Goal: Task Accomplishment & Management: Manage account settings

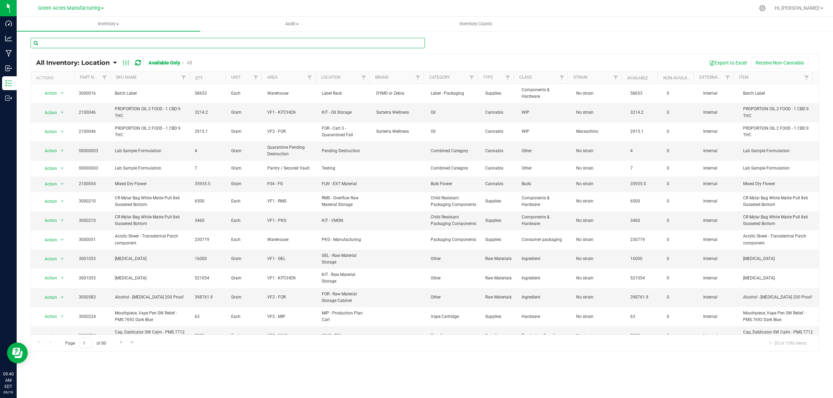
click at [311, 42] on input "text" at bounding box center [228, 43] width 394 height 10
click at [199, 43] on input "text" at bounding box center [228, 43] width 394 height 10
click at [188, 46] on input "text" at bounding box center [228, 43] width 394 height 10
type input "2927"
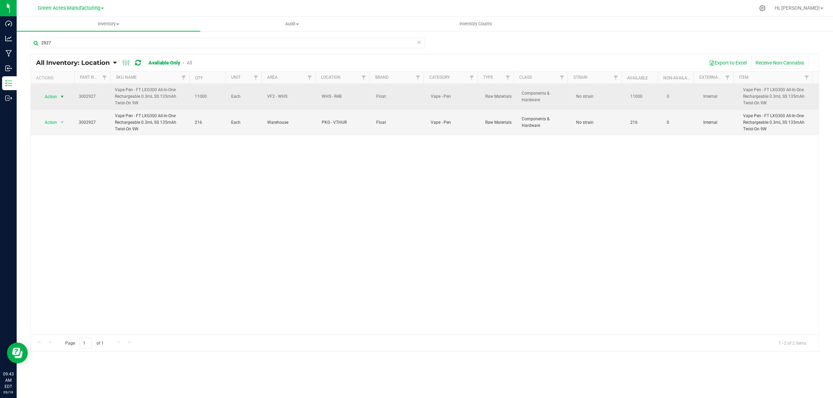
click at [61, 96] on span "select" at bounding box center [62, 97] width 6 height 6
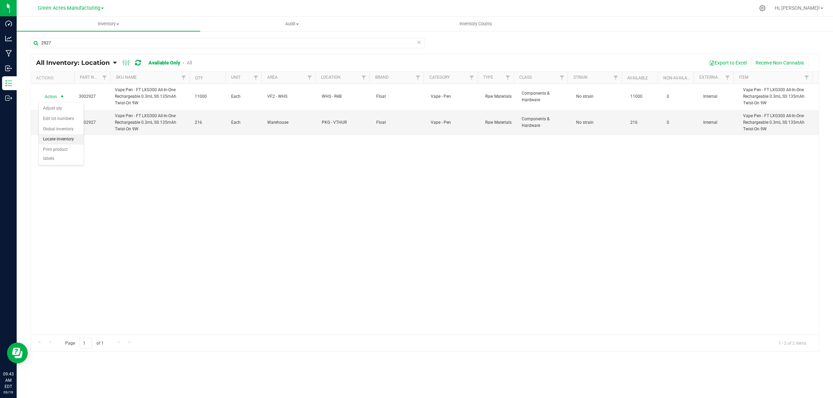
click at [72, 142] on li "Locate inventory" at bounding box center [61, 139] width 45 height 10
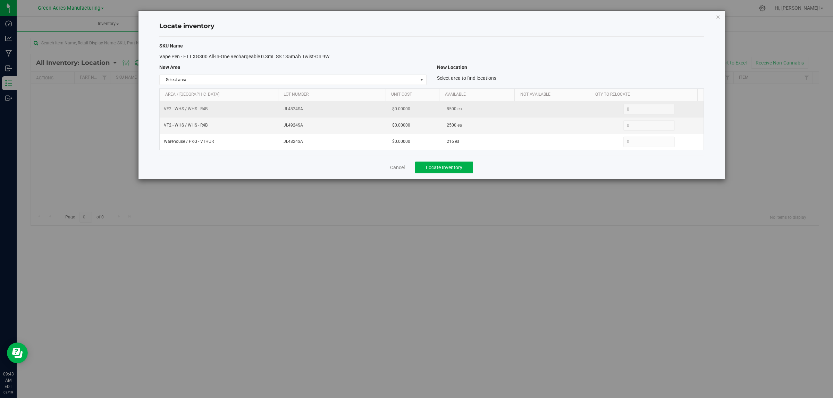
click at [447, 112] on span "8500 ea" at bounding box center [454, 109] width 15 height 7
click at [447, 111] on span "8500 ea" at bounding box center [454, 109] width 15 height 7
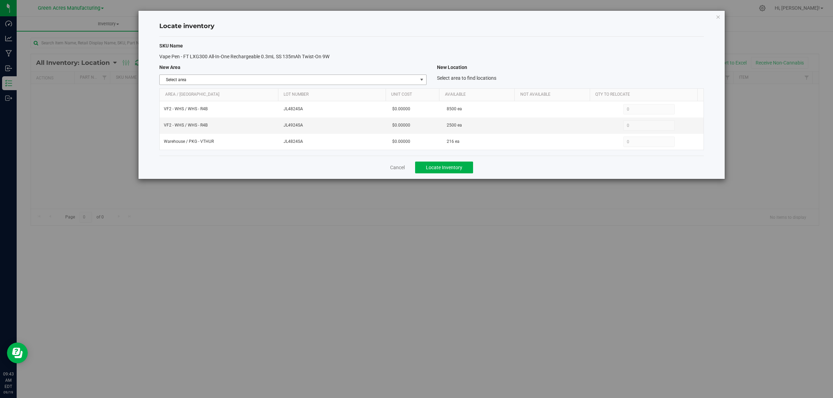
click at [423, 79] on span "select" at bounding box center [422, 80] width 6 height 6
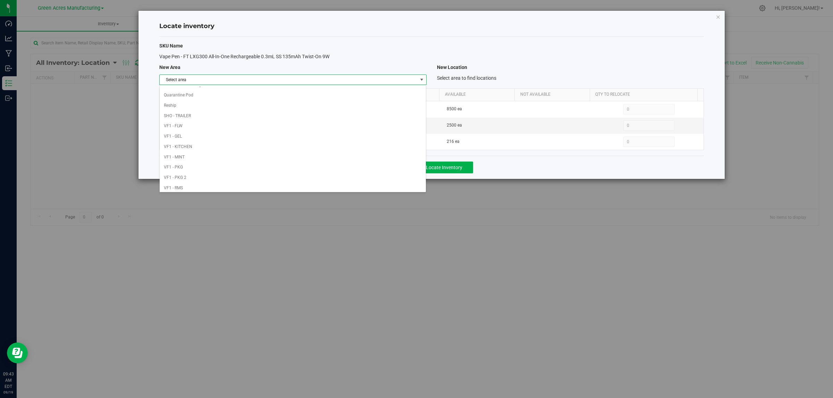
scroll to position [346, 0]
click at [384, 183] on li "Warehouse" at bounding box center [293, 185] width 266 height 10
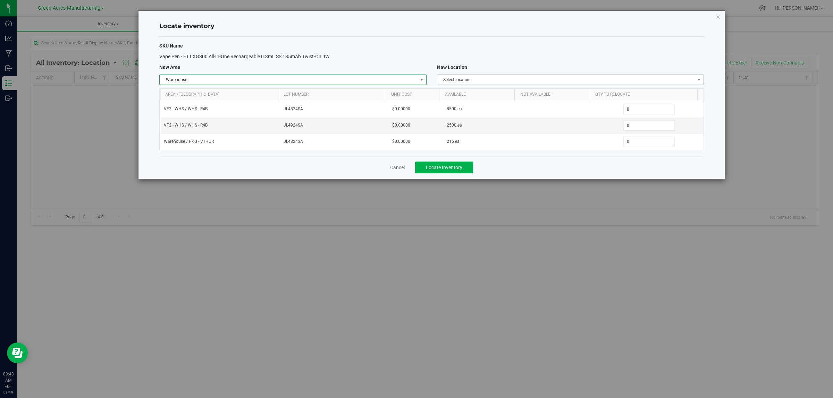
click at [624, 78] on span "Select location" at bounding box center [565, 80] width 257 height 10
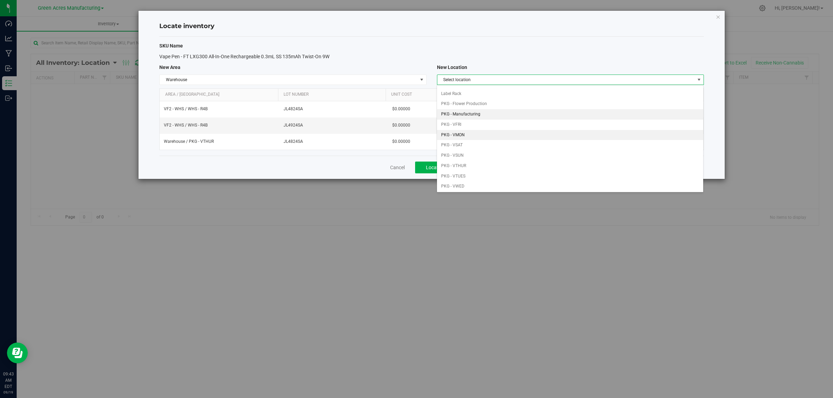
scroll to position [43, 0]
click at [516, 122] on li "PKG - VMON" at bounding box center [570, 121] width 266 height 10
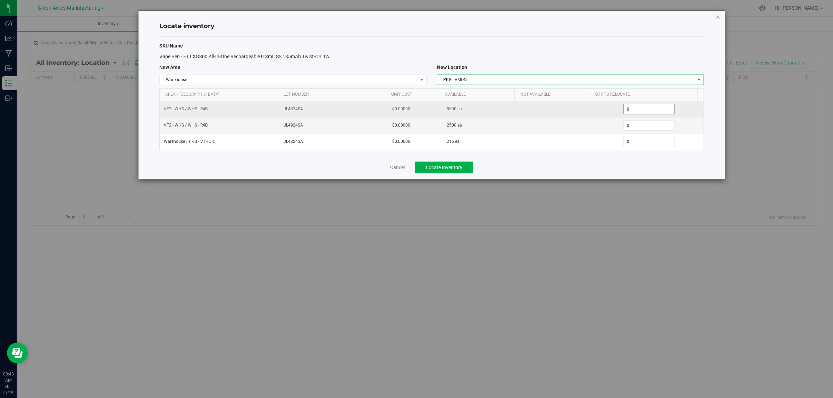
click at [653, 112] on span "0 0" at bounding box center [649, 109] width 52 height 10
click at [653, 112] on input "0" at bounding box center [649, 109] width 51 height 10
type input "."
type input "3000"
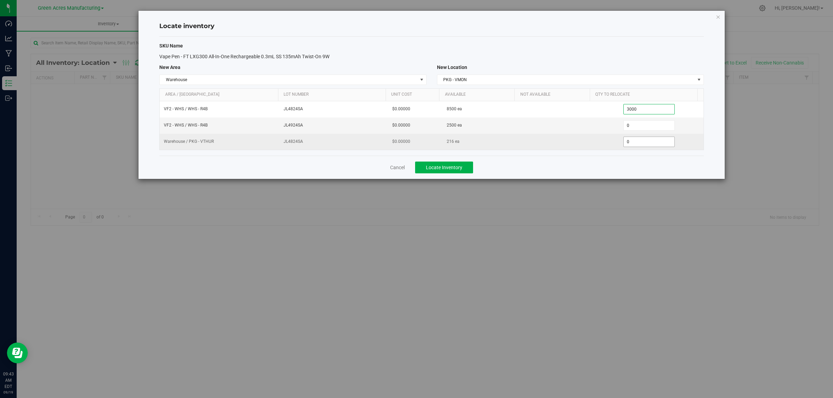
type input "3,000"
click at [656, 139] on span "0 0" at bounding box center [649, 142] width 52 height 10
click at [656, 139] on input "0" at bounding box center [649, 142] width 51 height 10
type input "216"
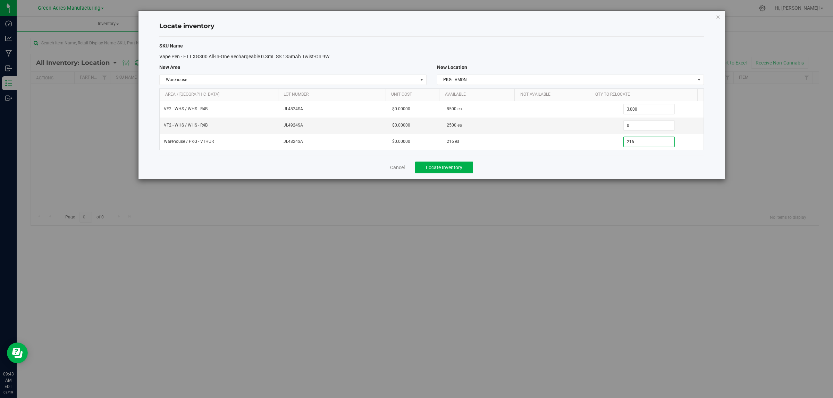
type input "216"
click at [605, 174] on div "Cancel Locate Inventory" at bounding box center [431, 167] width 544 height 23
click at [450, 167] on span "Locate Inventory" at bounding box center [444, 168] width 36 height 6
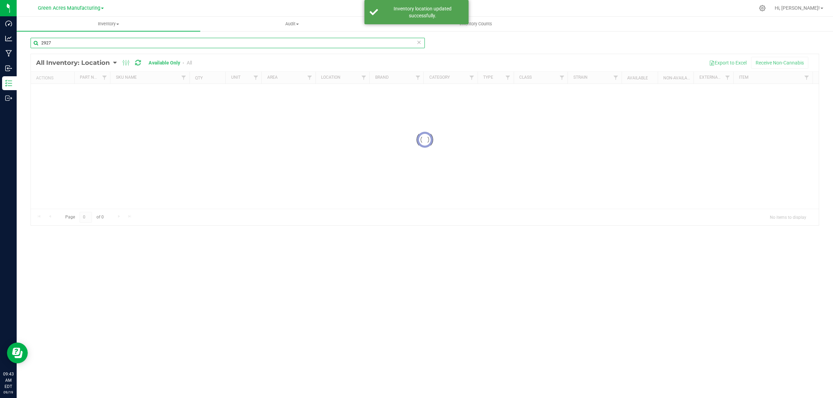
click at [152, 41] on input "2927" at bounding box center [228, 43] width 394 height 10
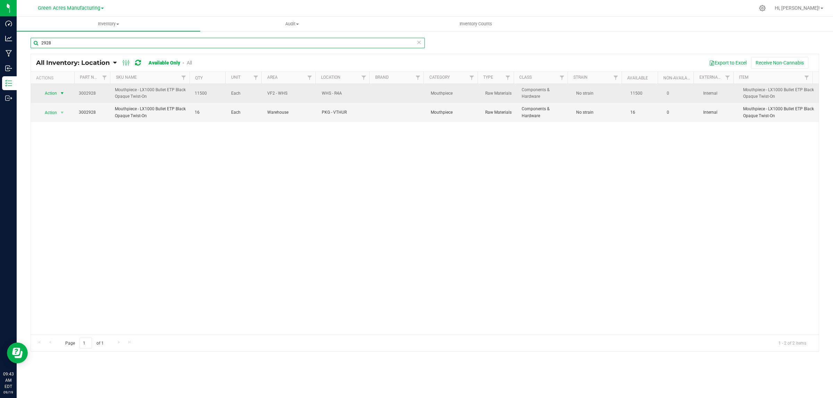
type input "2928"
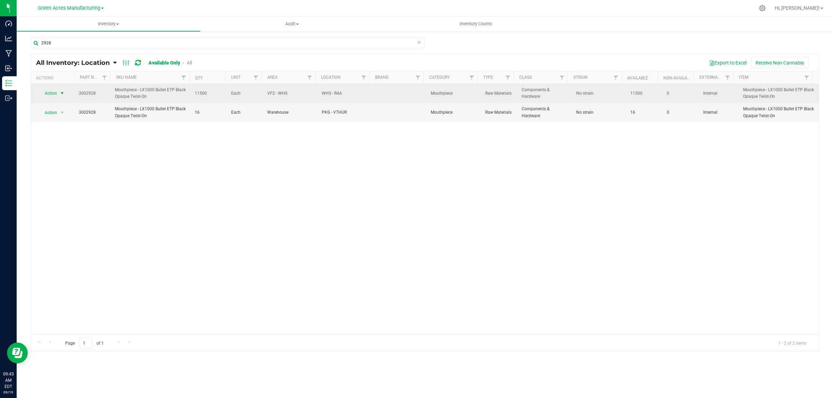
click at [59, 93] on span "select" at bounding box center [62, 93] width 9 height 10
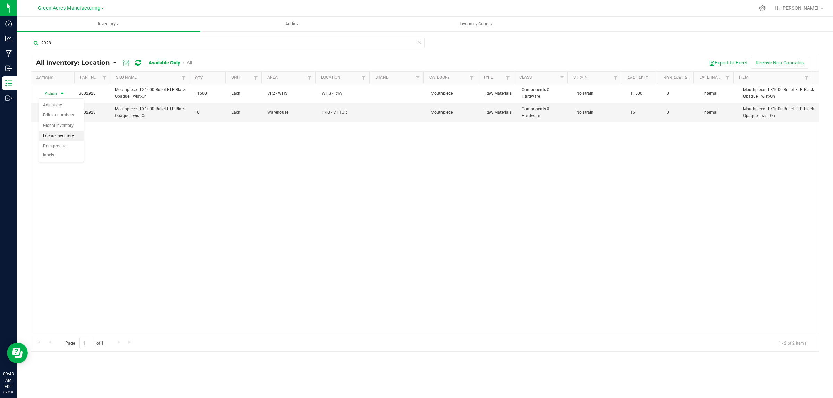
click at [57, 137] on li "Locate inventory" at bounding box center [61, 136] width 45 height 10
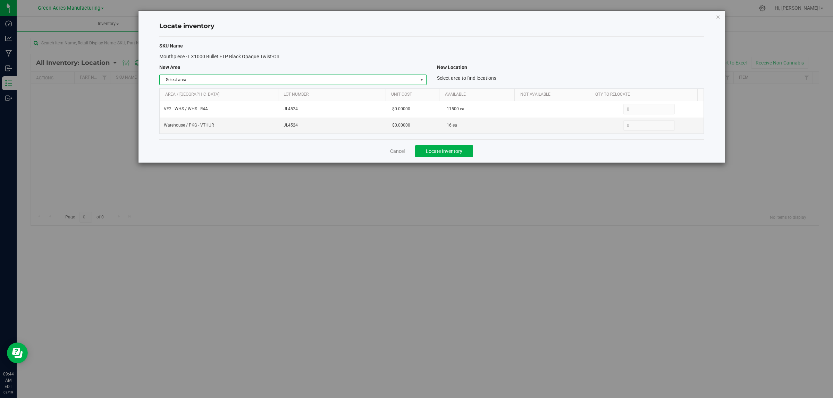
click at [420, 79] on span "select" at bounding box center [422, 80] width 6 height 6
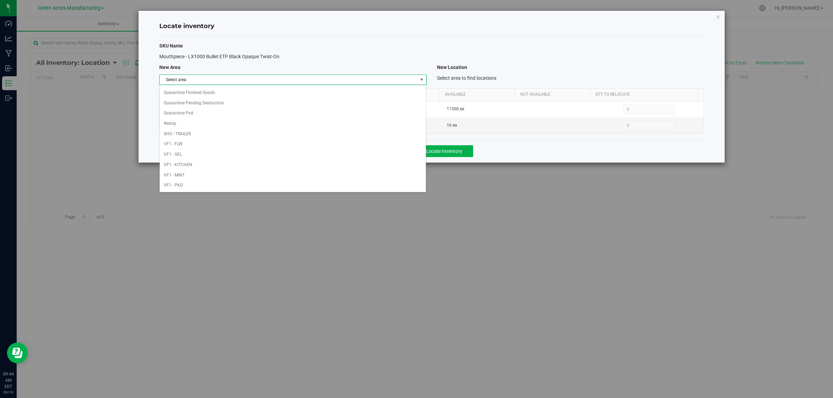
scroll to position [346, 0]
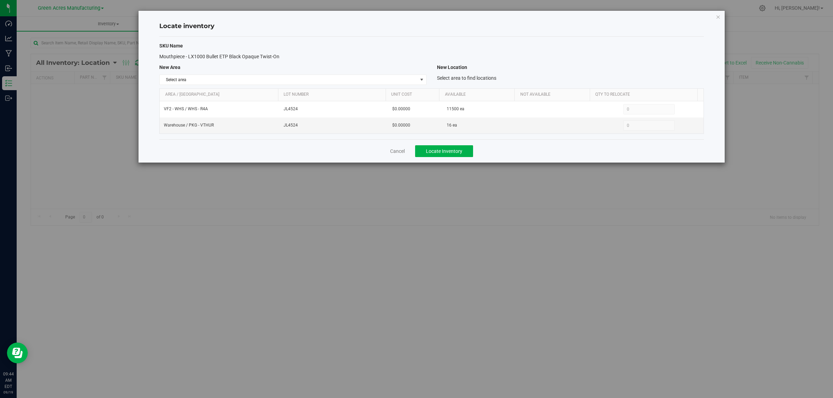
click at [367, 194] on div "Locate inventory SKU Name Mouthpiece - LX1000 Bullet ETP Black Opaque Twist-On …" at bounding box center [419, 199] width 838 height 398
click at [376, 82] on span "Select area" at bounding box center [288, 80] width 257 height 10
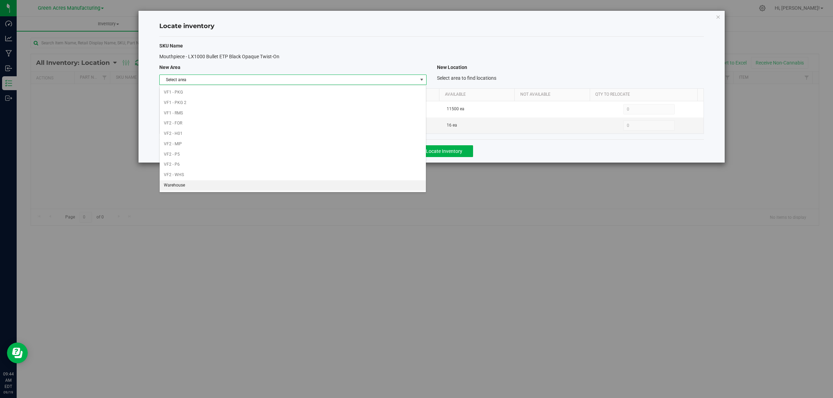
click at [325, 186] on li "Warehouse" at bounding box center [293, 185] width 266 height 10
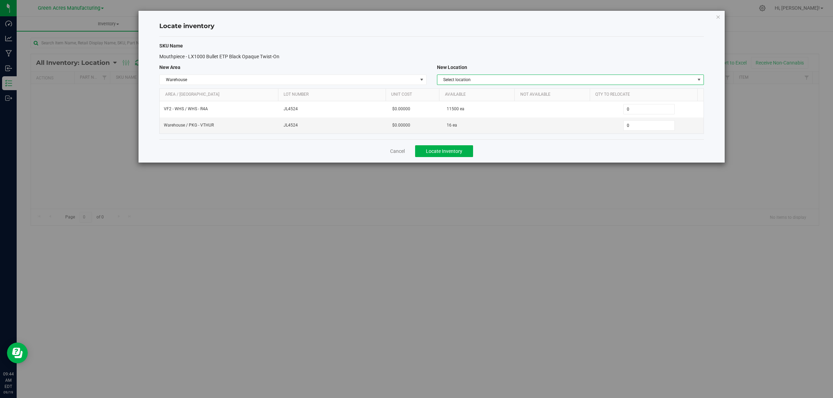
drag, startPoint x: 612, startPoint y: 78, endPoint x: 610, endPoint y: 82, distance: 4.2
click at [613, 78] on span "Select location" at bounding box center [565, 80] width 257 height 10
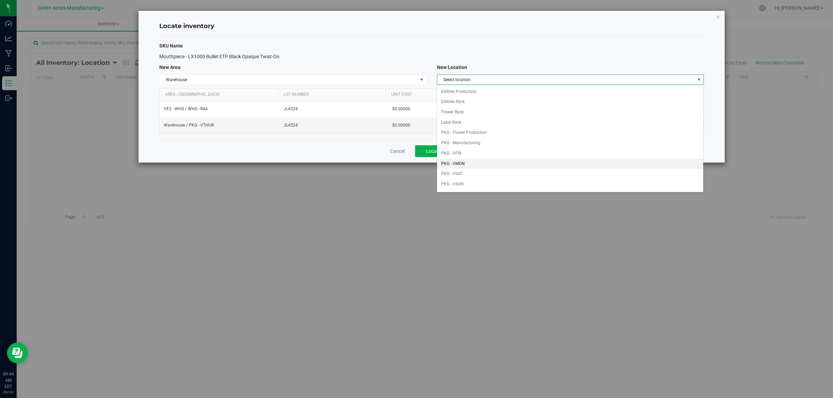
click at [533, 163] on li "PKG - VMON" at bounding box center [570, 164] width 266 height 10
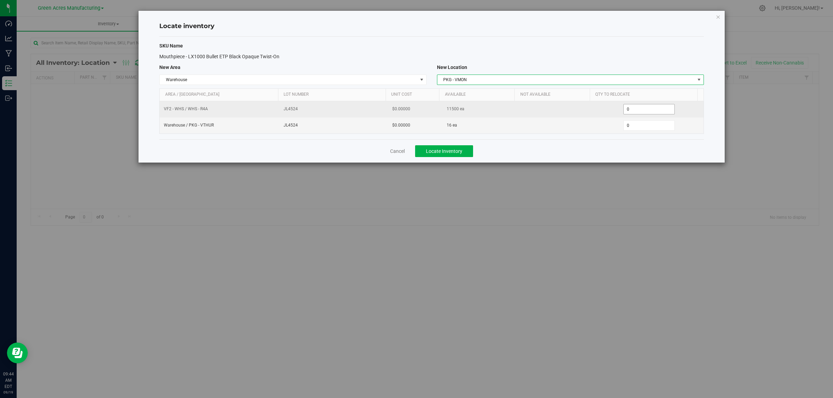
click at [630, 109] on span "0 0" at bounding box center [649, 109] width 52 height 10
click at [631, 109] on input "0" at bounding box center [649, 109] width 51 height 10
type input "3000"
type input "3,000"
type input "160"
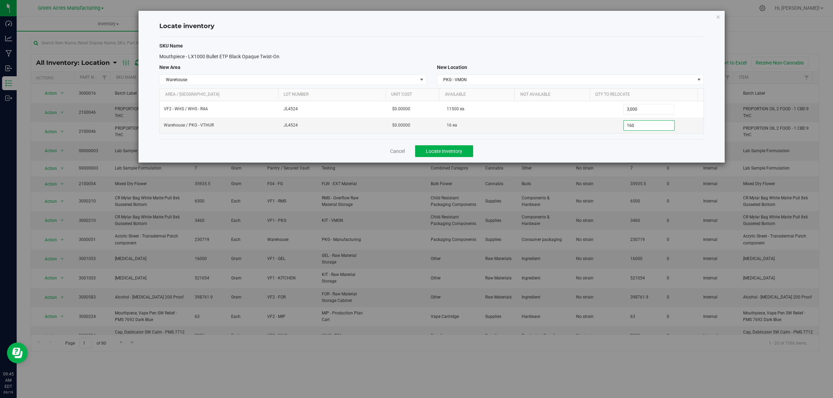
type input "16"
click at [547, 149] on div "Cancel Locate Inventory" at bounding box center [431, 151] width 544 height 23
click at [465, 150] on button "Locate Inventory" at bounding box center [444, 151] width 58 height 12
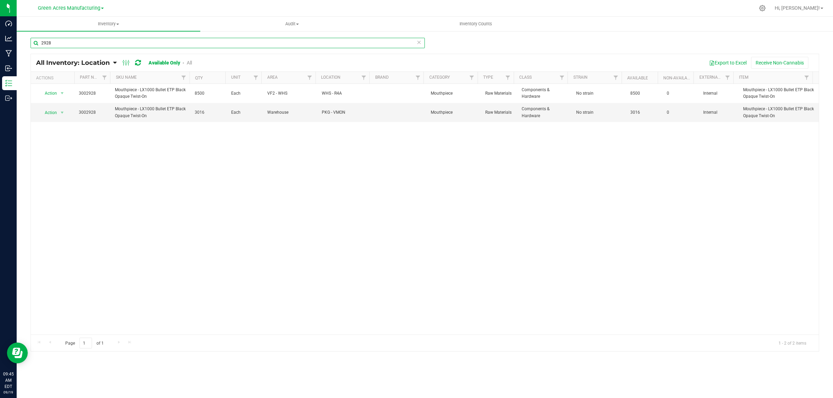
click at [96, 45] on input "2928" at bounding box center [228, 43] width 394 height 10
click at [96, 46] on input "2928" at bounding box center [228, 43] width 394 height 10
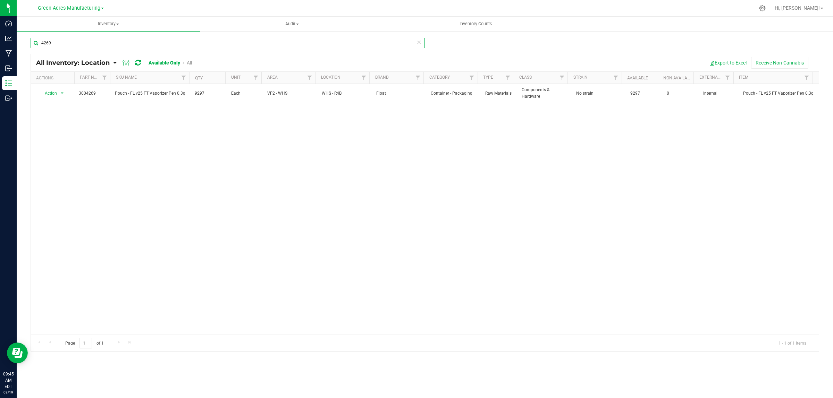
type input "4269"
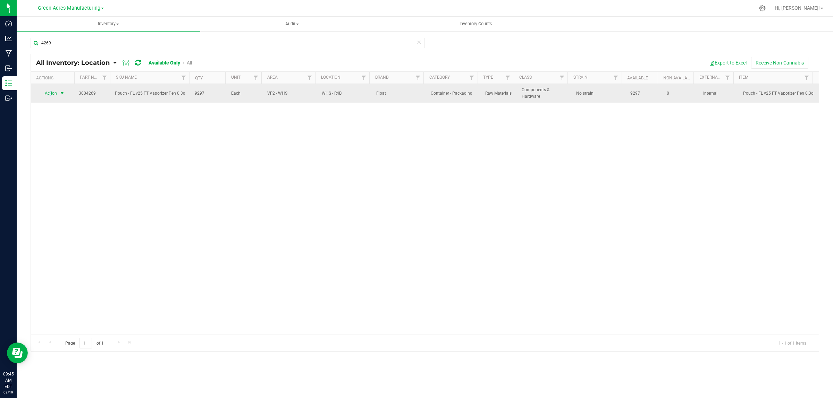
click at [51, 94] on span "Action" at bounding box center [48, 93] width 19 height 10
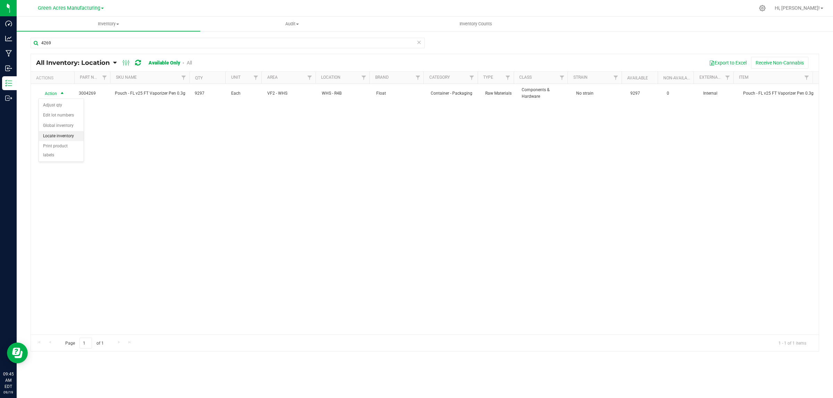
click at [64, 136] on li "Locate inventory" at bounding box center [61, 136] width 45 height 10
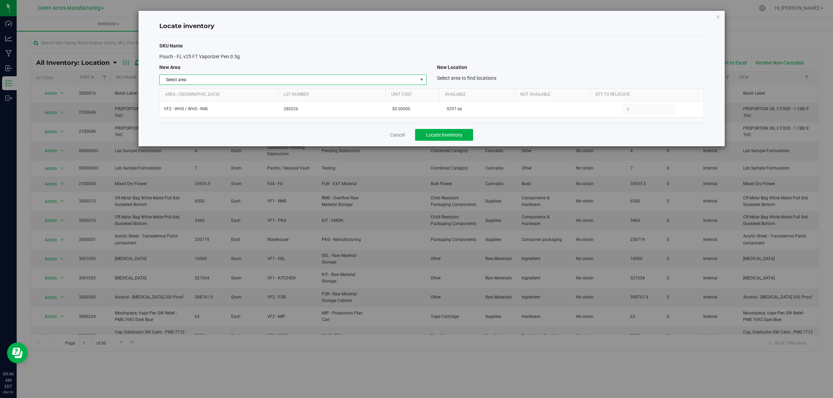
click at [420, 78] on span "select" at bounding box center [422, 80] width 6 height 6
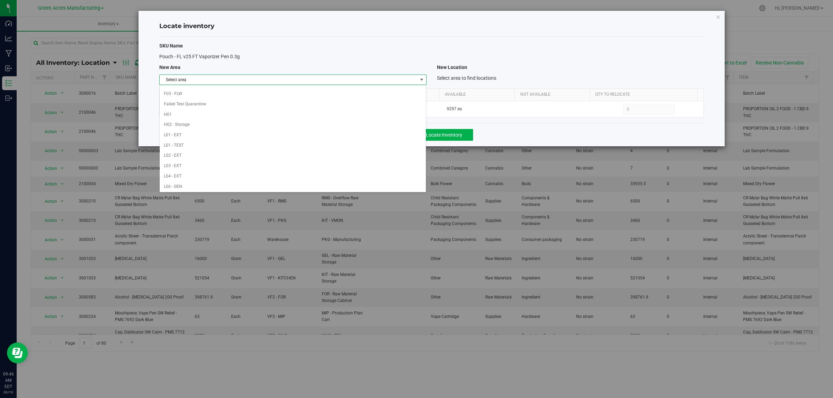
scroll to position [346, 0]
click at [354, 181] on li "Warehouse" at bounding box center [293, 185] width 266 height 10
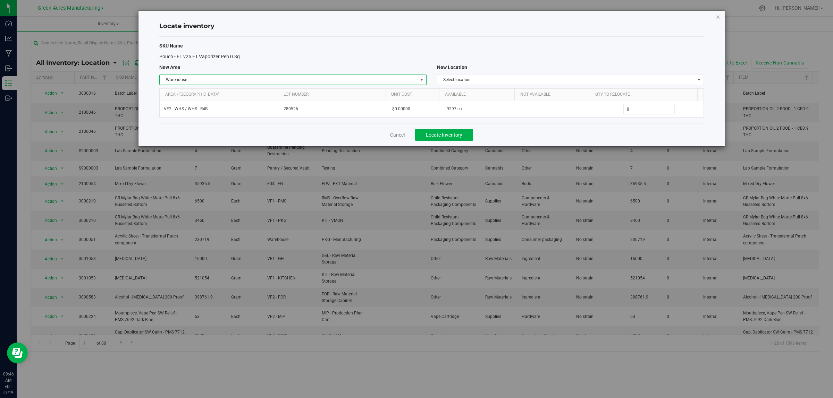
click at [586, 74] on div "SKU Name Pouch - FL v25 FT Vaporizer Pen 0.3g New Area New Location Warehouse S…" at bounding box center [431, 80] width 544 height 86
click at [585, 78] on span "Select location" at bounding box center [565, 80] width 257 height 10
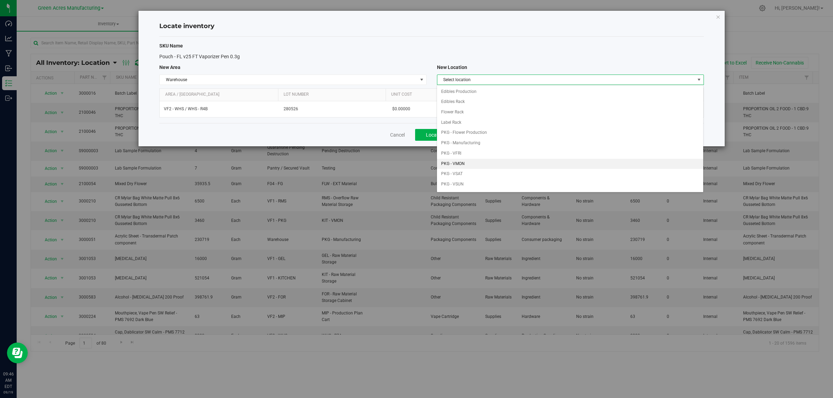
drag, startPoint x: 513, startPoint y: 163, endPoint x: 521, endPoint y: 162, distance: 8.0
click at [513, 163] on li "PKG - VMON" at bounding box center [570, 164] width 266 height 10
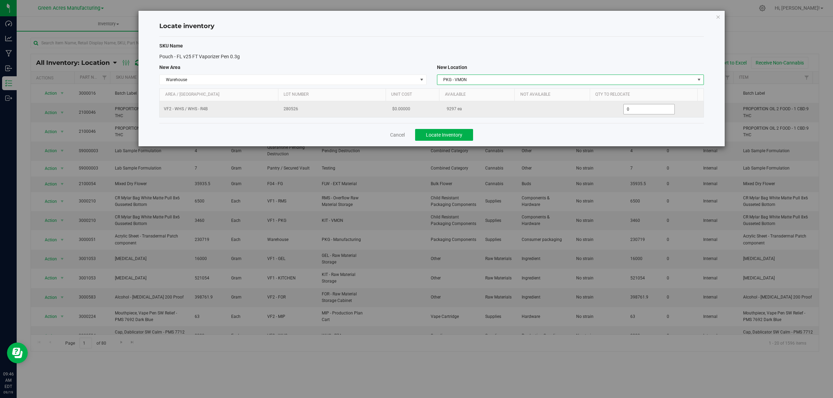
click at [630, 110] on span "0 0" at bounding box center [649, 109] width 52 height 10
click at [630, 110] on input "0" at bounding box center [649, 109] width 51 height 10
click at [486, 113] on td "9297 ea" at bounding box center [480, 109] width 76 height 16
click at [632, 110] on span "0 0" at bounding box center [649, 109] width 52 height 10
click at [632, 110] on input "0" at bounding box center [649, 109] width 51 height 10
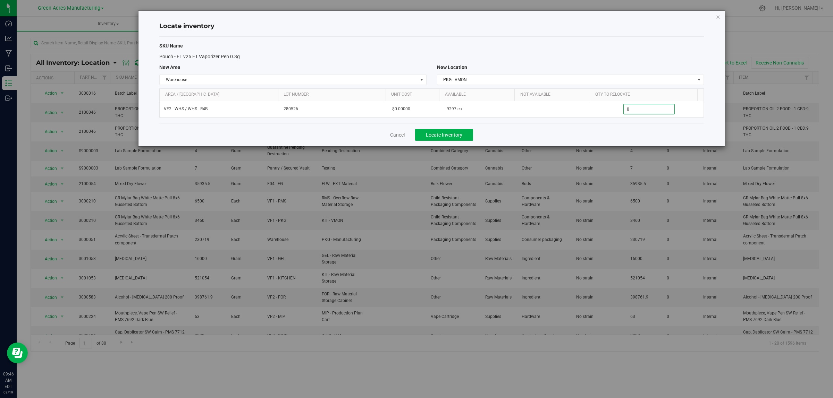
paste input "3894"
type input "3894"
type input "3,894"
drag, startPoint x: 603, startPoint y: 131, endPoint x: 549, endPoint y: 130, distance: 54.5
click at [604, 131] on div "Cancel Locate Inventory" at bounding box center [431, 134] width 544 height 23
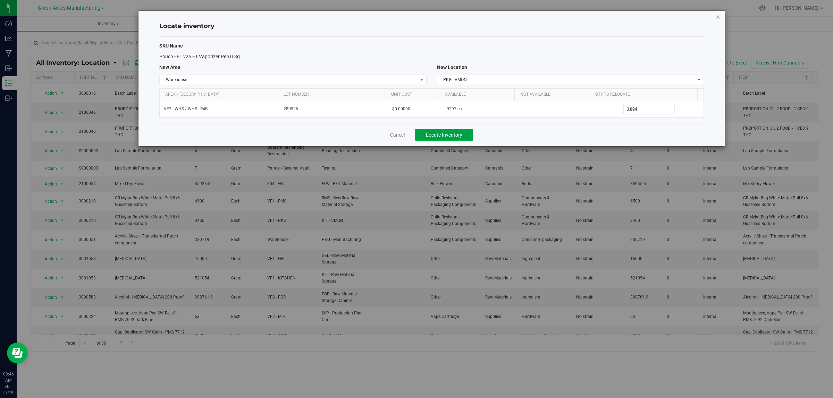
click at [450, 136] on span "Locate Inventory" at bounding box center [444, 135] width 36 height 6
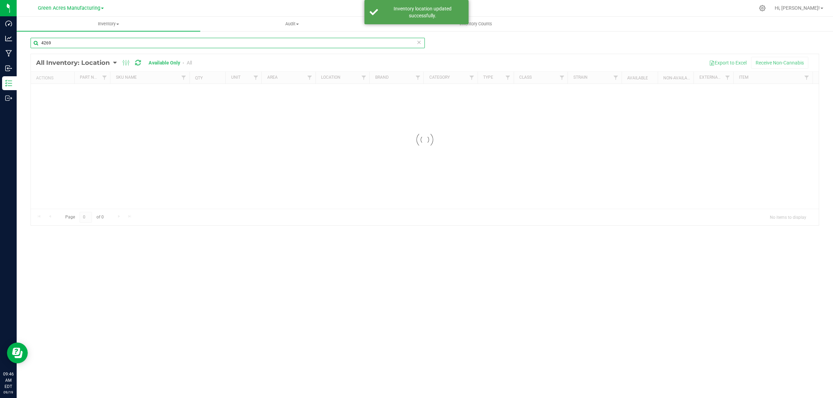
click at [246, 42] on input "4269" at bounding box center [228, 43] width 394 height 10
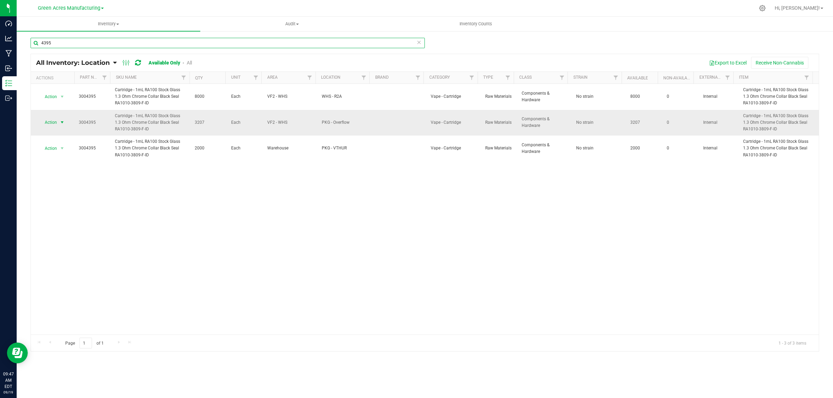
type input "4395"
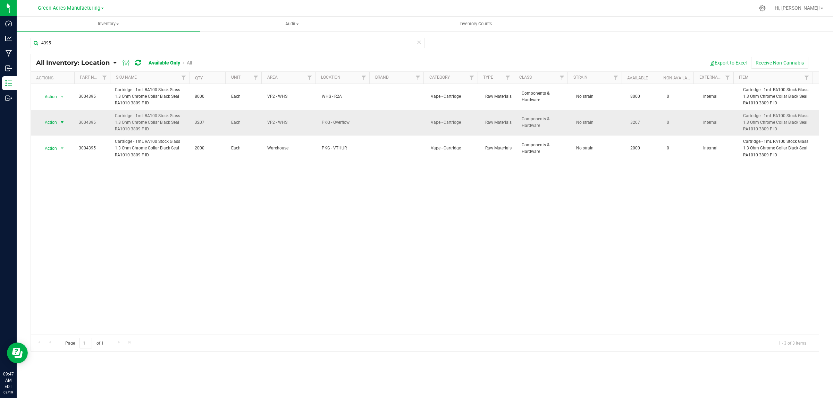
click at [60, 123] on span "select" at bounding box center [62, 123] width 6 height 6
click at [71, 166] on li "Locate inventory" at bounding box center [61, 165] width 45 height 10
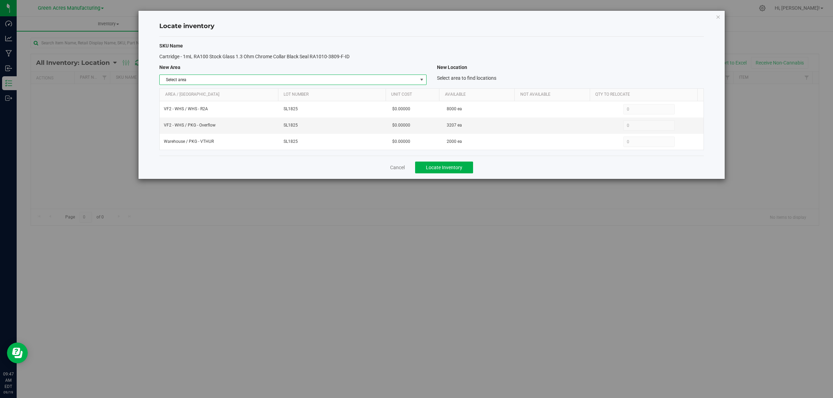
click at [418, 81] on span "select" at bounding box center [421, 80] width 9 height 10
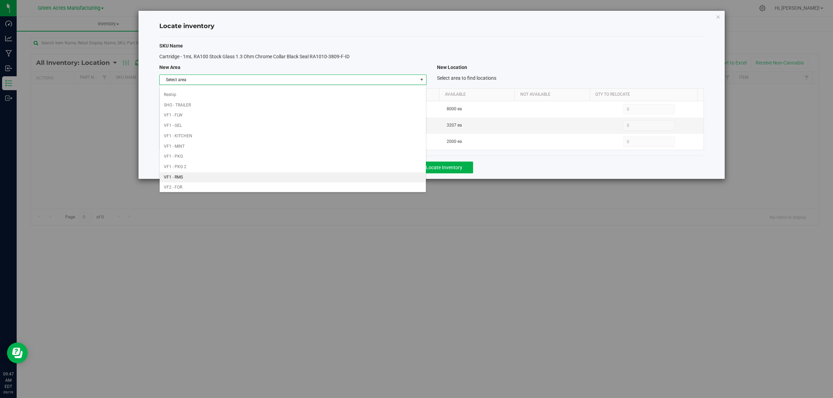
scroll to position [346, 0]
drag, startPoint x: 369, startPoint y: 185, endPoint x: 373, endPoint y: 180, distance: 6.4
click at [369, 184] on li "Warehouse" at bounding box center [293, 185] width 266 height 10
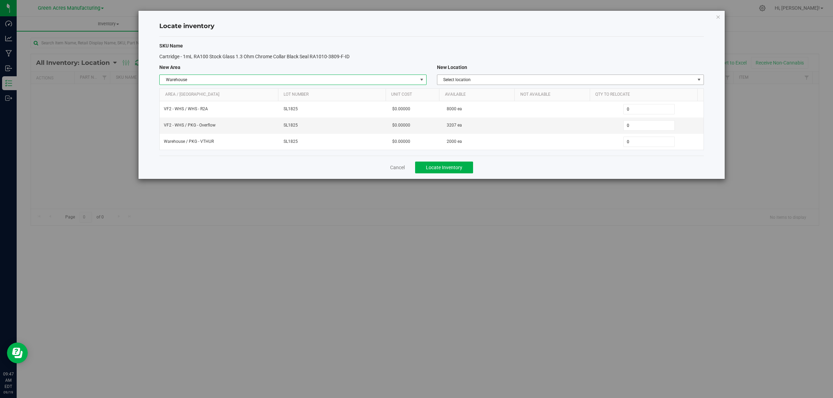
click at [592, 81] on span "Select location" at bounding box center [565, 80] width 257 height 10
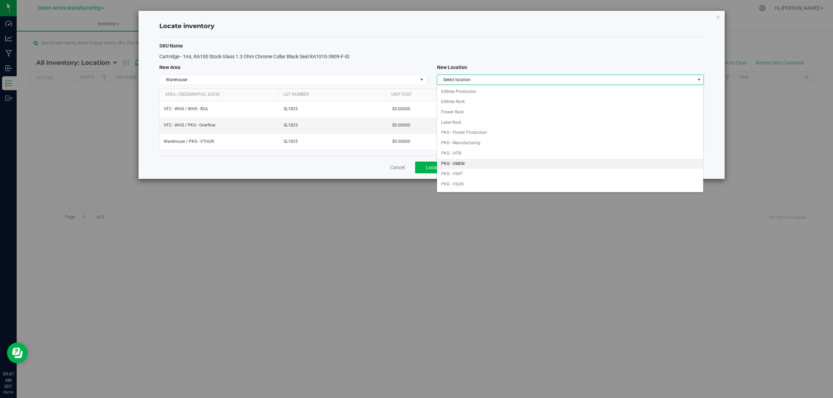
click at [529, 162] on li "PKG - VMON" at bounding box center [570, 164] width 266 height 10
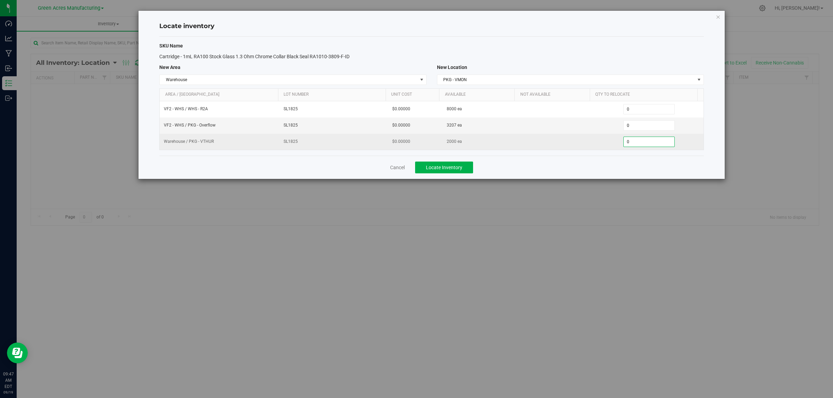
click at [640, 144] on span "0 0" at bounding box center [649, 142] width 52 height 10
click at [640, 144] on input "0" at bounding box center [649, 142] width 51 height 10
type input "2000"
type input "2,000"
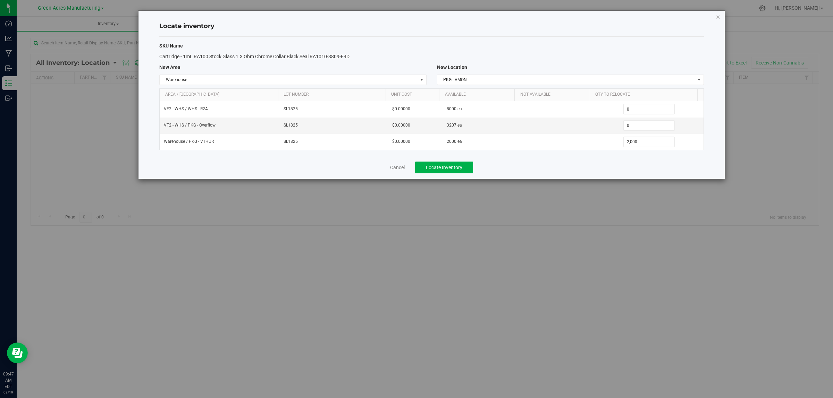
click at [559, 172] on div "Cancel Locate Inventory" at bounding box center [431, 167] width 544 height 23
click at [638, 125] on span "0 0" at bounding box center [649, 125] width 52 height 10
click at [0, 0] on input "0" at bounding box center [0, 0] width 0 height 0
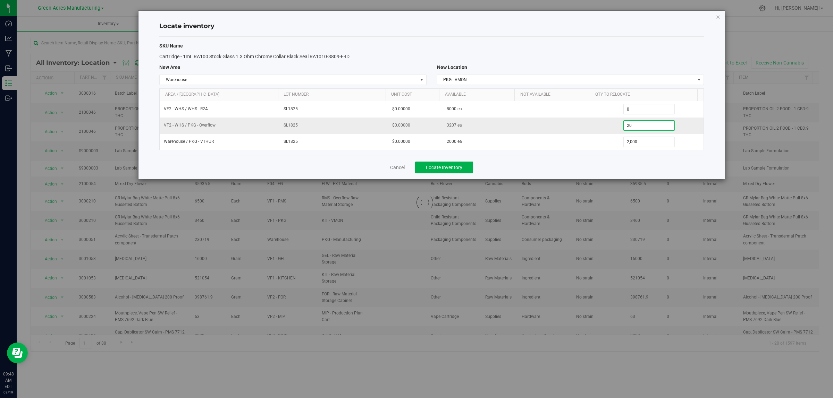
type input "207"
click at [598, 159] on div "Cancel Locate Inventory" at bounding box center [431, 167] width 544 height 23
click at [457, 168] on span "Locate Inventory" at bounding box center [444, 168] width 36 height 6
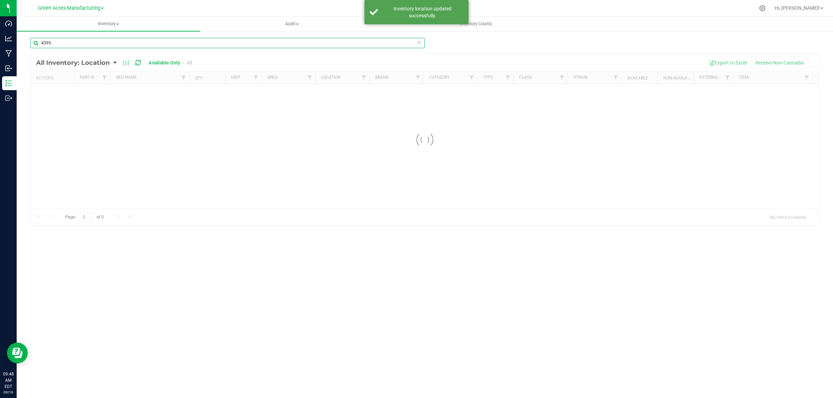
click at [307, 40] on input "4395" at bounding box center [228, 43] width 394 height 10
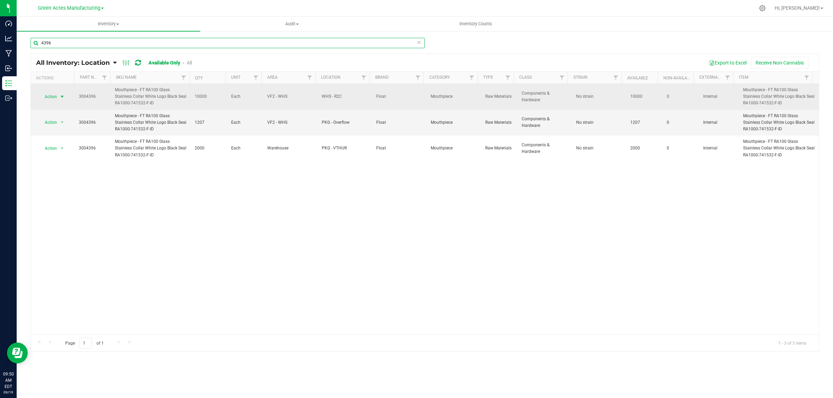
type input "4396"
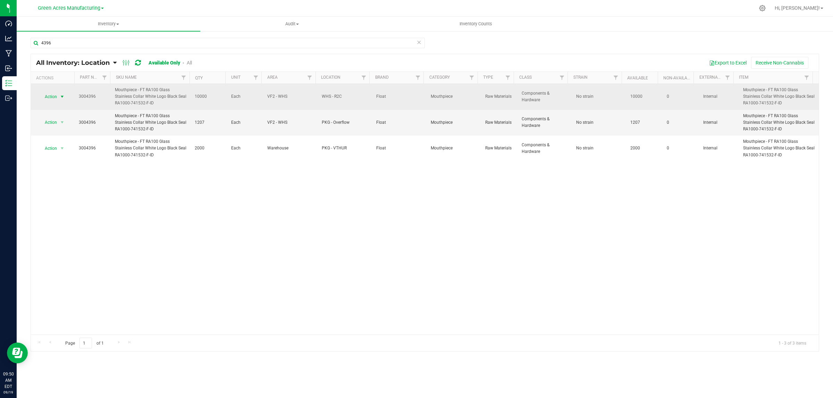
click at [63, 97] on span "select" at bounding box center [62, 97] width 6 height 6
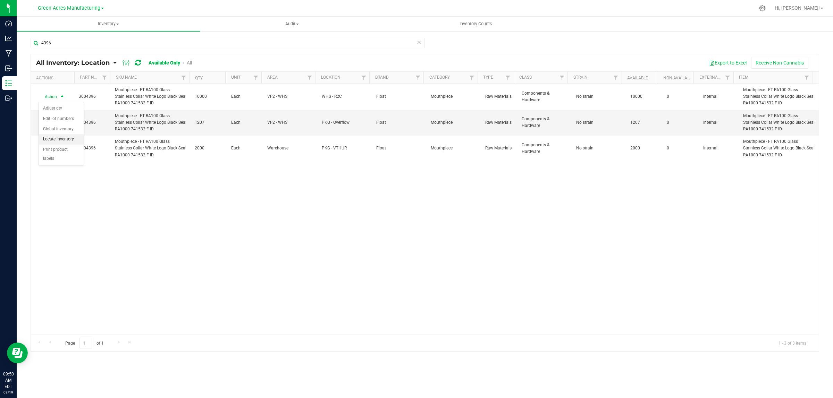
click at [66, 140] on li "Locate inventory" at bounding box center [61, 139] width 45 height 10
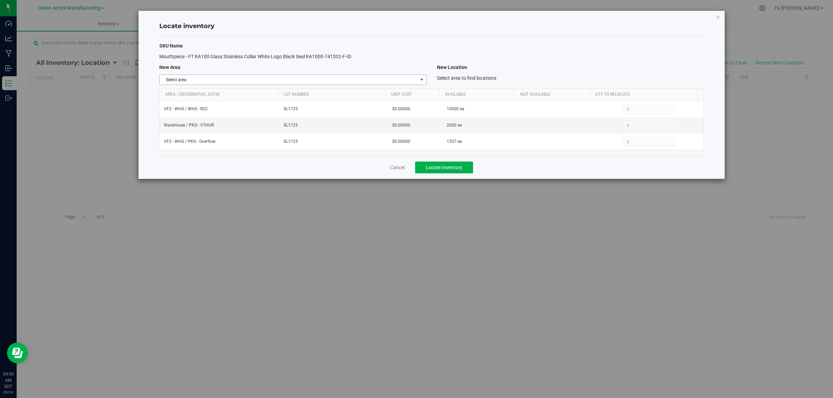
click at [417, 77] on span "select" at bounding box center [421, 80] width 9 height 10
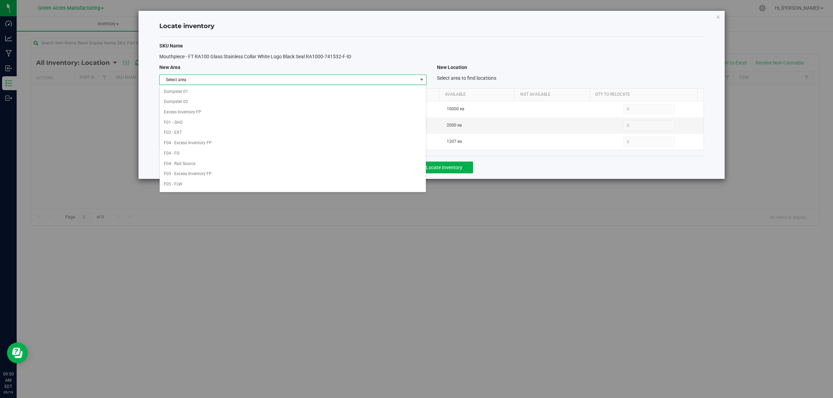
scroll to position [346, 0]
click at [361, 185] on li "Warehouse" at bounding box center [293, 185] width 266 height 10
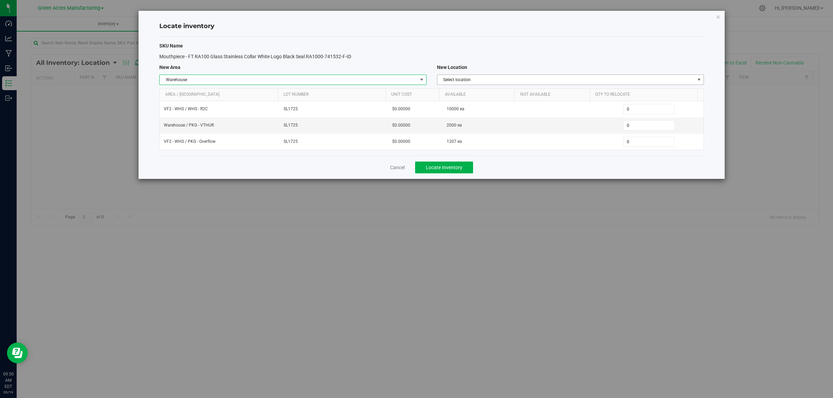
click at [589, 81] on span "Select location" at bounding box center [565, 80] width 257 height 10
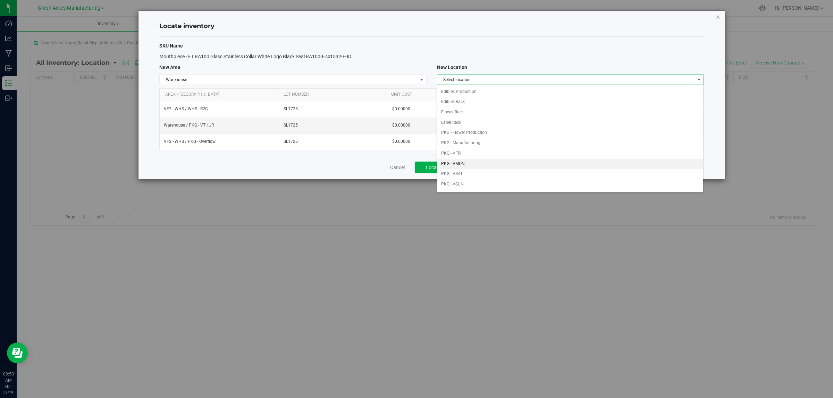
click at [526, 161] on li "PKG - VMON" at bounding box center [570, 164] width 266 height 10
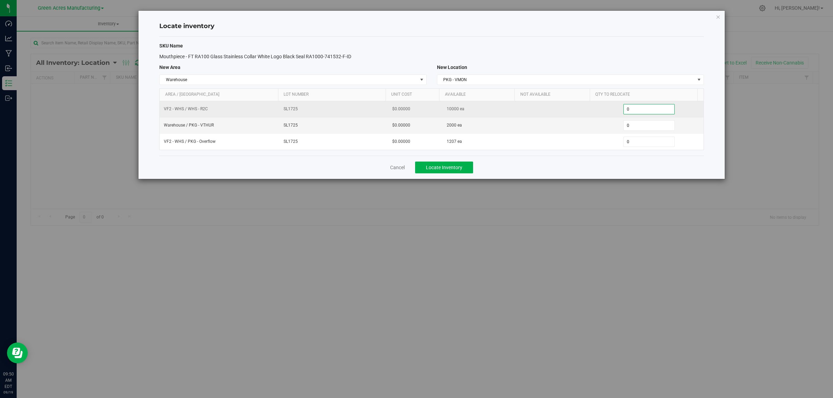
click at [647, 112] on span "0 0" at bounding box center [649, 109] width 52 height 10
click at [647, 112] on input "0" at bounding box center [649, 109] width 51 height 10
type input "2000"
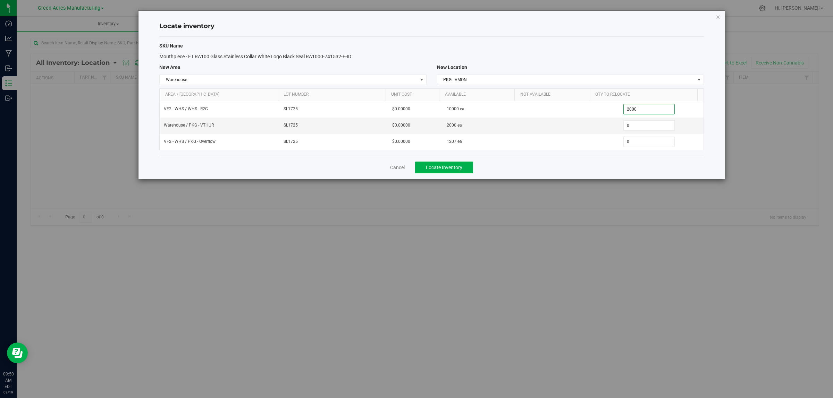
type input "2,000"
click at [600, 161] on div "Cancel Locate Inventory" at bounding box center [431, 167] width 544 height 23
click at [446, 168] on span "Locate Inventory" at bounding box center [444, 168] width 36 height 6
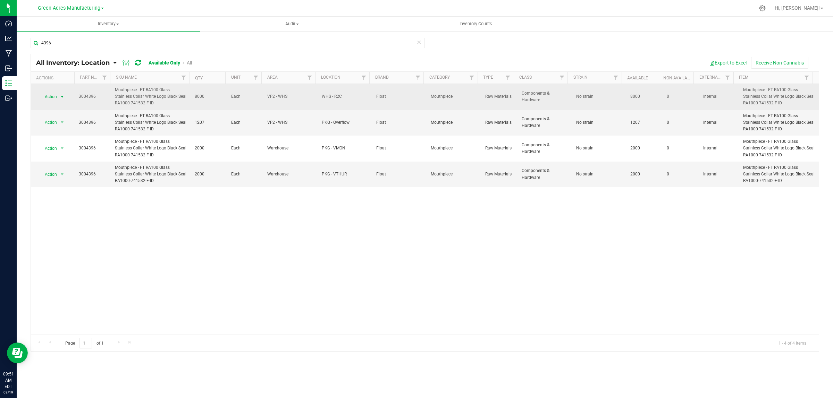
drag, startPoint x: 62, startPoint y: 95, endPoint x: 64, endPoint y: 100, distance: 5.3
click at [63, 95] on span "select" at bounding box center [62, 97] width 6 height 6
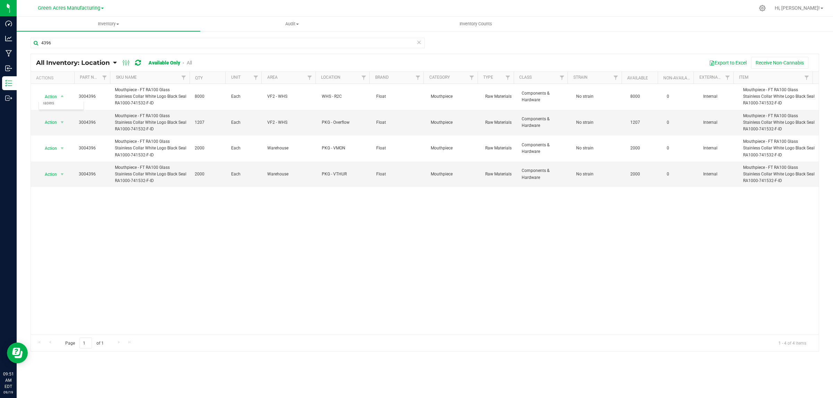
drag, startPoint x: 163, startPoint y: 287, endPoint x: 162, endPoint y: 280, distance: 7.0
click at [162, 280] on div "Action Action Adjust qty Edit lot numbers Global inventory Locate inventory Pri…" at bounding box center [425, 209] width 788 height 251
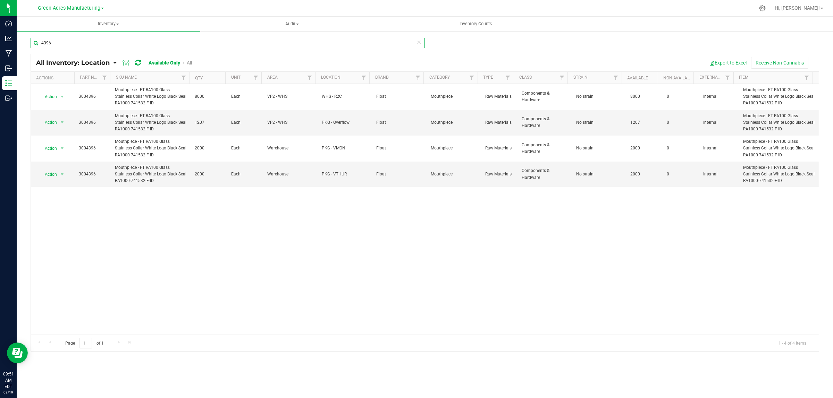
click at [75, 42] on input "4396" at bounding box center [228, 43] width 394 height 10
type input "4"
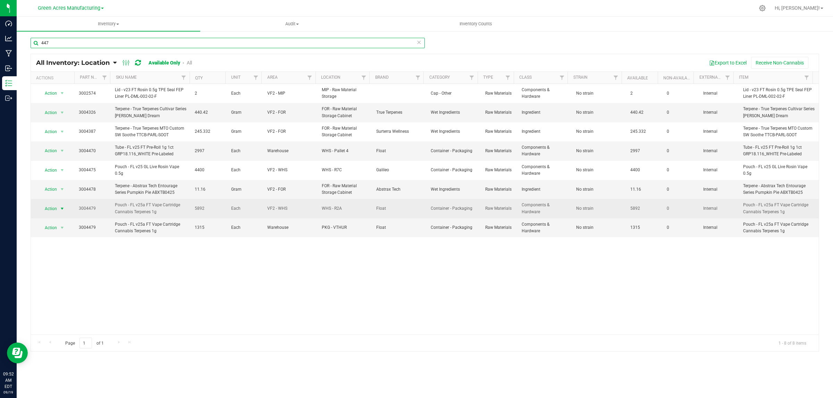
type input "447"
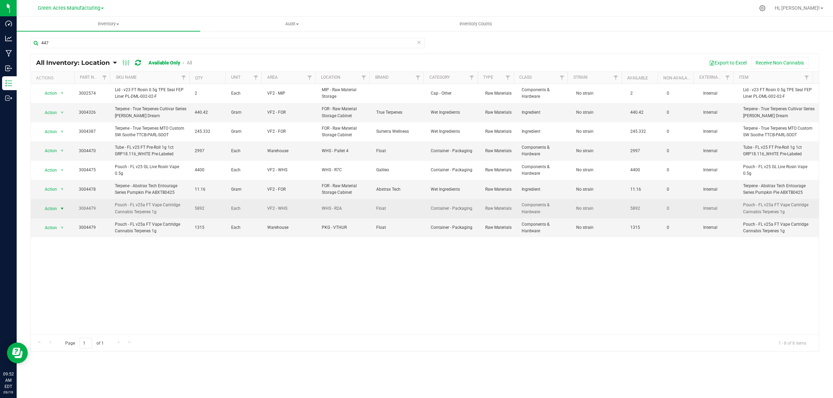
click at [63, 211] on span "select" at bounding box center [62, 209] width 6 height 6
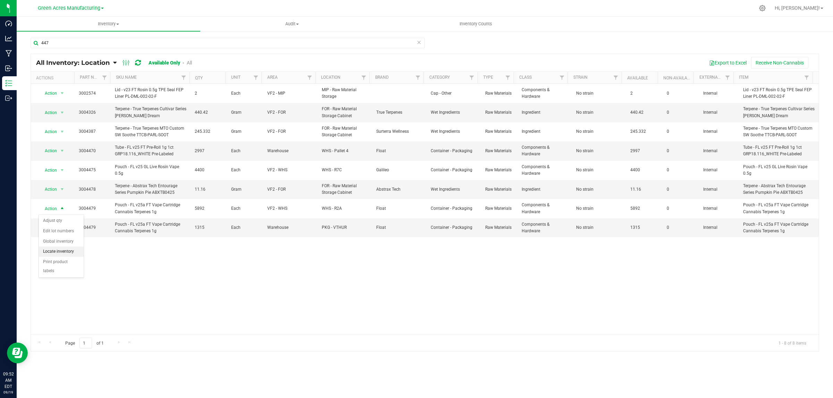
click at [74, 253] on li "Locate inventory" at bounding box center [61, 252] width 45 height 10
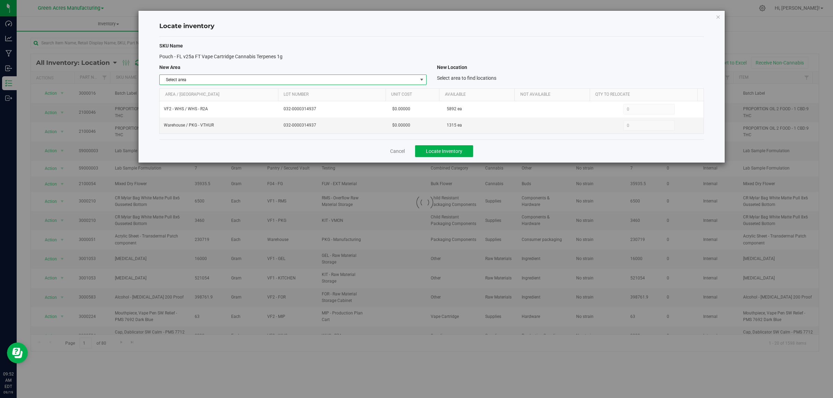
click at [418, 78] on span "select" at bounding box center [421, 80] width 9 height 10
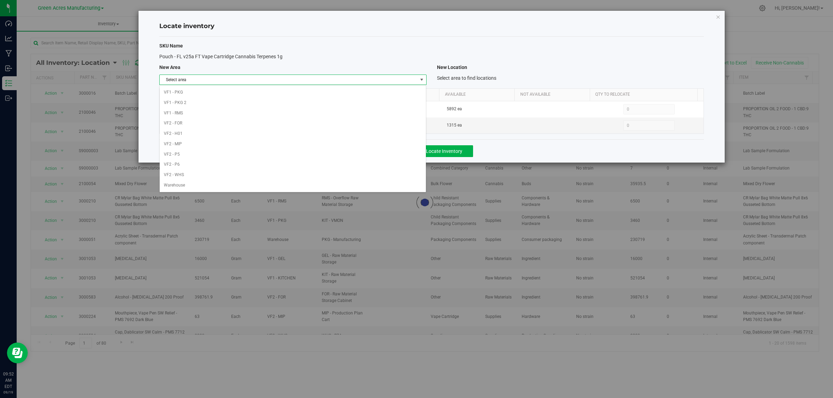
scroll to position [346, 0]
click at [384, 188] on li "Warehouse" at bounding box center [293, 185] width 266 height 10
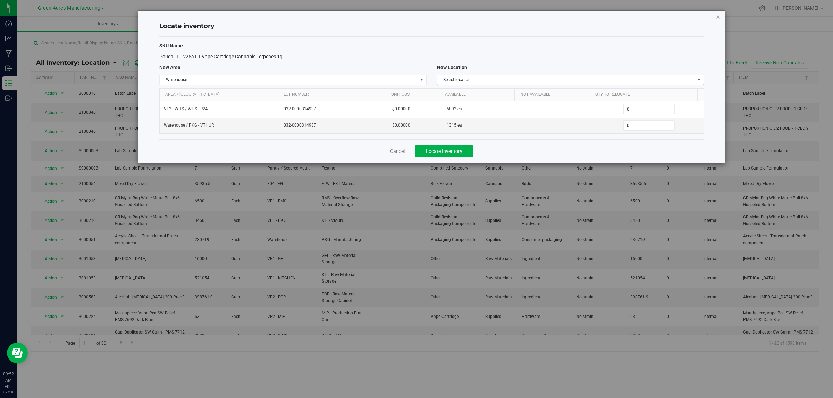
click at [699, 79] on span "select" at bounding box center [699, 80] width 6 height 6
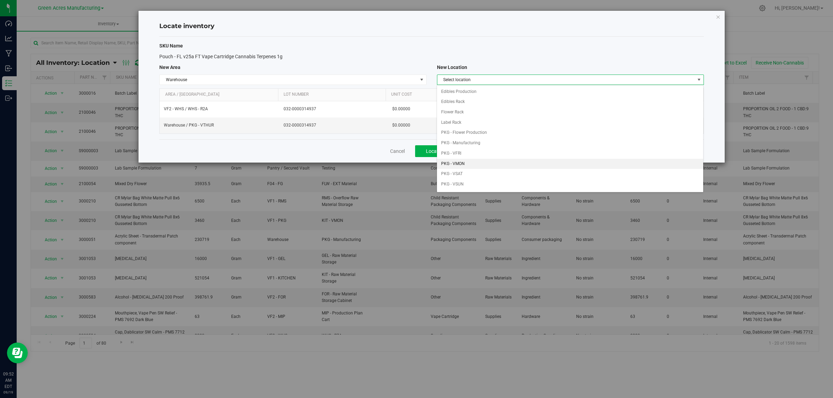
click at [592, 167] on li "PKG - VMON" at bounding box center [570, 164] width 266 height 10
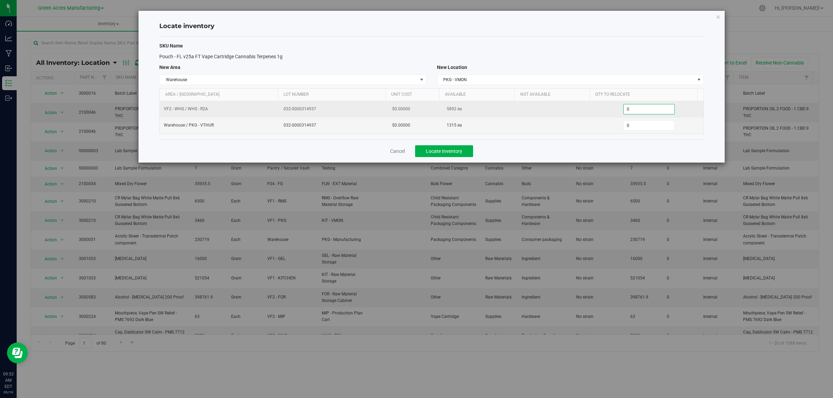
click at [630, 110] on span "0 0" at bounding box center [649, 109] width 52 height 10
click at [631, 111] on input "0" at bounding box center [649, 109] width 51 height 10
type input "8"
type input "892"
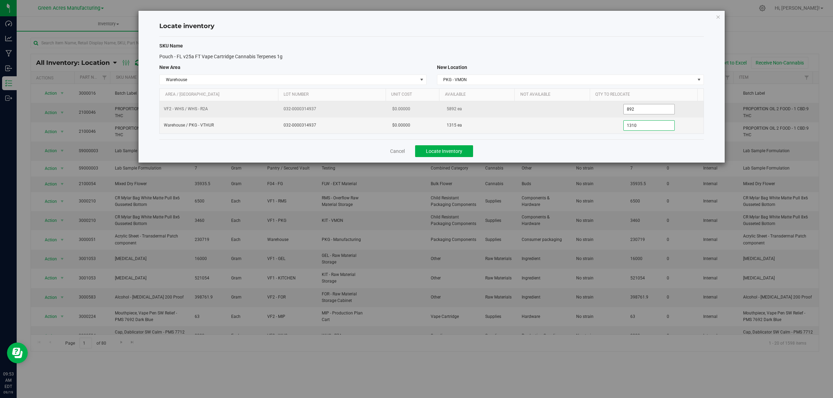
type input "13150"
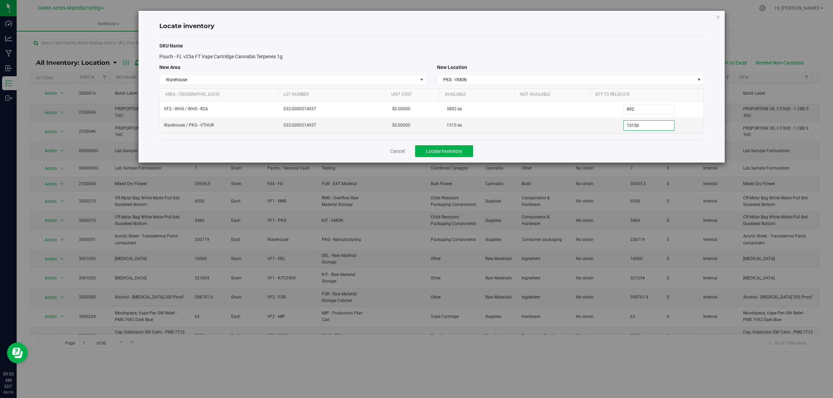
type input "1,315"
click at [620, 146] on div "Cancel Locate Inventory" at bounding box center [431, 151] width 544 height 23
click at [451, 148] on button "Locate Inventory" at bounding box center [444, 151] width 58 height 12
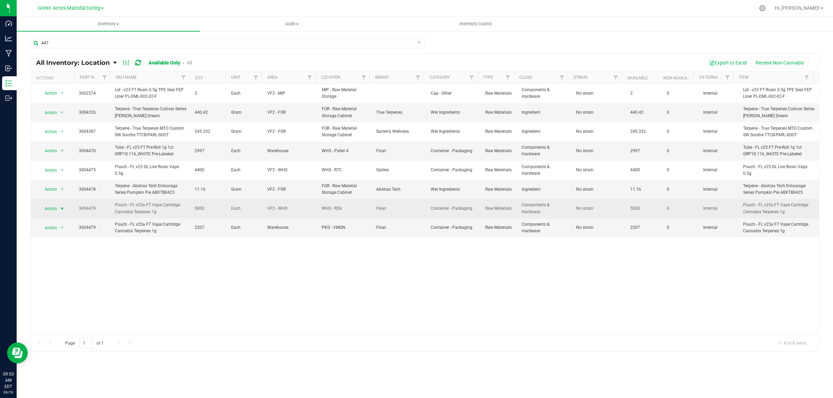
click at [59, 210] on span "select" at bounding box center [62, 209] width 6 height 6
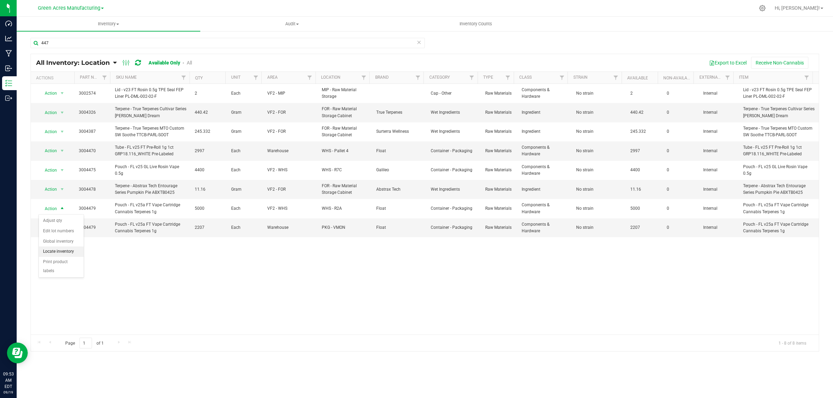
click at [62, 251] on li "Locate inventory" at bounding box center [61, 252] width 45 height 10
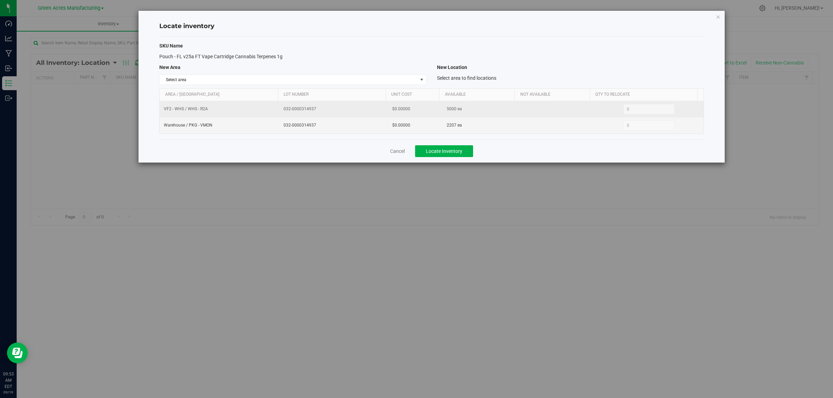
click at [303, 109] on span "032-0000314937" at bounding box center [334, 109] width 100 height 7
click at [302, 108] on span "032-0000314937" at bounding box center [334, 109] width 100 height 7
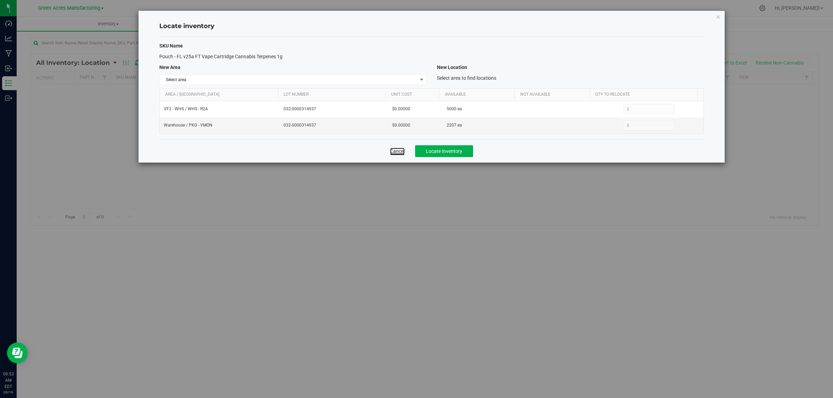
click at [398, 151] on link "Cancel" at bounding box center [397, 151] width 15 height 7
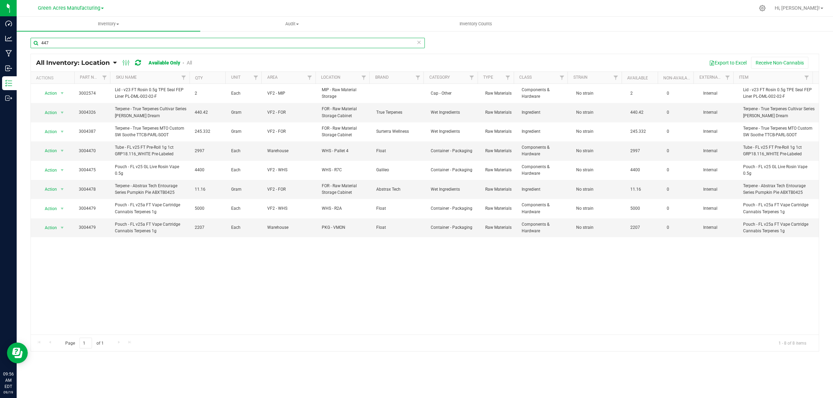
click at [77, 45] on input "447" at bounding box center [228, 43] width 394 height 10
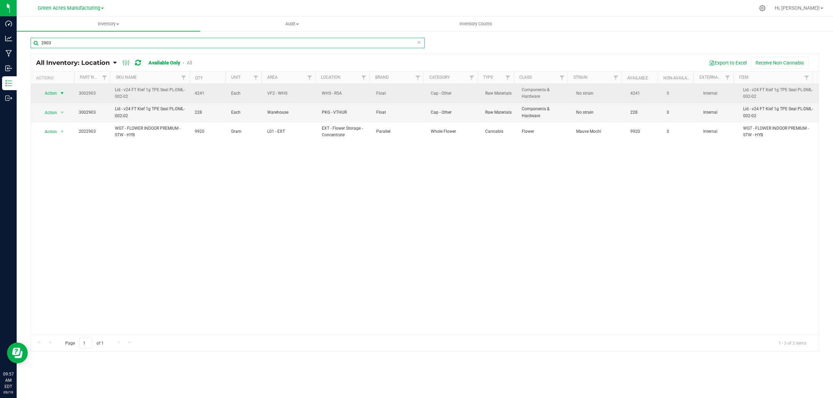
type input "2903"
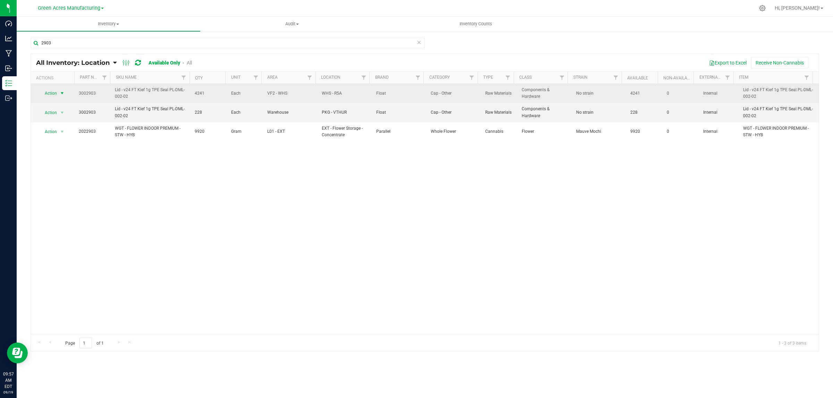
click at [64, 91] on span "select" at bounding box center [62, 94] width 6 height 6
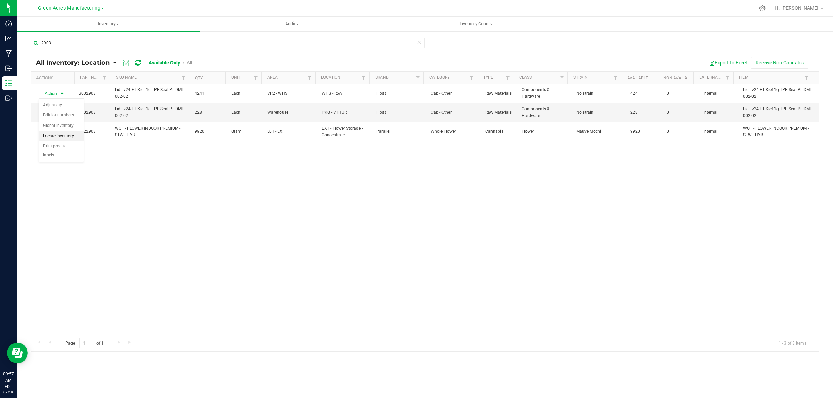
click at [69, 135] on li "Locate inventory" at bounding box center [61, 136] width 45 height 10
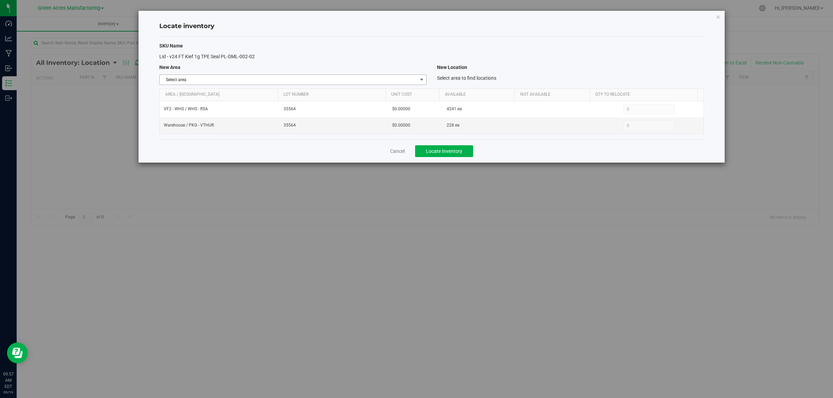
click at [418, 78] on span "select" at bounding box center [421, 80] width 9 height 10
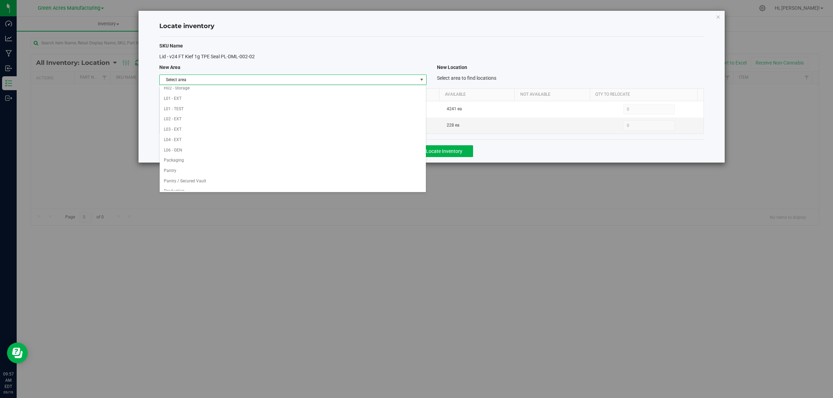
scroll to position [346, 0]
click at [349, 181] on li "Warehouse" at bounding box center [293, 185] width 266 height 10
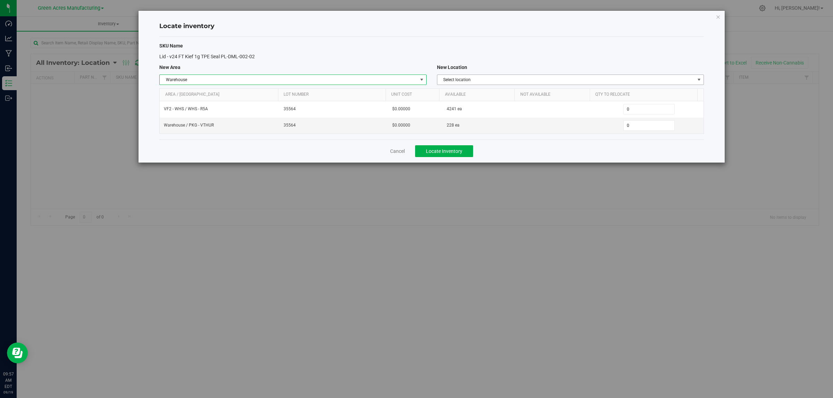
click at [570, 79] on span "Select location" at bounding box center [565, 80] width 257 height 10
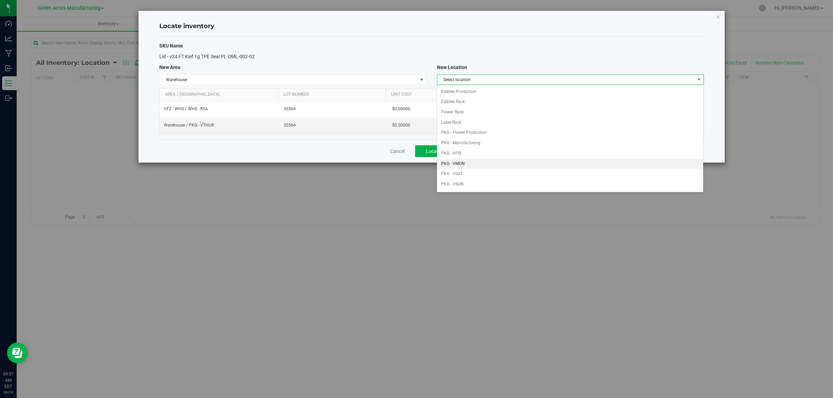
click at [531, 163] on li "PKG - VMON" at bounding box center [570, 164] width 266 height 10
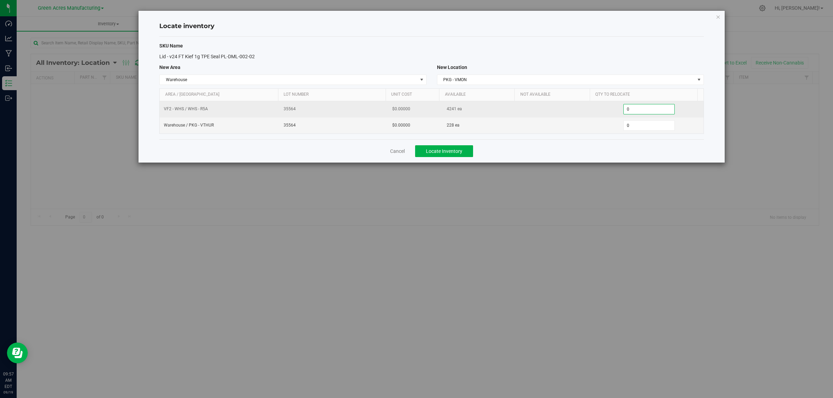
click at [652, 110] on span "0 0" at bounding box center [649, 109] width 52 height 10
click at [652, 110] on input "0" at bounding box center [649, 109] width 51 height 10
type input "1241"
type input "1,241"
type input "2290"
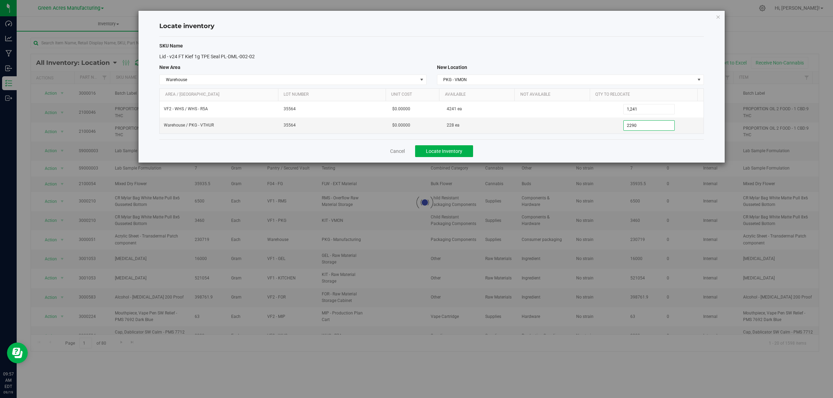
type input "228"
click at [623, 149] on div "Cancel Locate Inventory" at bounding box center [431, 151] width 544 height 23
click at [459, 153] on span "Locate Inventory" at bounding box center [444, 152] width 36 height 6
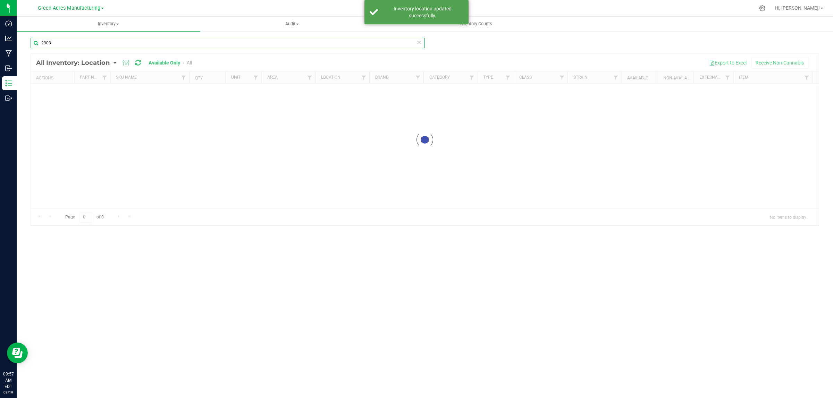
click at [202, 46] on input "2903" at bounding box center [228, 43] width 394 height 10
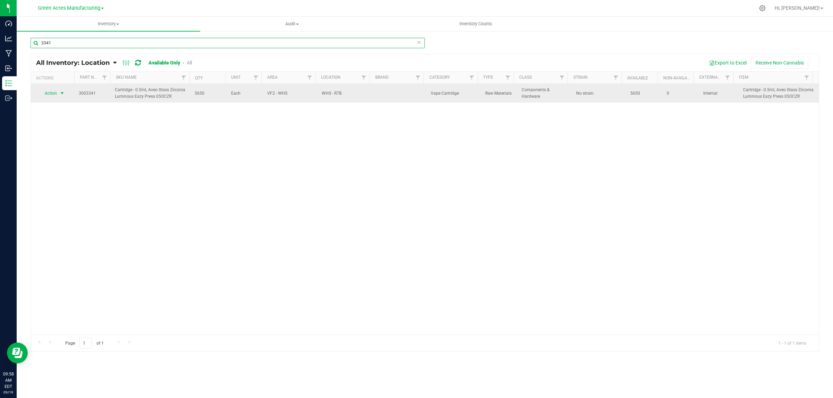
type input "3341"
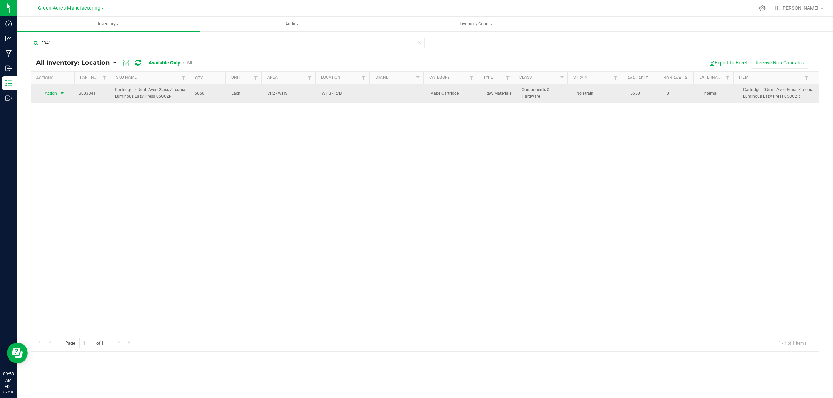
click at [61, 92] on span "select" at bounding box center [62, 94] width 6 height 6
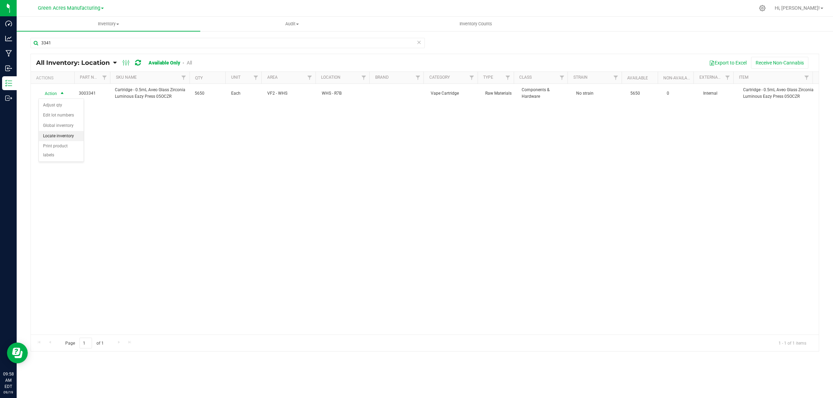
click at [77, 136] on li "Locate inventory" at bounding box center [61, 136] width 45 height 10
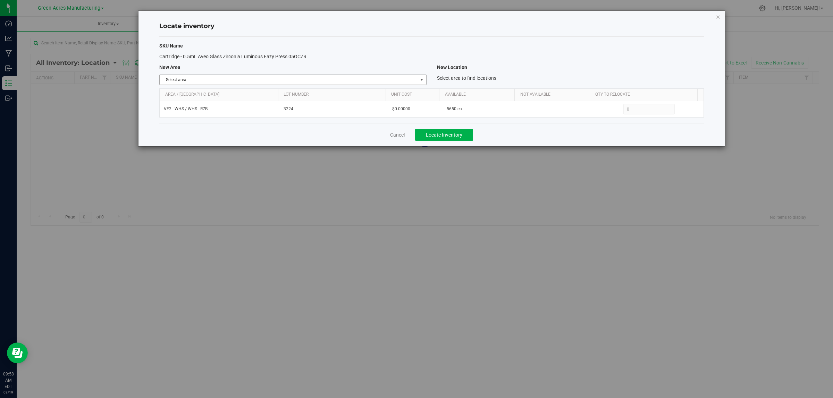
click at [420, 80] on span "select" at bounding box center [422, 80] width 6 height 6
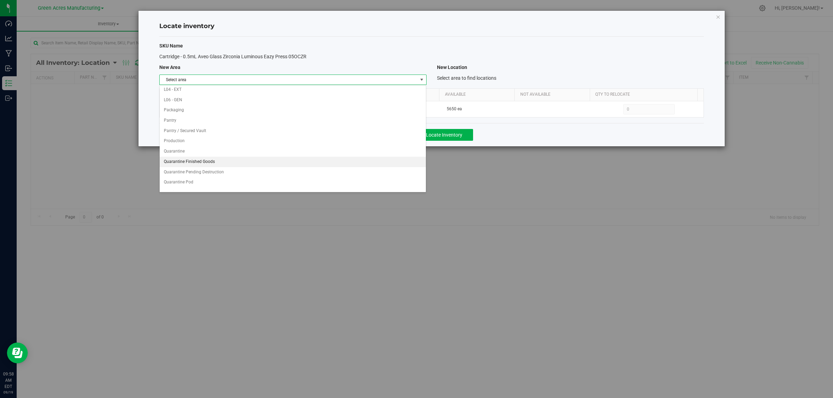
scroll to position [346, 0]
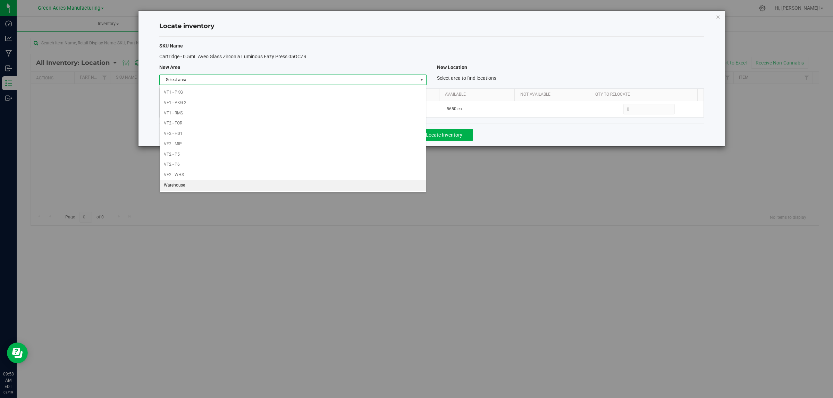
click at [365, 186] on li "Warehouse" at bounding box center [293, 185] width 266 height 10
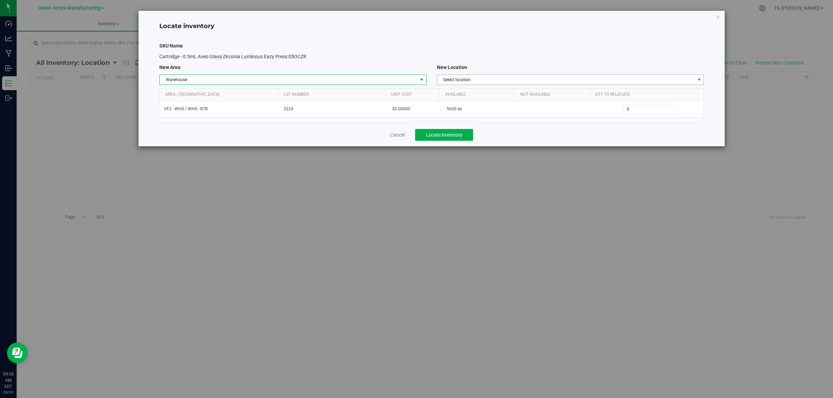
click at [598, 79] on span "Select location" at bounding box center [565, 80] width 257 height 10
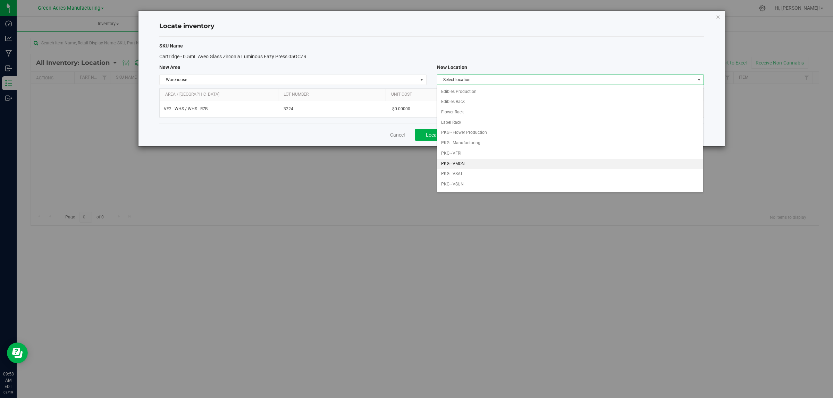
click at [528, 161] on li "PKG - VMON" at bounding box center [570, 164] width 266 height 10
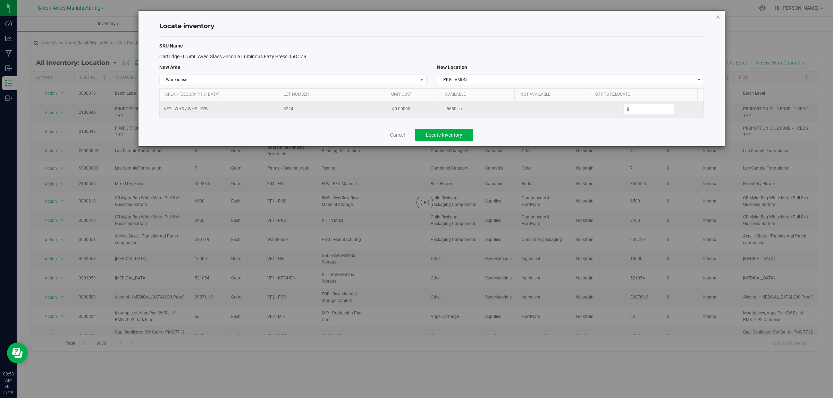
click at [447, 110] on span "5650 ea" at bounding box center [454, 109] width 15 height 7
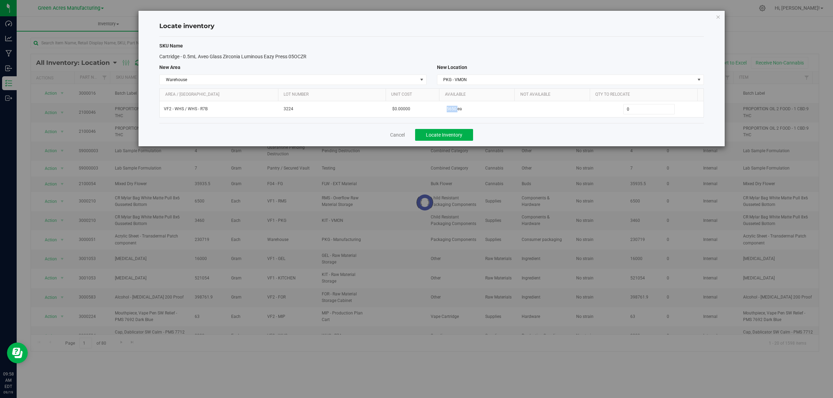
copy span "5650"
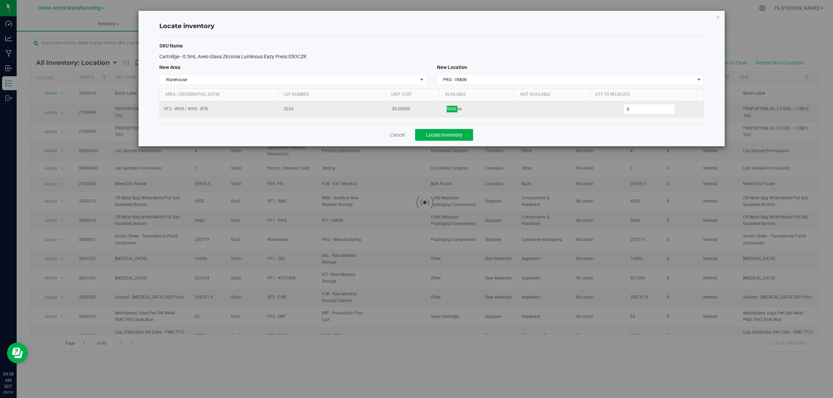
click at [513, 117] on td "5650 ea" at bounding box center [480, 109] width 76 height 16
click at [635, 108] on span "0 0" at bounding box center [649, 109] width 52 height 10
click at [635, 108] on input "0" at bounding box center [649, 109] width 51 height 10
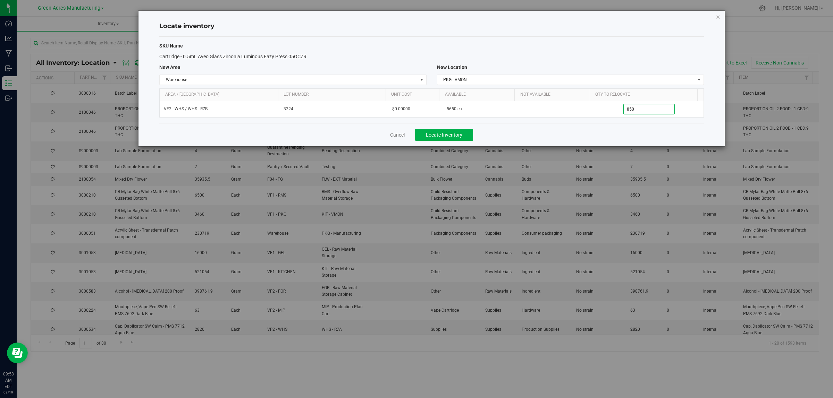
click at [591, 131] on div "Cancel Locate Inventory" at bounding box center [431, 134] width 544 height 23
type input "850"
click at [466, 134] on button "Locate Inventory" at bounding box center [444, 135] width 58 height 12
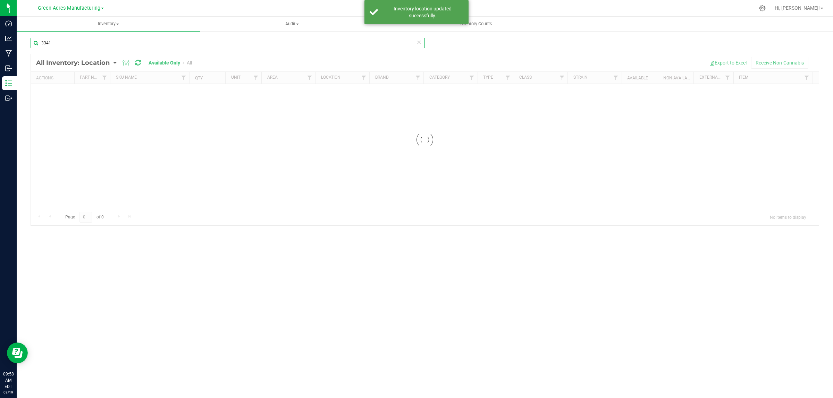
click at [200, 44] on input "3341" at bounding box center [228, 43] width 394 height 10
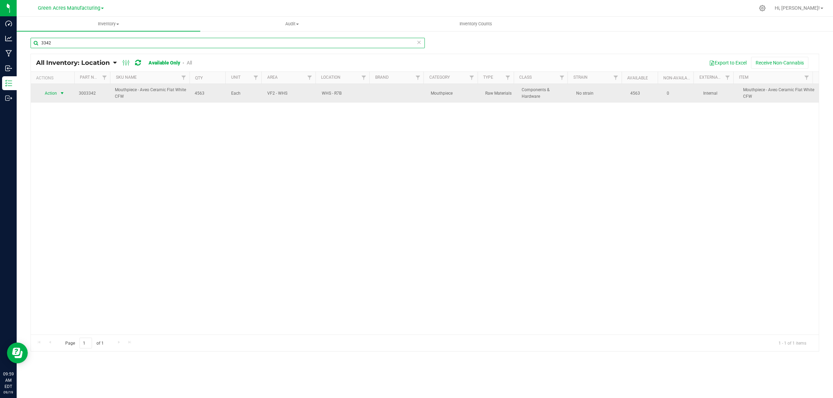
type input "3342"
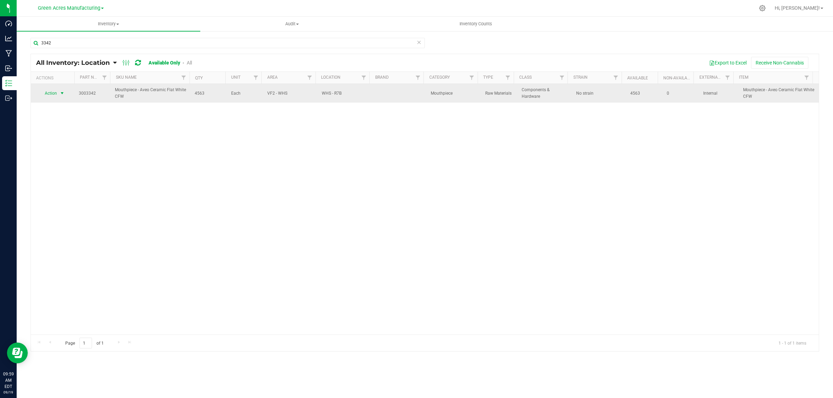
click at [56, 91] on span "Action" at bounding box center [48, 93] width 19 height 10
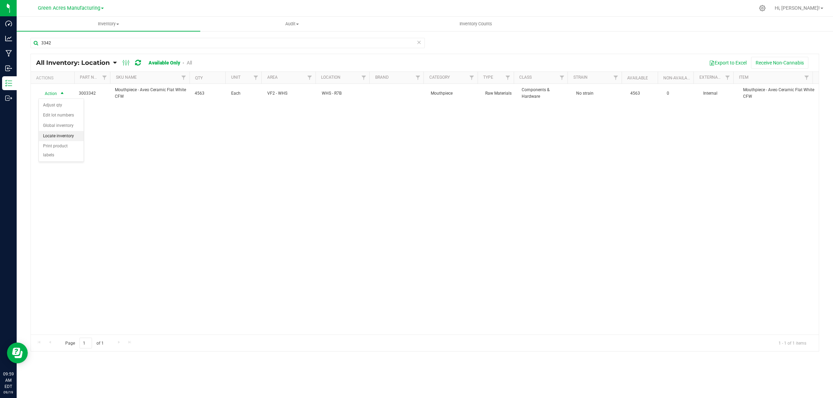
click at [63, 136] on li "Locate inventory" at bounding box center [61, 136] width 45 height 10
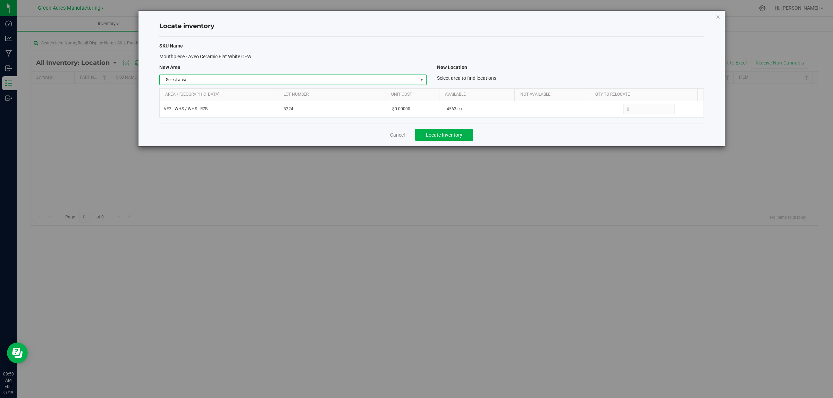
click at [413, 76] on span "Select area" at bounding box center [288, 80] width 257 height 10
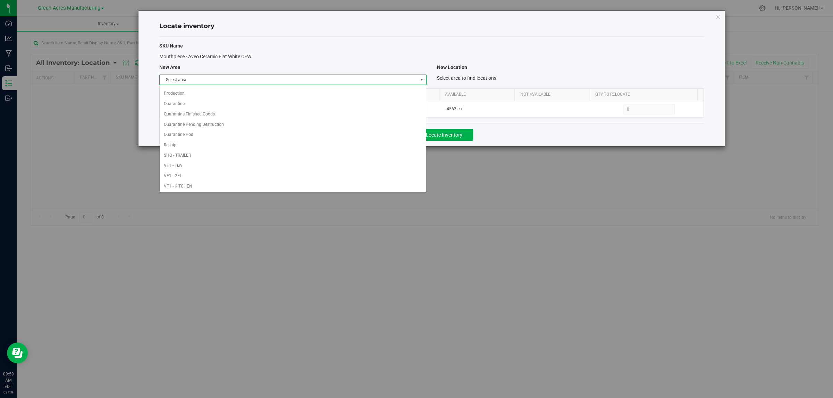
scroll to position [346, 0]
click at [322, 187] on li "Warehouse" at bounding box center [293, 185] width 266 height 10
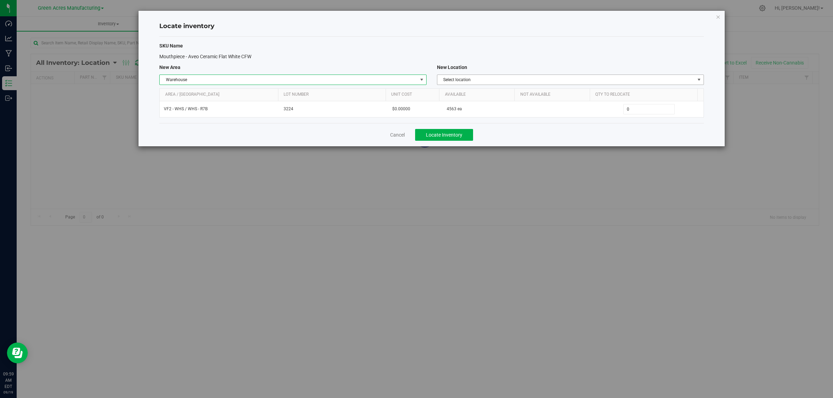
click at [661, 79] on span "Select location" at bounding box center [565, 80] width 257 height 10
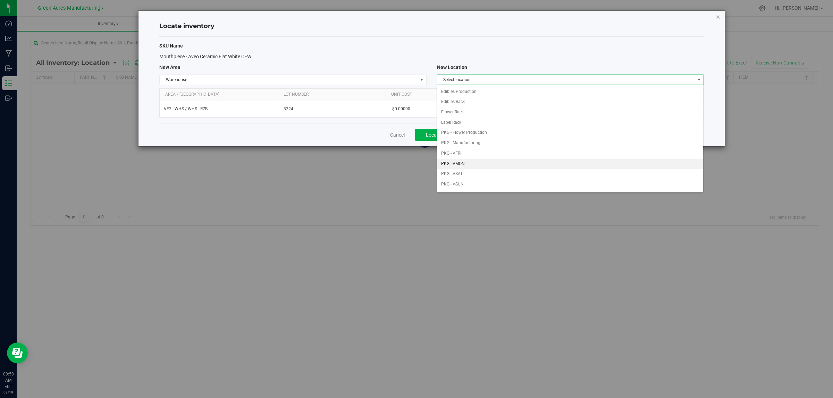
click at [518, 165] on li "PKG - VMON" at bounding box center [570, 164] width 266 height 10
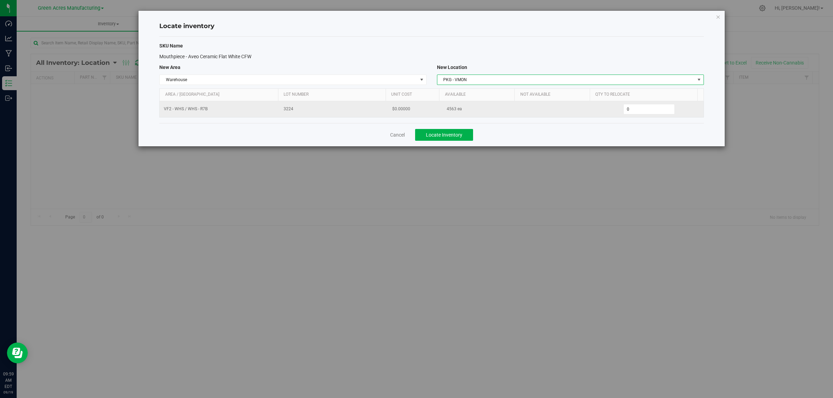
click at [447, 110] on span "4563 ea" at bounding box center [454, 109] width 15 height 7
copy span "4563"
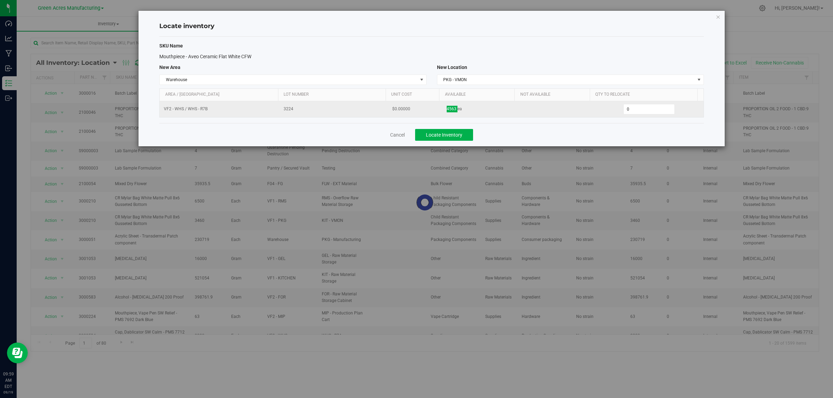
click at [493, 115] on td "4563 ea" at bounding box center [480, 109] width 76 height 16
click at [639, 110] on span "0 0" at bounding box center [649, 109] width 52 height 10
click at [639, 110] on input "0" at bounding box center [649, 109] width 51 height 10
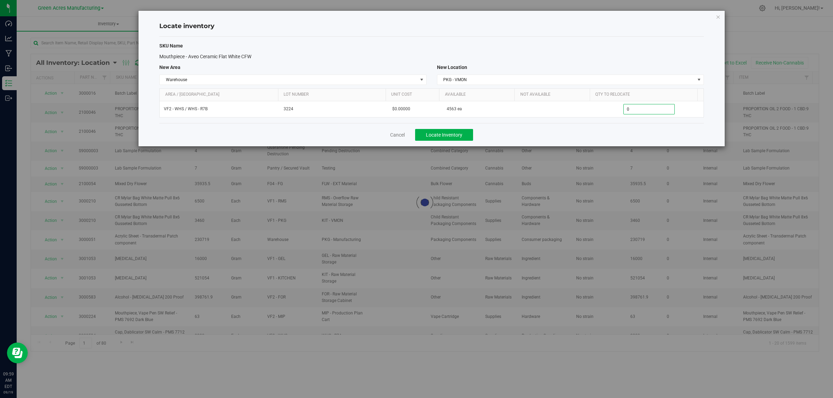
paste input "963"
type input "963"
click at [582, 141] on div "Cancel Locate Inventory" at bounding box center [431, 134] width 544 height 23
click at [502, 127] on div "Cancel Locate Inventory" at bounding box center [431, 134] width 544 height 23
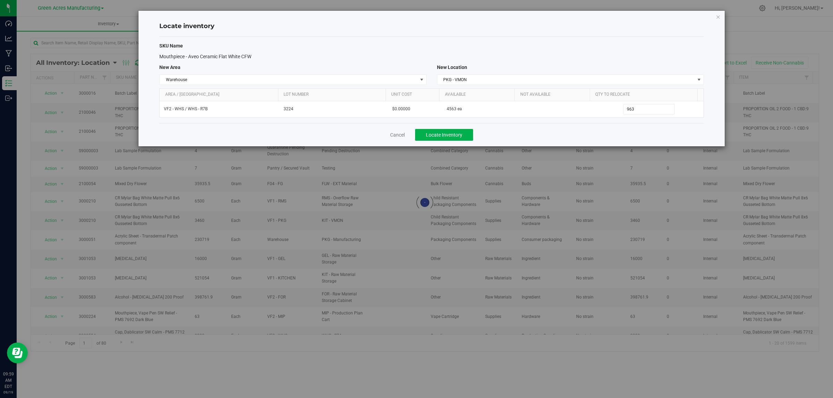
click at [460, 129] on div "Cancel Locate Inventory" at bounding box center [431, 134] width 544 height 23
click at [456, 134] on span "Locate Inventory" at bounding box center [444, 135] width 36 height 6
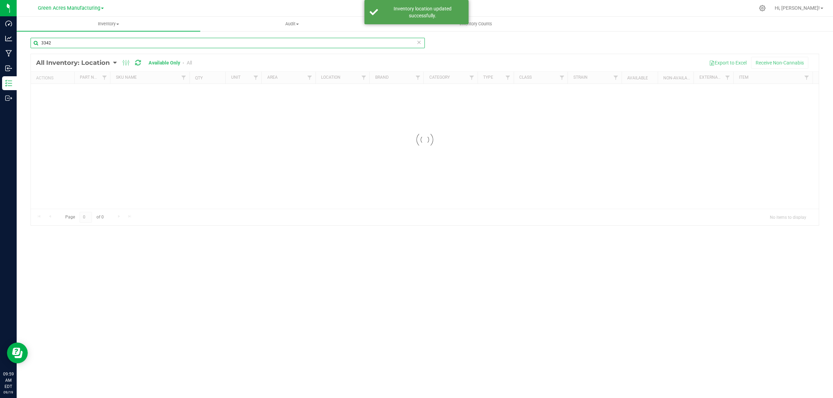
click at [175, 40] on input "3342" at bounding box center [228, 43] width 394 height 10
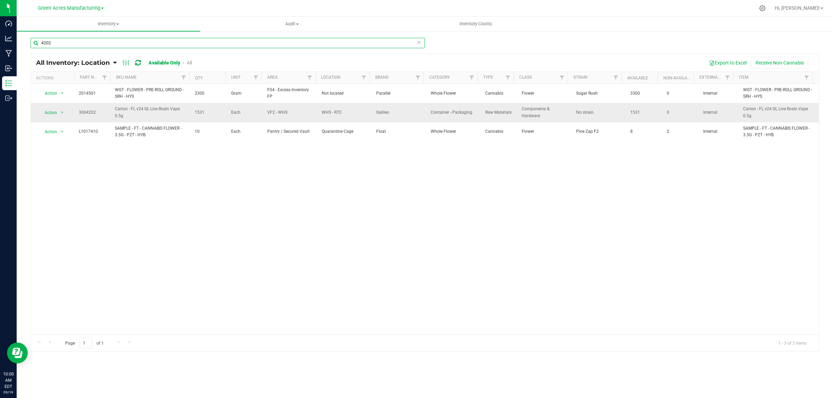
type input "4202"
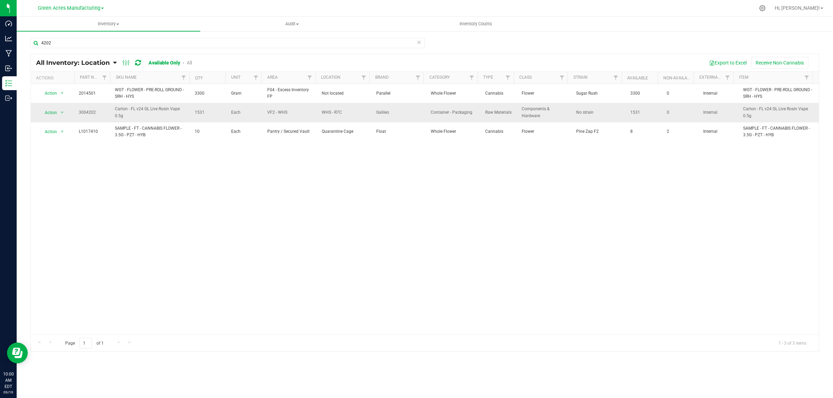
click at [198, 112] on span "1531" at bounding box center [209, 112] width 28 height 7
copy span "1531"
drag, startPoint x: 272, startPoint y: 210, endPoint x: 170, endPoint y: 144, distance: 121.2
click at [271, 209] on div "Action Action Global inventory View packages 2014501 WGT - FLOWER - PRE-ROLL GR…" at bounding box center [425, 209] width 788 height 251
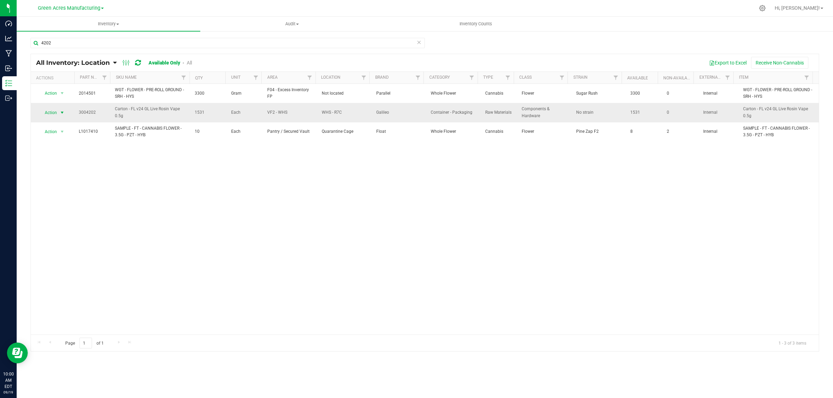
click at [62, 113] on span "select" at bounding box center [62, 113] width 6 height 6
click at [68, 155] on li "Locate inventory" at bounding box center [61, 155] width 45 height 10
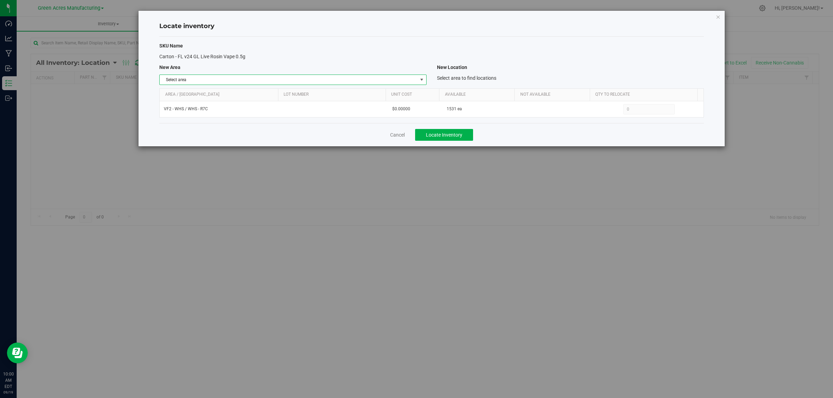
click at [390, 79] on span "Select area" at bounding box center [288, 80] width 257 height 10
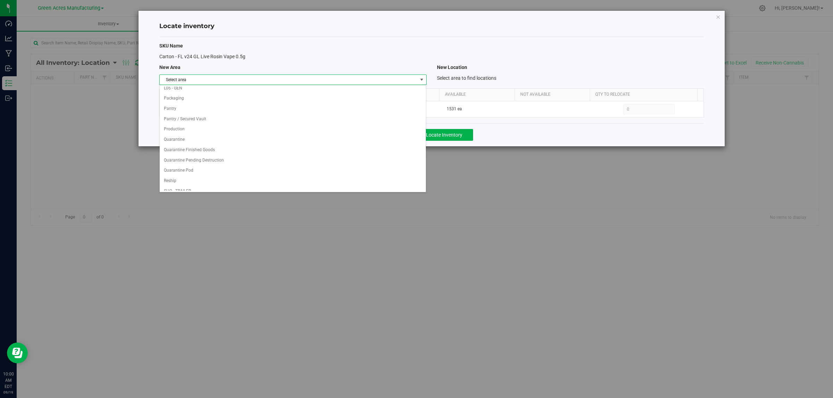
scroll to position [346, 0]
click at [370, 188] on li "Warehouse" at bounding box center [293, 185] width 266 height 10
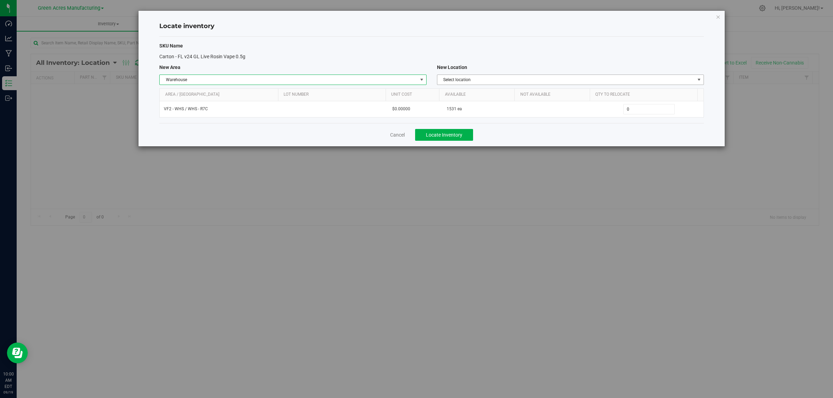
click at [571, 77] on span "Select location" at bounding box center [565, 80] width 257 height 10
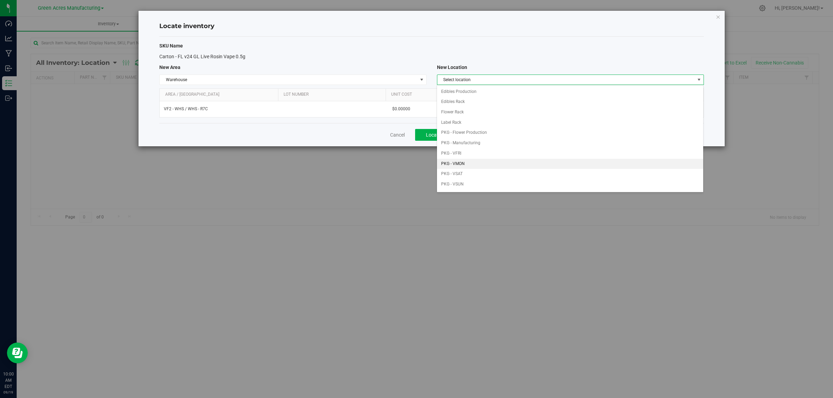
click at [513, 167] on li "PKG - VMON" at bounding box center [570, 164] width 266 height 10
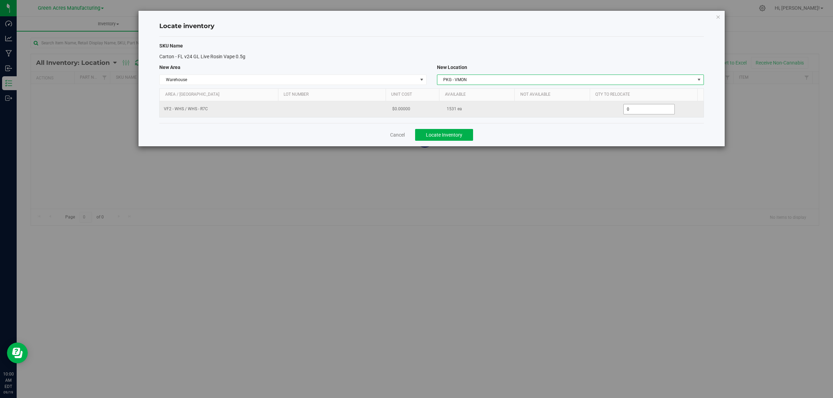
click at [632, 108] on span "0 0" at bounding box center [649, 109] width 52 height 10
click at [633, 108] on input "0" at bounding box center [649, 109] width 51 height 10
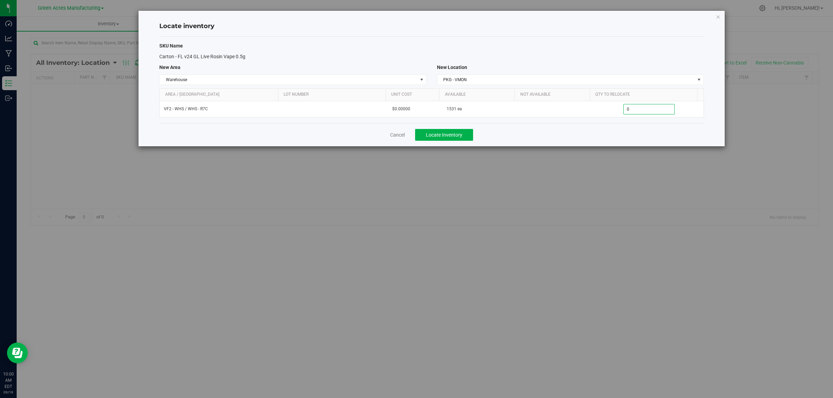
paste input "831"
type input "831"
click at [632, 134] on div "Cancel Locate Inventory" at bounding box center [431, 134] width 544 height 23
click at [450, 136] on span "Locate Inventory" at bounding box center [444, 135] width 36 height 6
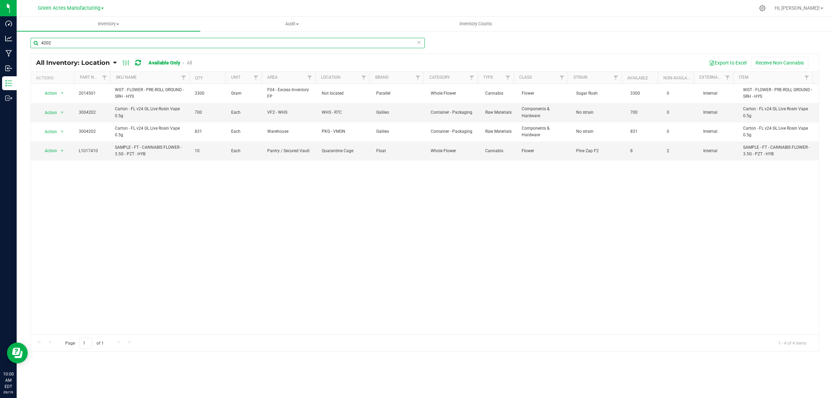
click at [219, 44] on input "4202" at bounding box center [228, 43] width 394 height 10
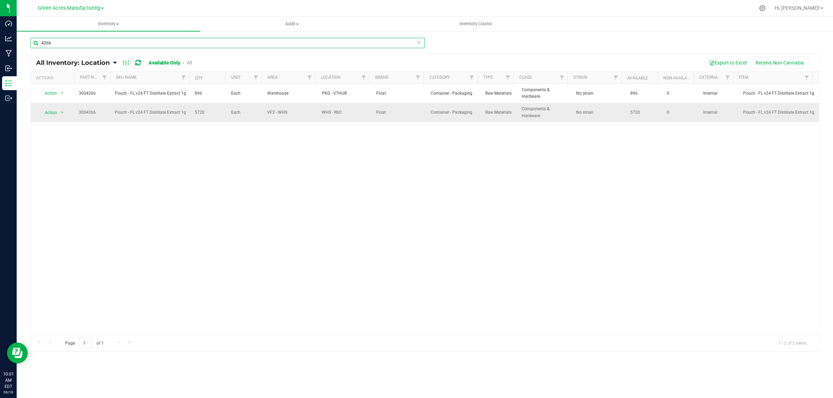
type input "4266"
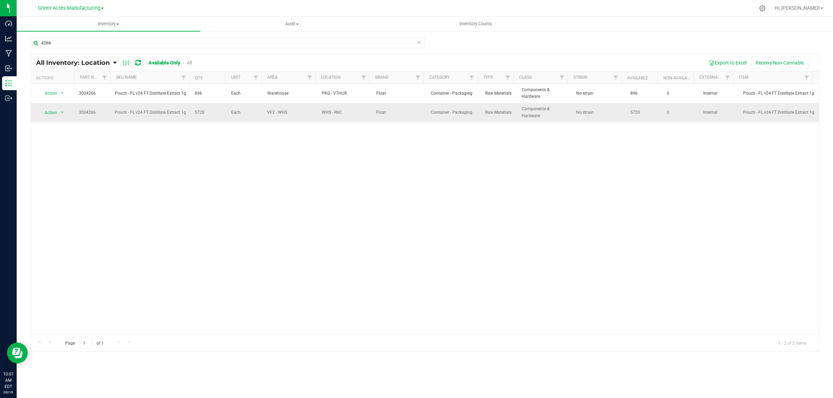
click at [195, 111] on span "5720" at bounding box center [209, 112] width 28 height 7
copy span "5720"
click at [60, 113] on span "select" at bounding box center [62, 113] width 6 height 6
click at [66, 155] on li "Locate inventory" at bounding box center [61, 155] width 45 height 10
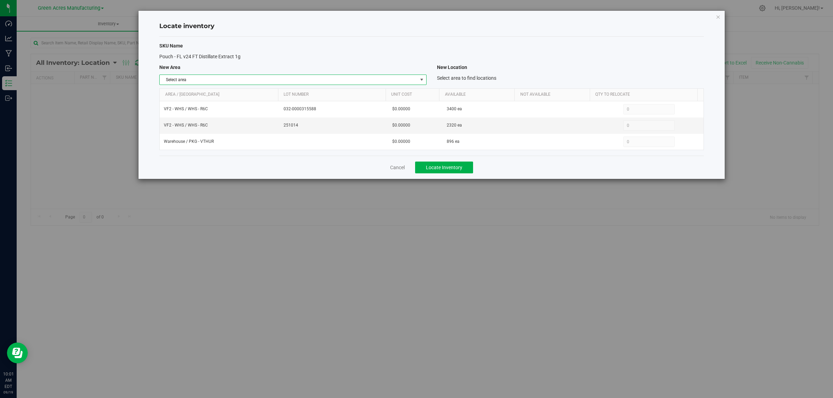
click at [377, 77] on span "Select area" at bounding box center [288, 80] width 257 height 10
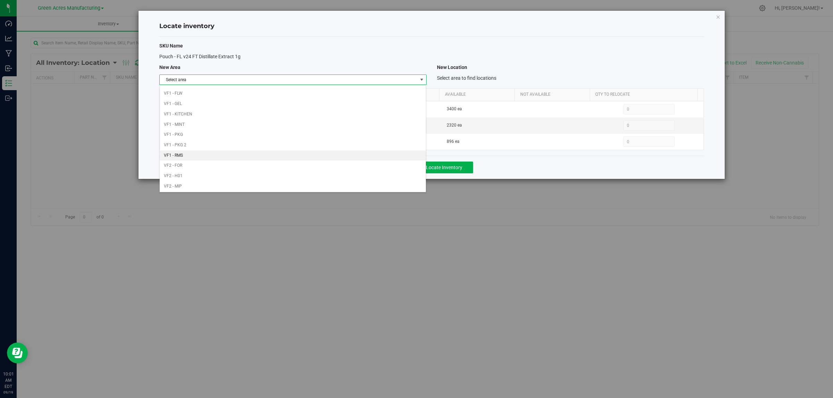
scroll to position [346, 0]
click at [313, 181] on li "Warehouse" at bounding box center [293, 185] width 266 height 10
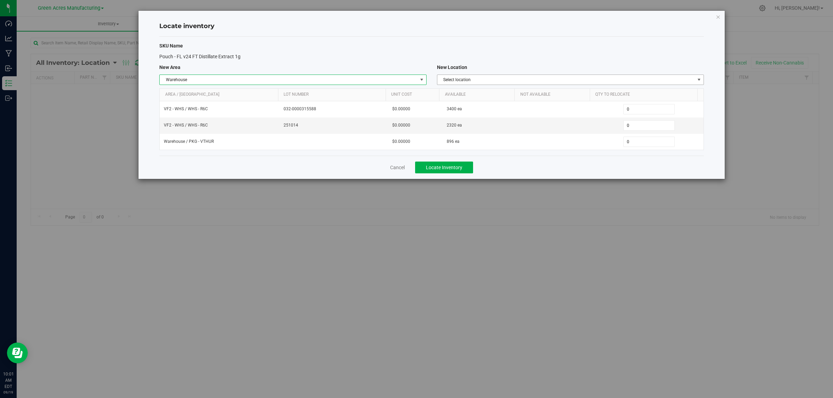
click at [591, 83] on span "Select location" at bounding box center [565, 80] width 257 height 10
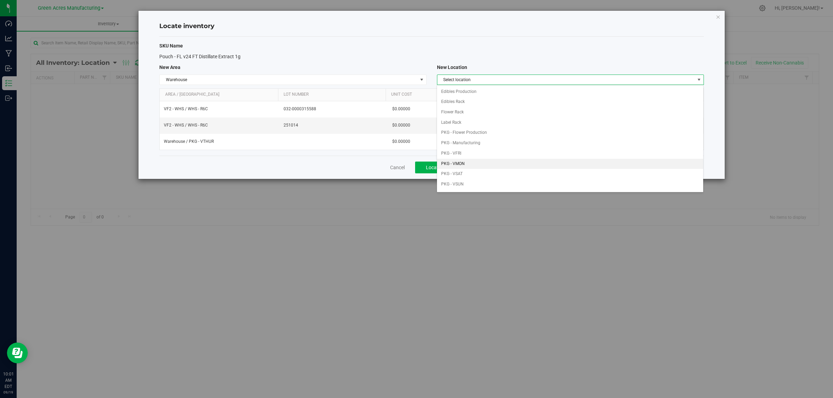
click at [524, 169] on li "PKG - VMON" at bounding box center [570, 164] width 266 height 10
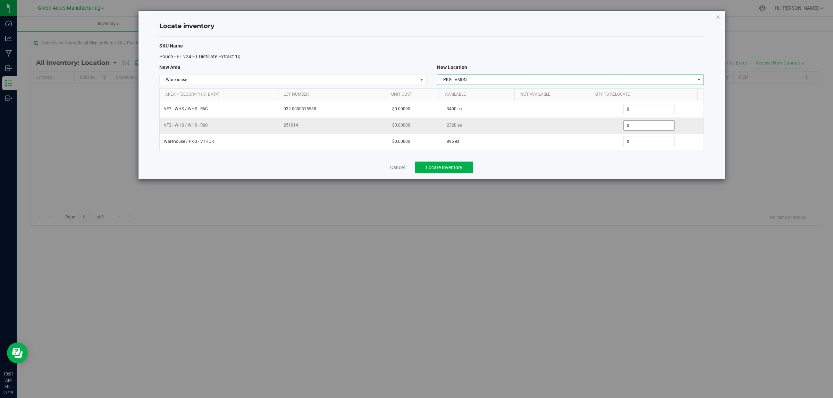
click at [650, 125] on span "0 0" at bounding box center [649, 125] width 52 height 10
click at [650, 125] on input "0" at bounding box center [649, 126] width 51 height 10
paste input "62"
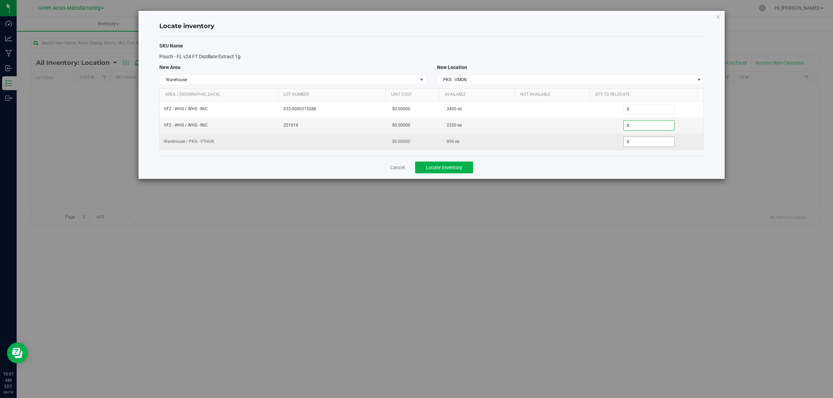
type input "620"
click at [646, 141] on span "0 0" at bounding box center [649, 142] width 52 height 10
click at [646, 141] on input "0" at bounding box center [649, 142] width 51 height 10
type input "896"
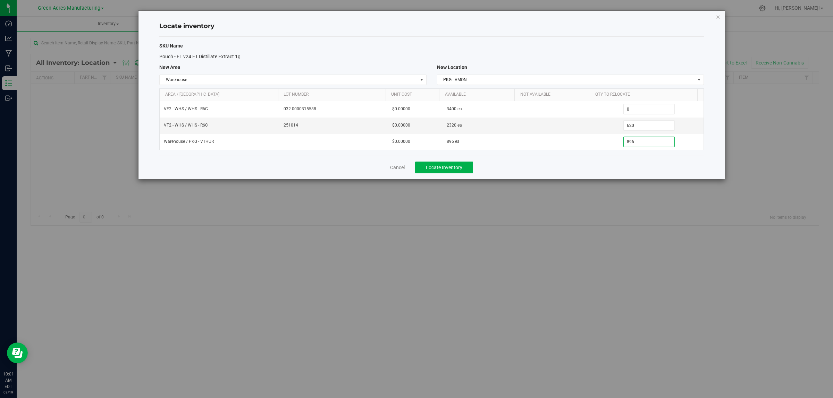
type input "896"
click at [595, 177] on div "Cancel Locate Inventory" at bounding box center [431, 167] width 544 height 23
click at [462, 166] on button "Locate Inventory" at bounding box center [444, 168] width 58 height 12
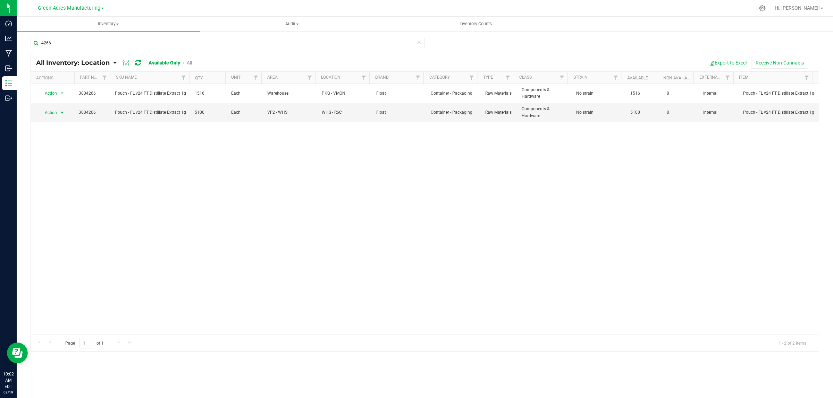
drag, startPoint x: 59, startPoint y: 113, endPoint x: 76, endPoint y: 194, distance: 83.3
click at [60, 113] on span "select" at bounding box center [62, 113] width 6 height 6
click at [69, 157] on li "Locate inventory" at bounding box center [61, 155] width 45 height 10
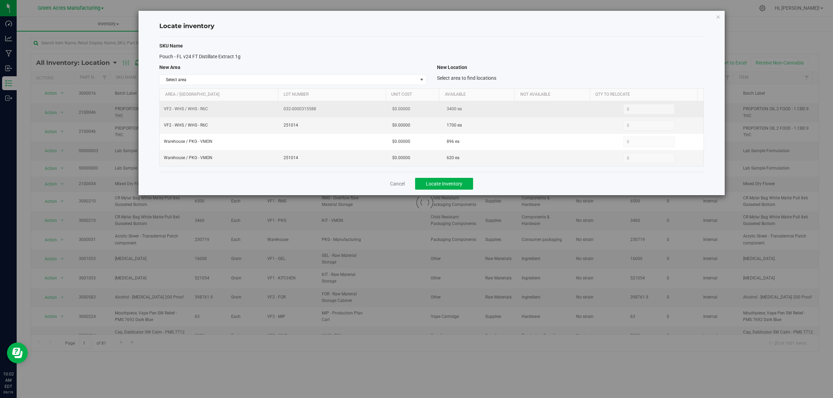
click at [447, 106] on span "3400 ea" at bounding box center [454, 109] width 15 height 7
click at [447, 109] on span "3400 ea" at bounding box center [454, 109] width 15 height 7
copy span "3400"
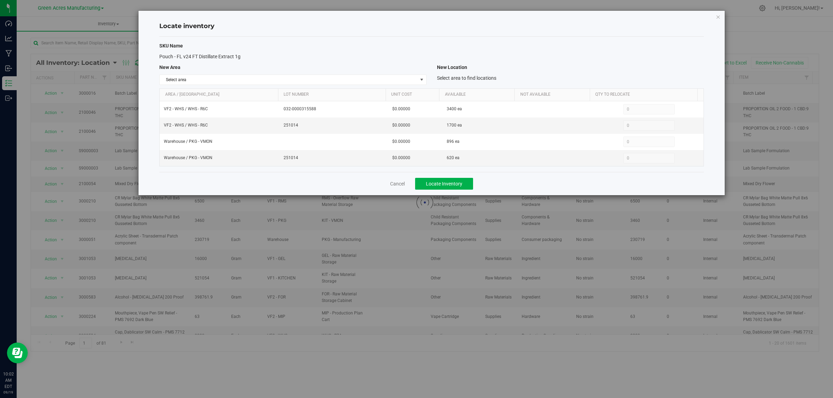
click at [407, 183] on div "Cancel Locate Inventory" at bounding box center [431, 183] width 544 height 23
click at [401, 185] on link "Cancel" at bounding box center [397, 183] width 15 height 7
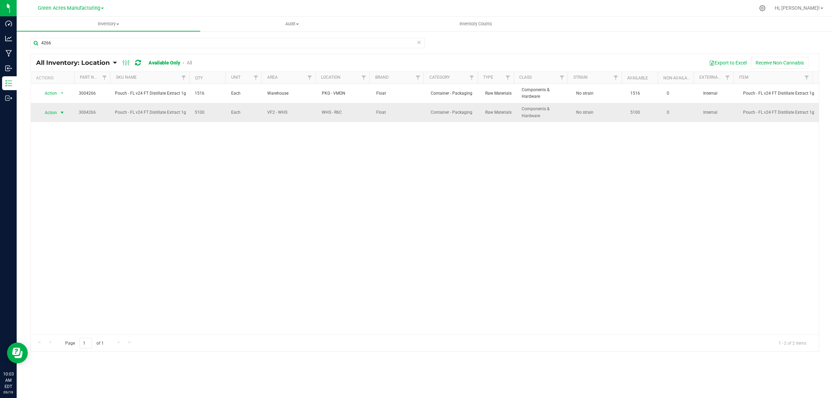
click at [64, 111] on span "select" at bounding box center [62, 113] width 6 height 6
click at [70, 133] on li "Edit lot numbers" at bounding box center [61, 135] width 45 height 10
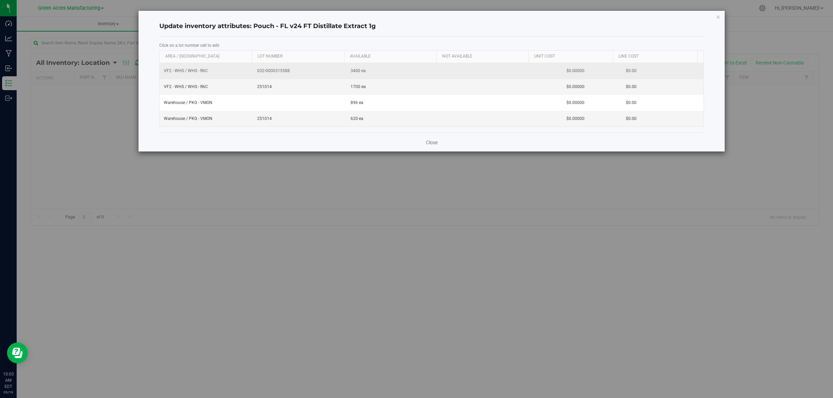
click at [278, 65] on td "032-0000315588" at bounding box center [299, 71] width 93 height 16
click at [279, 69] on input "032-0000315588" at bounding box center [298, 71] width 86 height 11
click at [280, 70] on input "032-0000315588" at bounding box center [298, 71] width 86 height 11
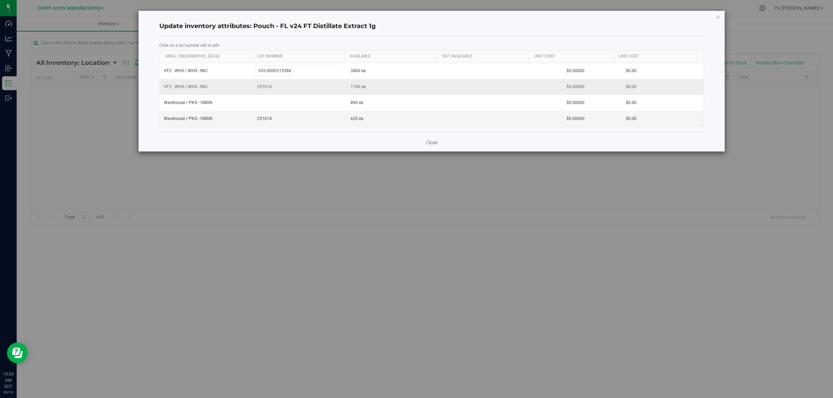
type input "032-"
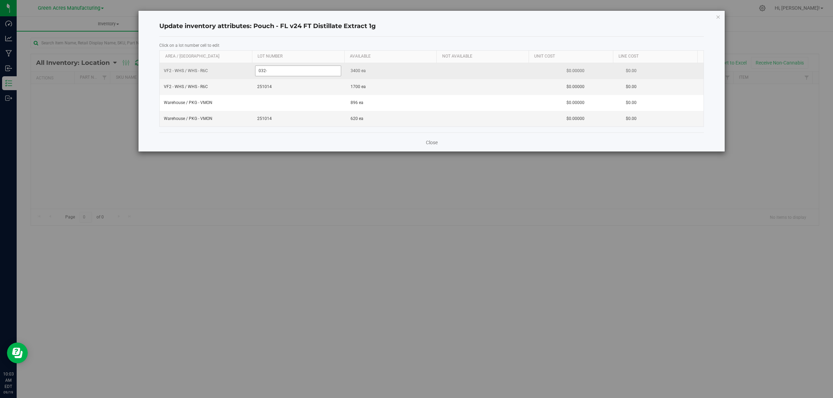
click at [268, 70] on input "032-" at bounding box center [298, 71] width 86 height 11
drag, startPoint x: 268, startPoint y: 70, endPoint x: 271, endPoint y: 73, distance: 4.0
click at [270, 70] on input "032-" at bounding box center [298, 71] width 86 height 11
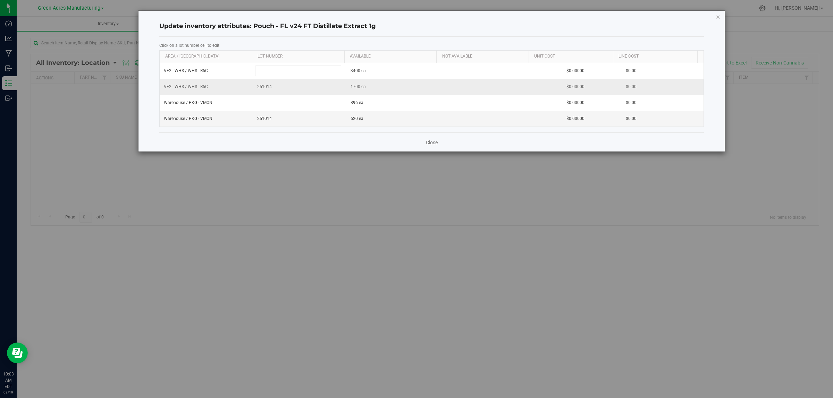
click at [264, 87] on div "VF2 - WHS / WHS - R6C 3400 ea $0.00000 $0.00 VF2 - WHS / WHS - R6C 251014 1700 …" at bounding box center [432, 95] width 544 height 64
click at [264, 89] on span "251014" at bounding box center [299, 87] width 85 height 7
click at [264, 89] on input "251014" at bounding box center [298, 87] width 86 height 11
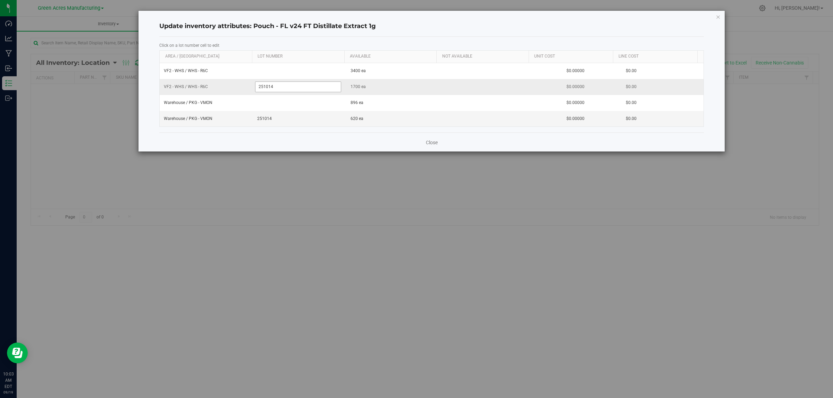
click at [264, 89] on input "251014" at bounding box center [298, 87] width 86 height 11
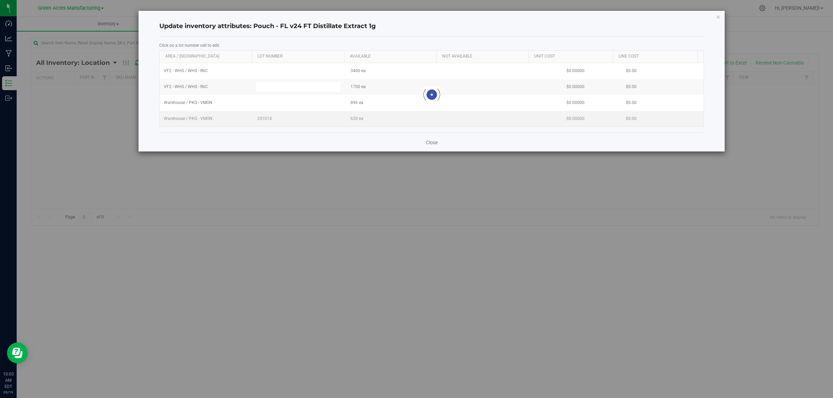
click at [264, 120] on div "Loading... VF2 - WHS / WHS - R6C 3400 ea $0.00000 $0.00 VF2 - WHS / WHS - R6C 1…" at bounding box center [432, 95] width 544 height 64
click at [264, 120] on input "251014" at bounding box center [298, 118] width 86 height 11
click at [300, 147] on div "Close" at bounding box center [431, 142] width 544 height 19
click at [434, 141] on link "Close" at bounding box center [432, 142] width 12 height 7
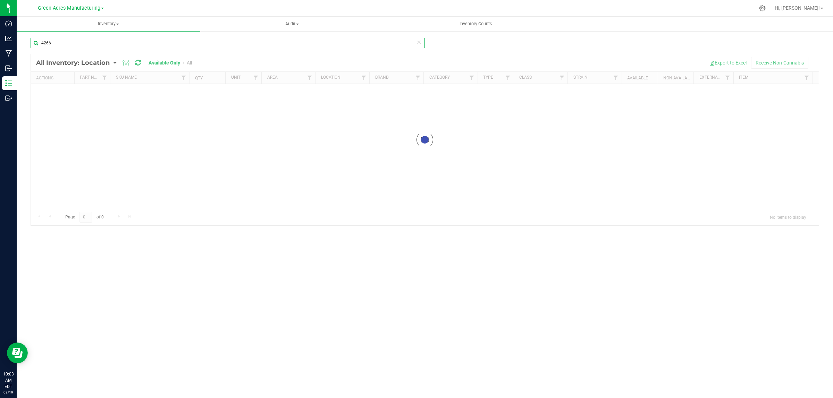
click at [156, 44] on input "4266" at bounding box center [228, 43] width 394 height 10
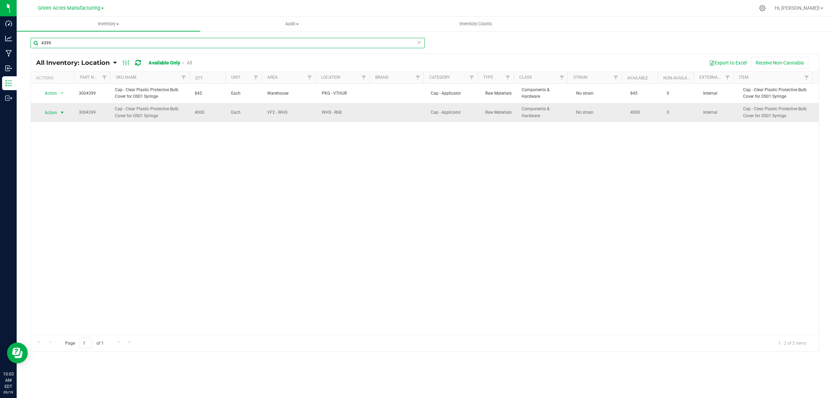
type input "4399"
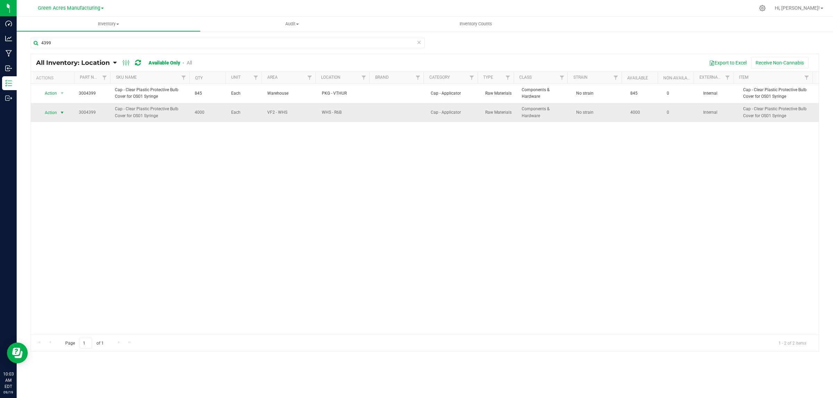
click at [61, 113] on span "select" at bounding box center [62, 113] width 6 height 6
click at [49, 152] on li "Locate inventory" at bounding box center [61, 155] width 45 height 10
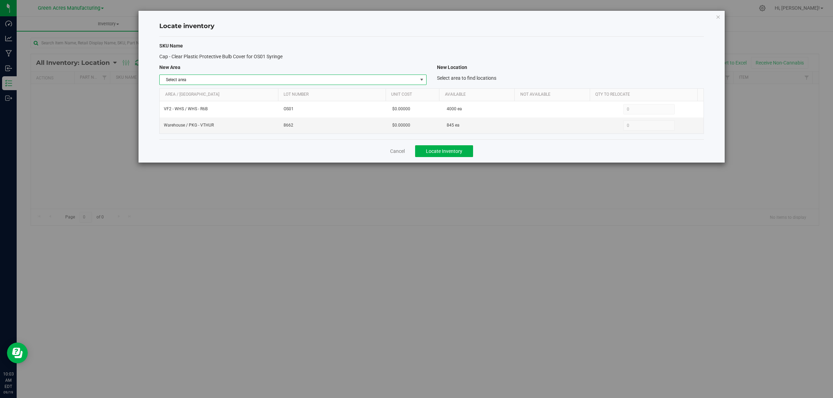
click at [421, 82] on span "select" at bounding box center [422, 80] width 6 height 6
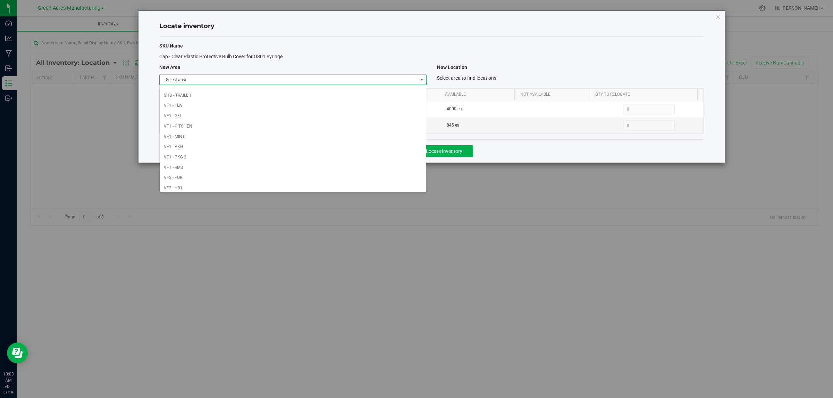
scroll to position [346, 0]
click at [351, 189] on li "Warehouse" at bounding box center [293, 185] width 266 height 10
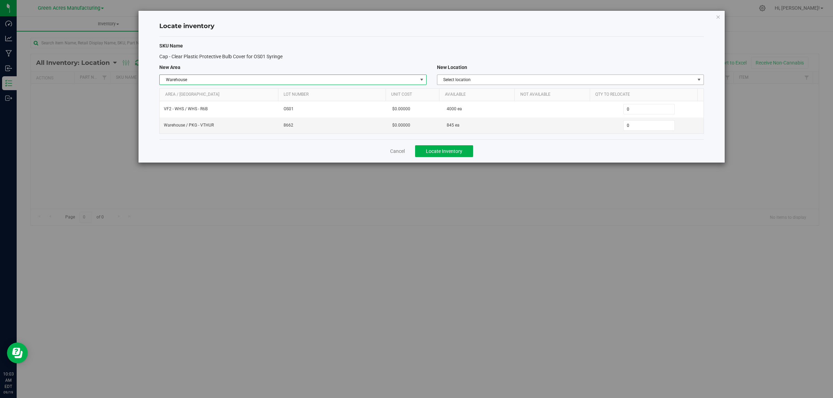
click at [698, 80] on span "select" at bounding box center [699, 80] width 6 height 6
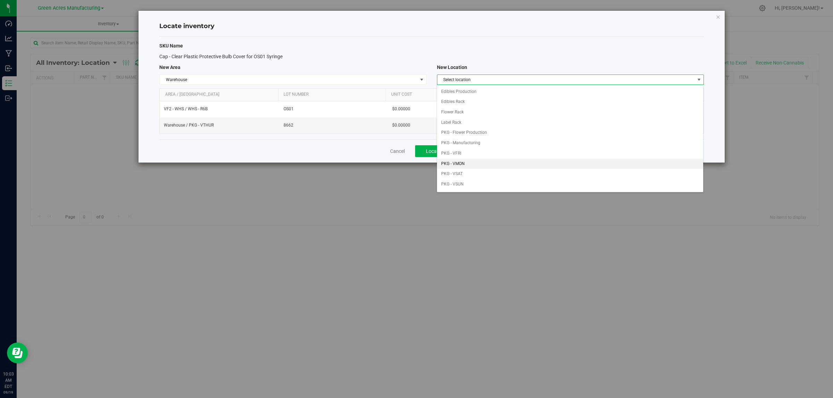
click at [574, 161] on li "PKG - VMON" at bounding box center [570, 164] width 266 height 10
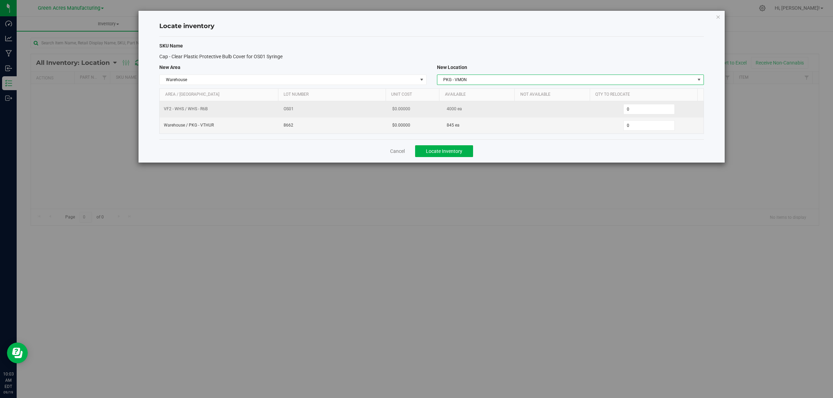
click at [448, 109] on span "4000 ea" at bounding box center [454, 109] width 15 height 7
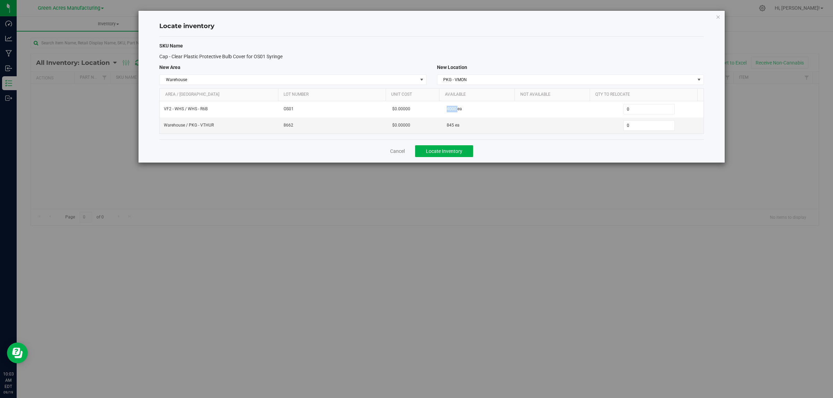
copy span "4000"
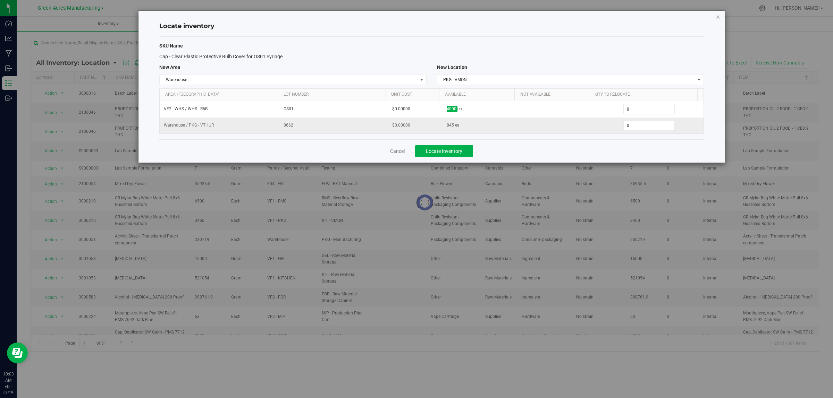
click at [495, 136] on div "SKU Name Cap - Clear Plastic Protective Bulb Cover for OS01 Syringe New Area Ne…" at bounding box center [431, 88] width 544 height 103
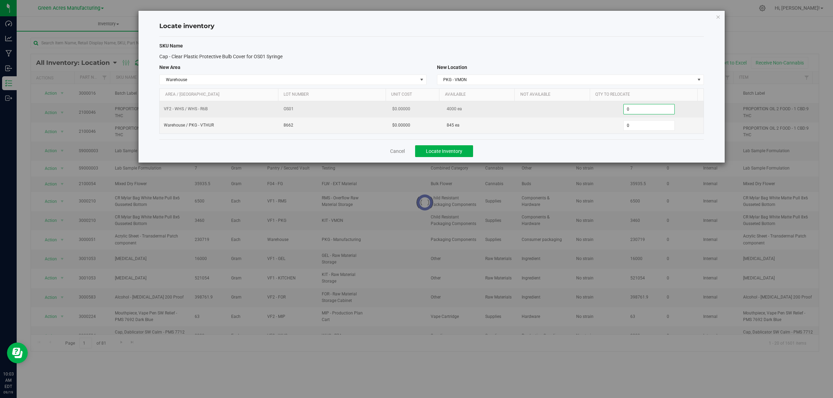
click at [644, 110] on span "0 0" at bounding box center [649, 109] width 52 height 10
click at [644, 110] on input "0" at bounding box center [649, 109] width 51 height 10
paste input "40"
type input "400"
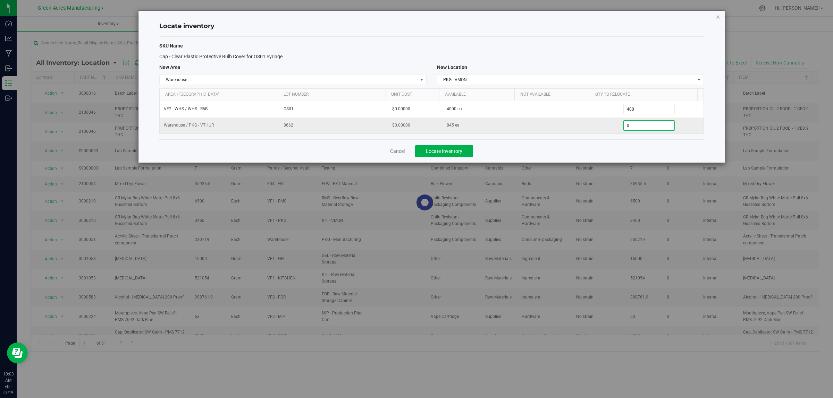
click at [637, 124] on span "0 0" at bounding box center [649, 125] width 52 height 10
click at [637, 124] on input "0" at bounding box center [649, 126] width 51 height 10
type input "845"
click at [533, 152] on div "Cancel Locate Inventory" at bounding box center [431, 151] width 544 height 23
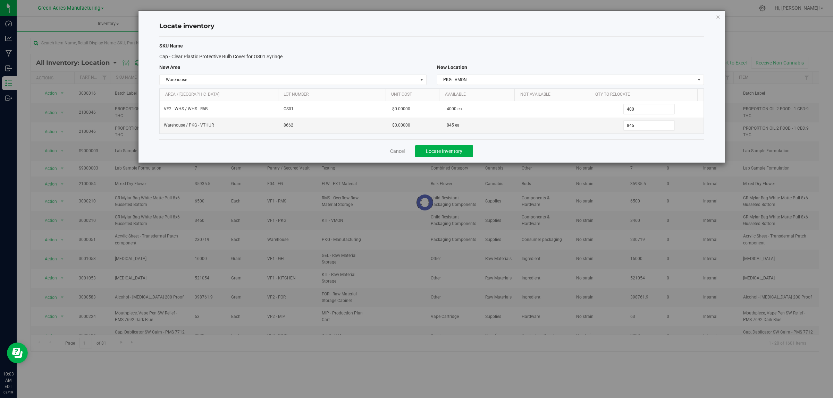
click at [455, 141] on div "Cancel Locate Inventory" at bounding box center [431, 151] width 544 height 23
click at [453, 149] on button "Locate Inventory" at bounding box center [444, 151] width 58 height 12
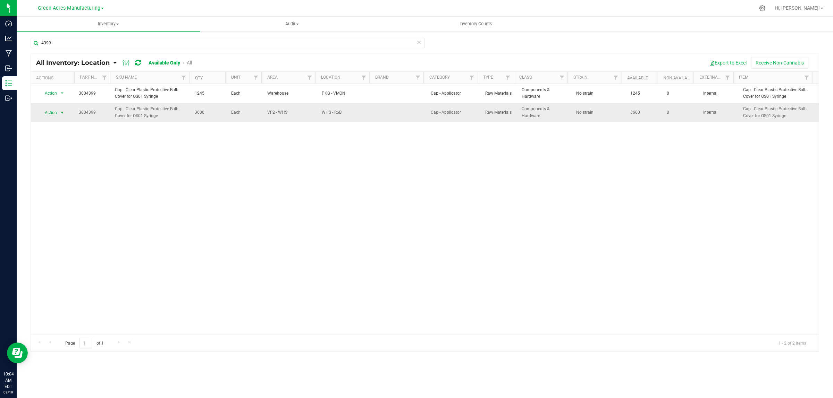
click at [60, 111] on span "select" at bounding box center [62, 113] width 6 height 6
click at [66, 152] on li "Locate inventory" at bounding box center [61, 155] width 45 height 10
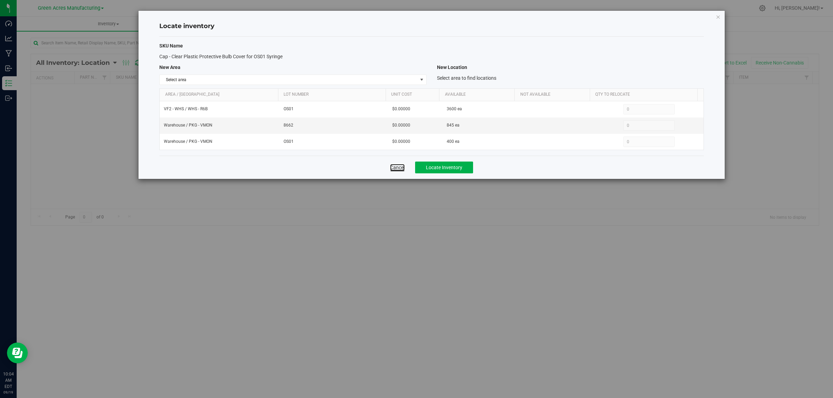
click at [403, 171] on link "Cancel" at bounding box center [397, 167] width 15 height 7
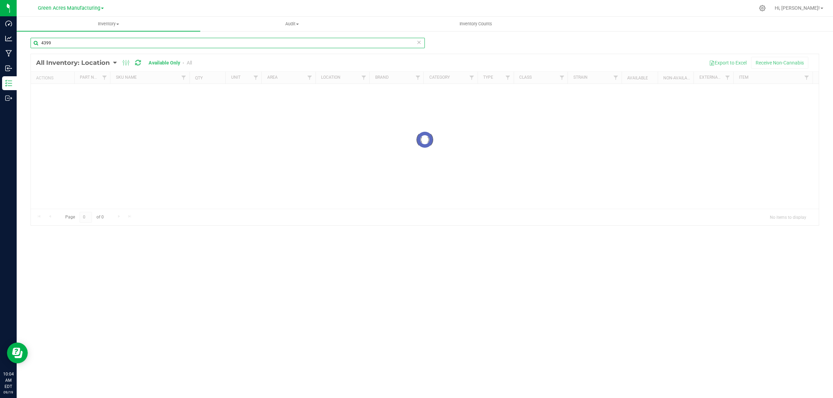
click at [87, 43] on input "4399" at bounding box center [228, 43] width 394 height 10
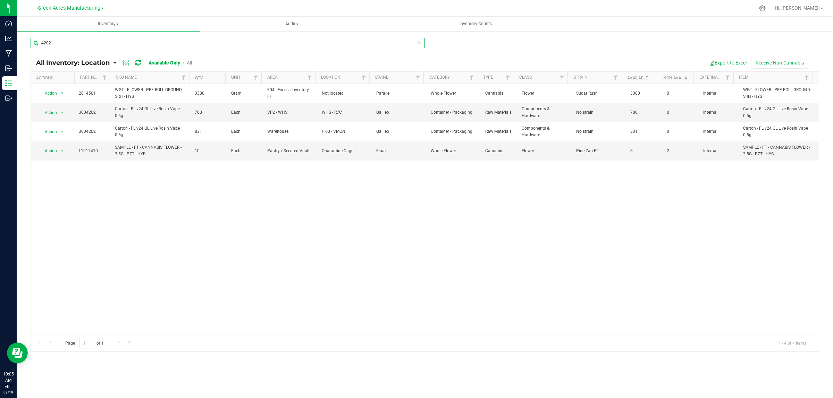
click at [123, 43] on input "4202" at bounding box center [228, 43] width 394 height 10
type input "4399"
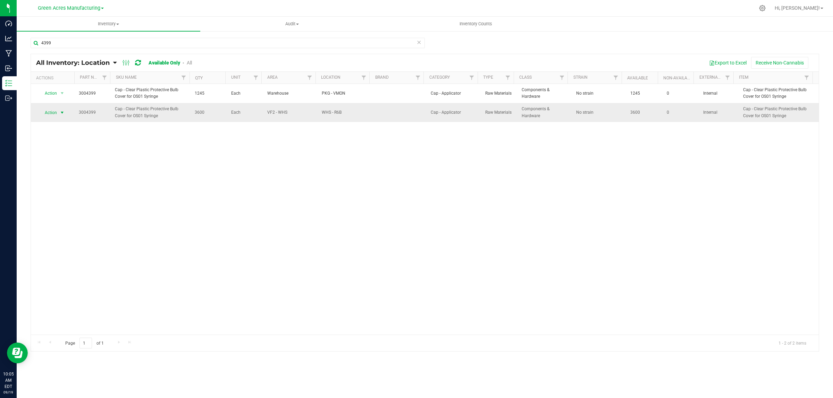
click at [59, 113] on span "select" at bounding box center [62, 113] width 6 height 6
click at [52, 153] on li "Locate inventory" at bounding box center [61, 155] width 45 height 10
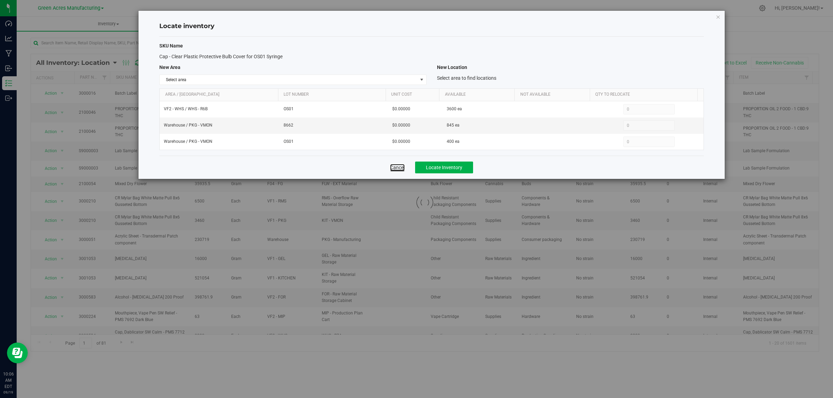
click at [399, 170] on link "Cancel" at bounding box center [397, 167] width 15 height 7
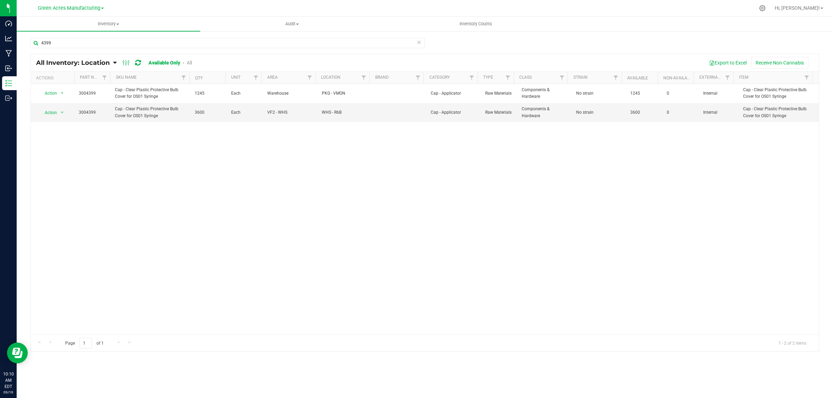
click at [126, 149] on div "Action Action Adjust qty Edit lot numbers Global inventory Locate inventory Pri…" at bounding box center [425, 209] width 788 height 251
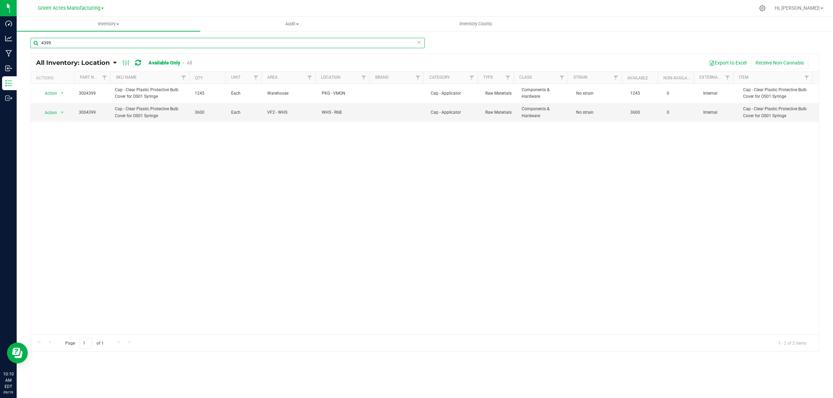
click at [64, 40] on input "4399" at bounding box center [228, 43] width 394 height 10
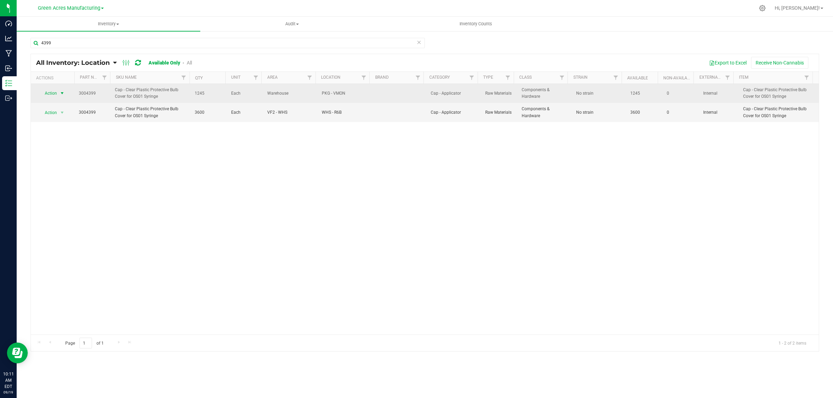
click at [59, 95] on span "select" at bounding box center [62, 94] width 6 height 6
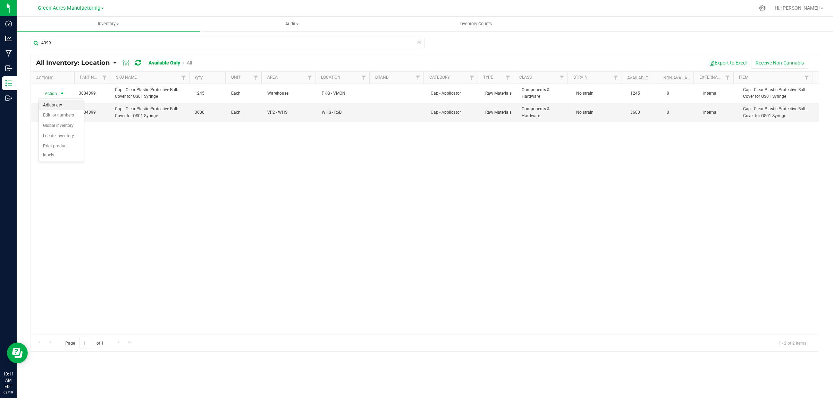
click at [75, 105] on li "Adjust qty" at bounding box center [61, 105] width 45 height 10
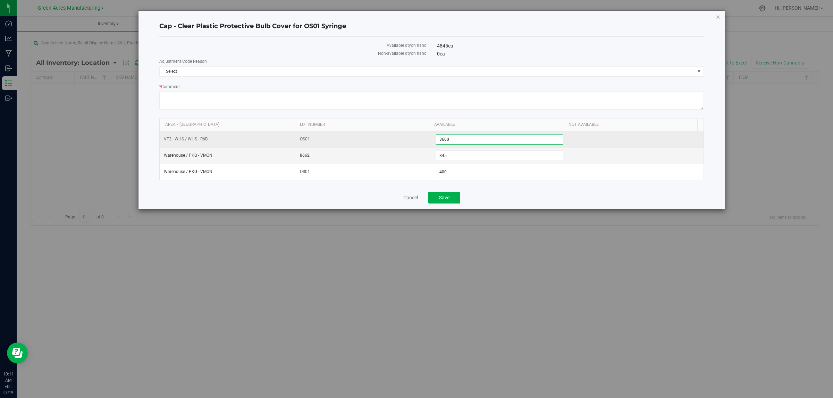
click at [453, 139] on span "3,600 3600" at bounding box center [500, 139] width 128 height 10
click at [453, 139] on input "3600" at bounding box center [499, 140] width 127 height 10
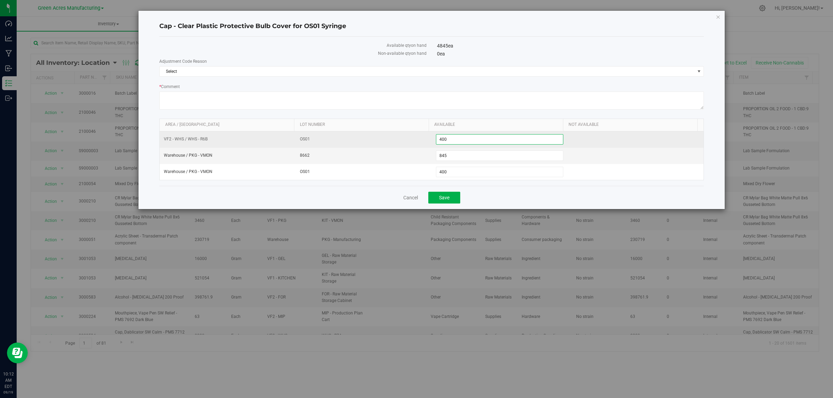
type input "4000"
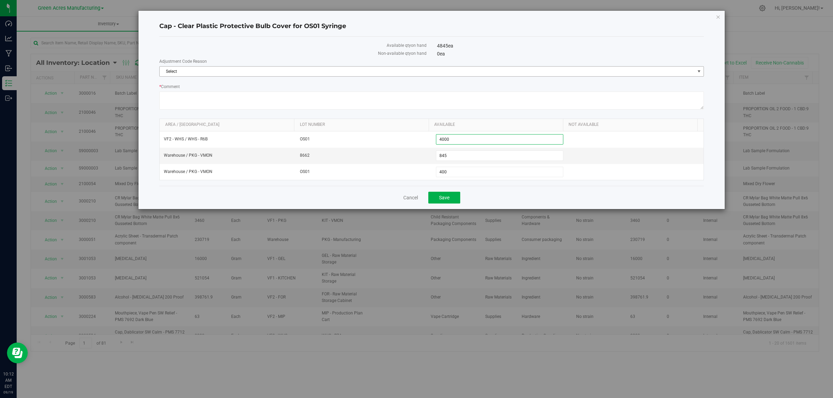
type input "4,000"
click at [474, 68] on span "Select" at bounding box center [427, 72] width 535 height 10
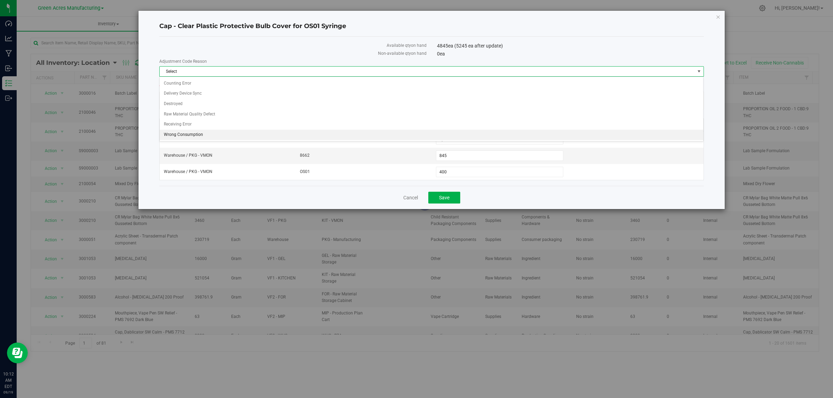
click at [276, 137] on li "Wrong Consumption" at bounding box center [431, 135] width 543 height 10
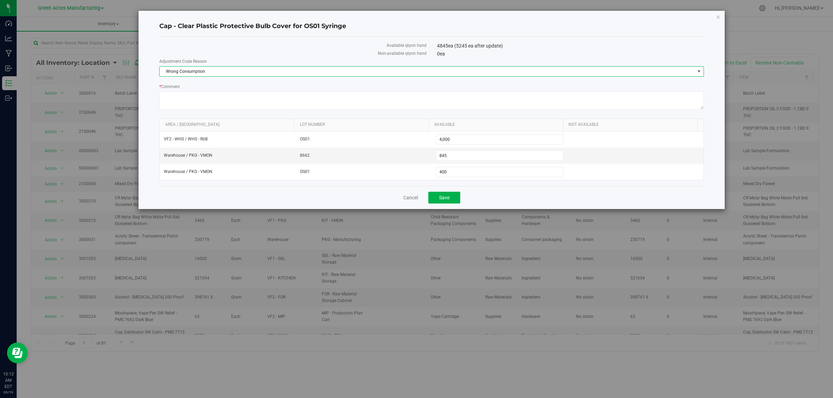
click at [506, 199] on div "Cancel Save" at bounding box center [431, 197] width 544 height 23
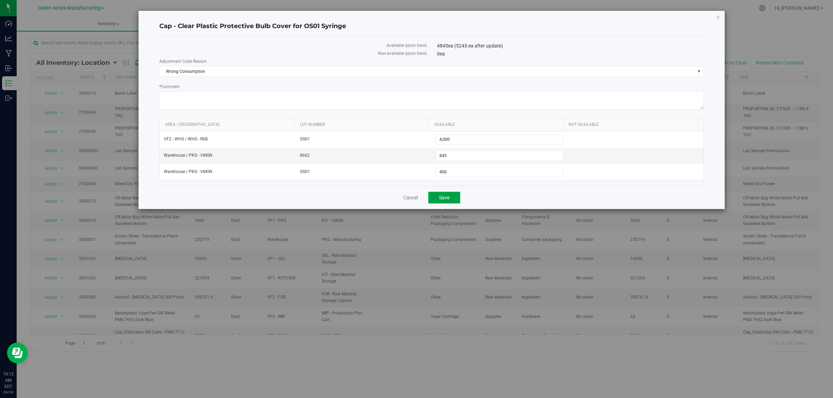
click at [438, 198] on button "Save" at bounding box center [444, 198] width 32 height 12
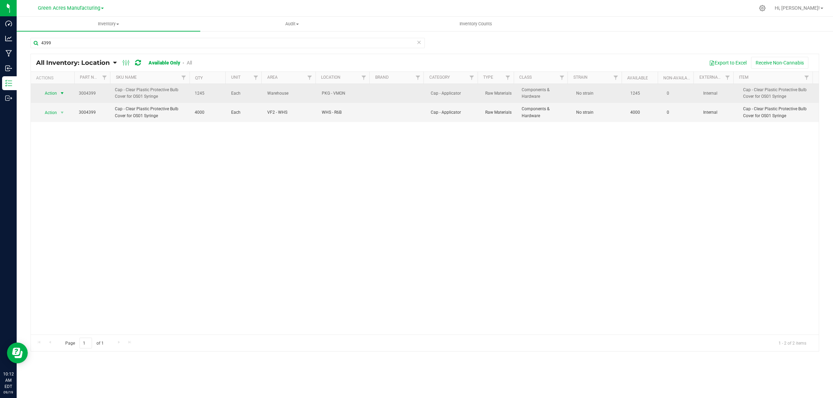
click at [61, 92] on span "select" at bounding box center [62, 94] width 6 height 6
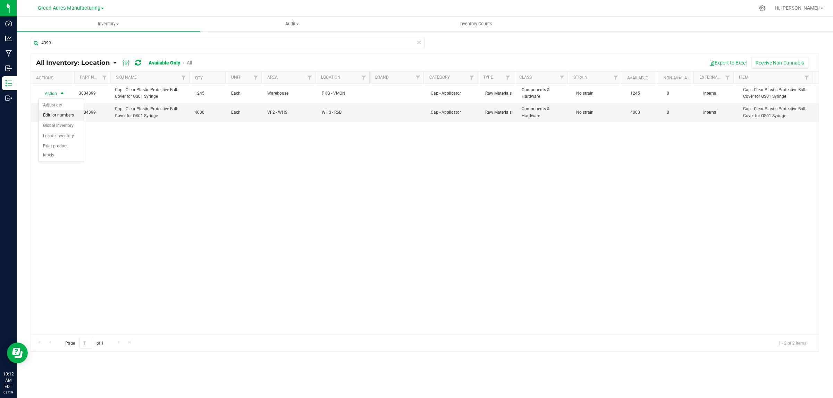
click at [70, 115] on li "Edit lot numbers" at bounding box center [61, 115] width 45 height 10
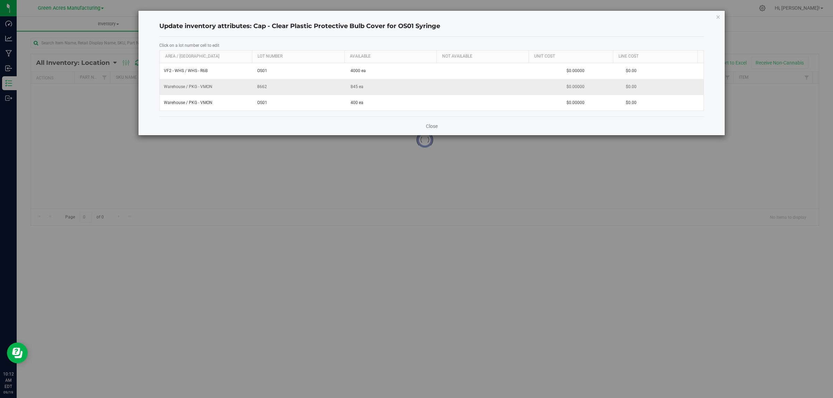
click at [257, 84] on span "8662" at bounding box center [299, 87] width 85 height 7
click at [257, 84] on input "8662" at bounding box center [298, 87] width 86 height 11
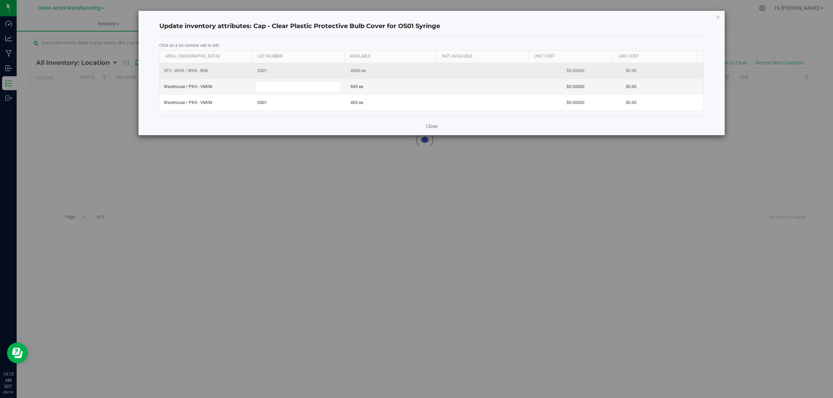
click at [260, 71] on div "VF2 - WHS / WHS - R6B OS01 4000 ea $0.00000 $0.00 Warehouse / PKG - VMON 845 ea…" at bounding box center [432, 87] width 544 height 48
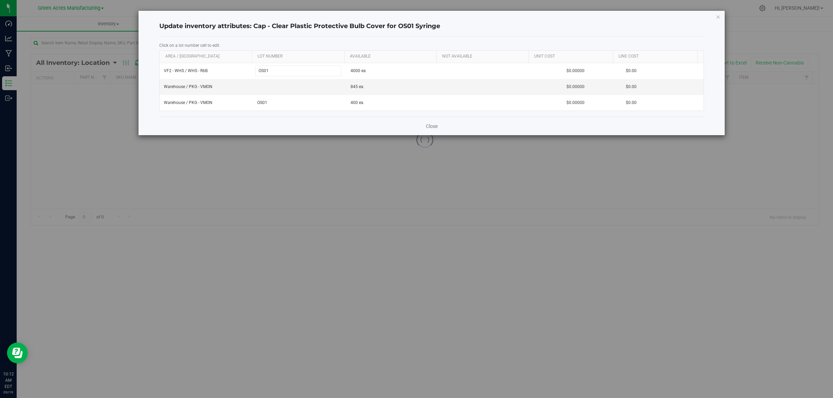
click at [260, 71] on input "OS01" at bounding box center [298, 71] width 86 height 11
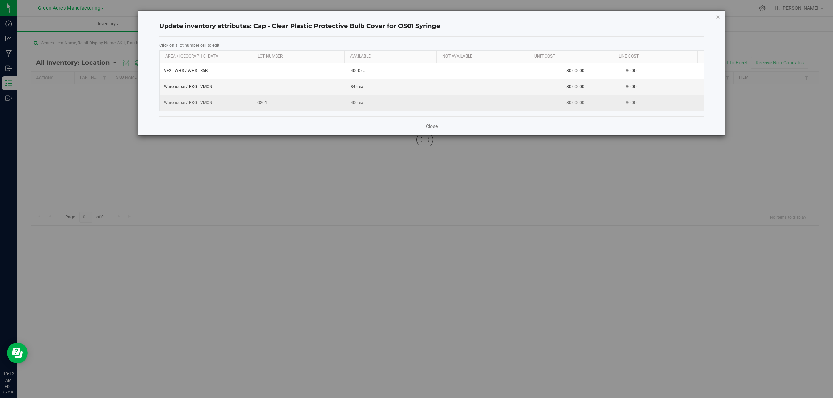
click at [262, 102] on div "VF2 - WHS / WHS - R6B 4000 ea $0.00000 $0.00 Warehouse / PKG - VMON 845 ea $0.0…" at bounding box center [432, 87] width 544 height 48
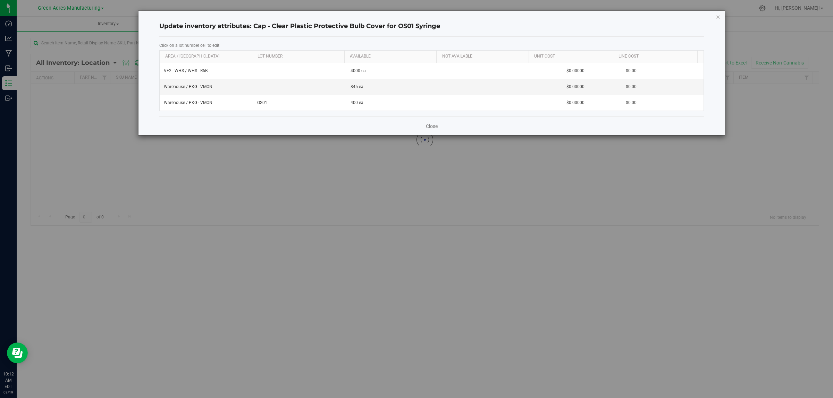
click at [262, 102] on span "OS01" at bounding box center [299, 103] width 85 height 7
drag, startPoint x: 269, startPoint y: 116, endPoint x: 277, endPoint y: 117, distance: 7.7
click at [269, 117] on div "Click on a lot number cell to edit Area / Locn Lot Number Available Not Availab…" at bounding box center [431, 77] width 544 height 80
click at [428, 127] on link "Close" at bounding box center [432, 126] width 12 height 7
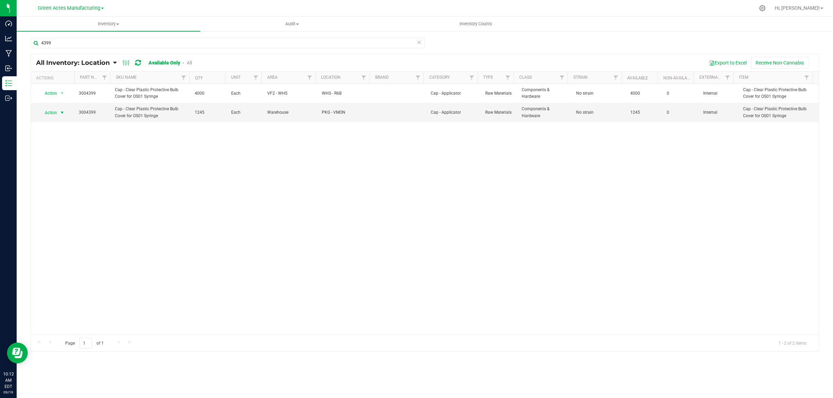
click at [63, 110] on span "select" at bounding box center [62, 113] width 6 height 6
click at [78, 133] on li "Edit lot numbers" at bounding box center [61, 135] width 45 height 10
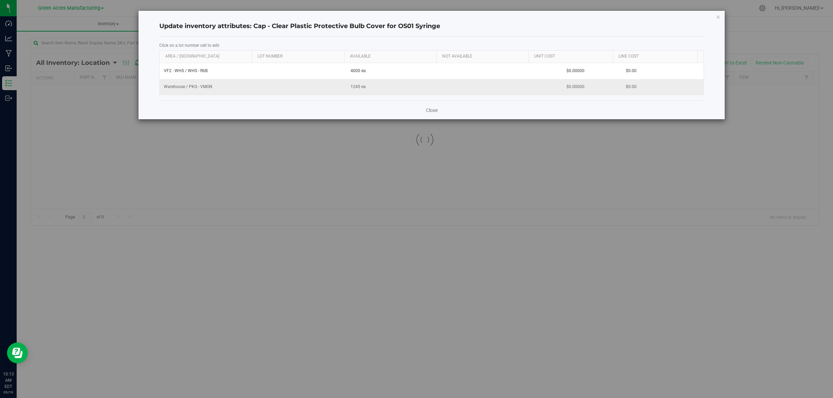
click at [351, 87] on span "1245 ea" at bounding box center [357, 87] width 15 height 7
click at [432, 110] on link "Close" at bounding box center [432, 110] width 12 height 7
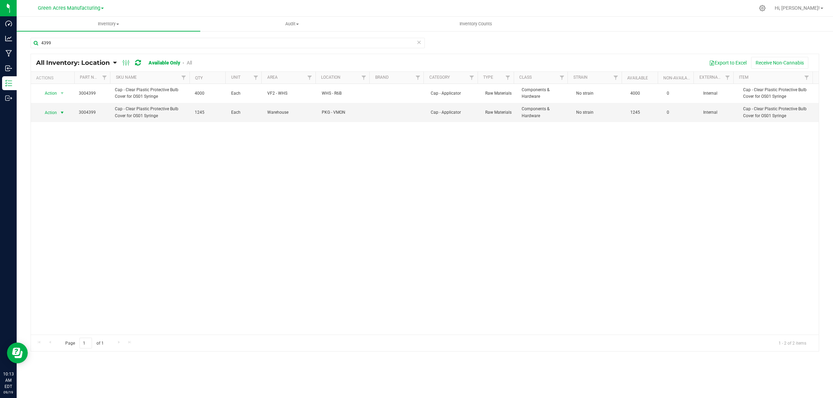
click at [62, 112] on span "select" at bounding box center [62, 113] width 6 height 6
click at [73, 131] on li "Edit lot numbers" at bounding box center [61, 135] width 45 height 10
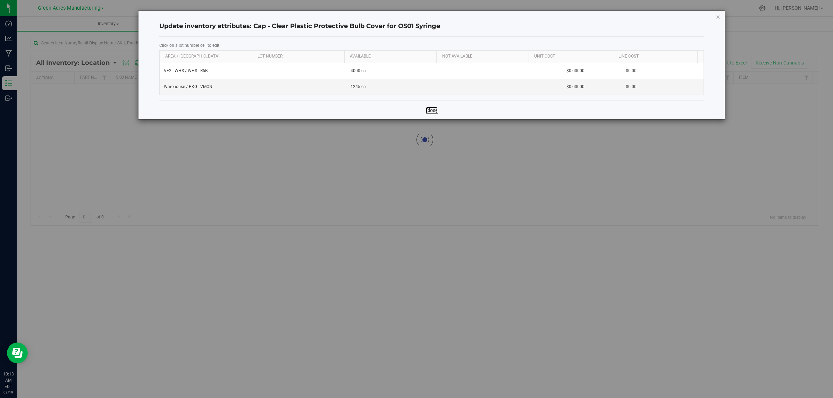
click at [433, 110] on link "Close" at bounding box center [432, 110] width 12 height 7
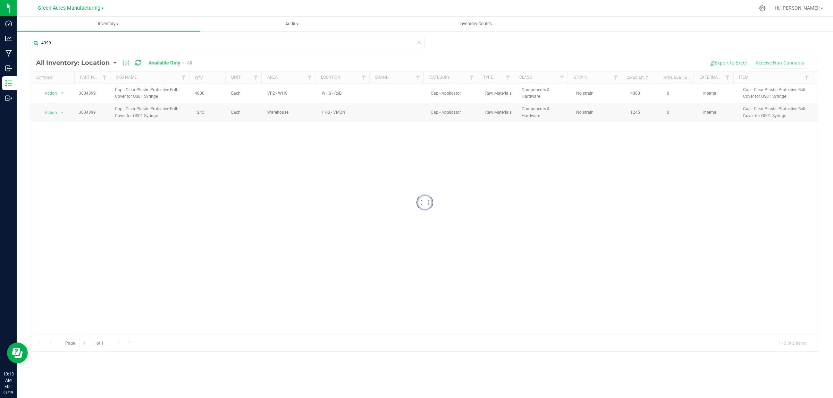
click at [60, 93] on div at bounding box center [425, 202] width 788 height 297
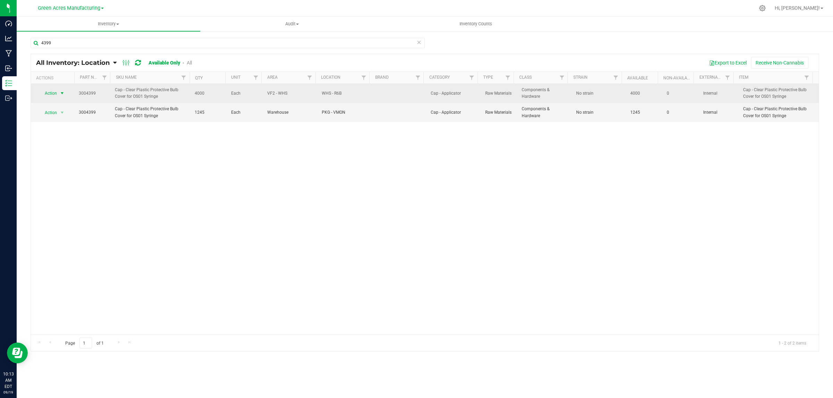
click at [59, 93] on span "select" at bounding box center [62, 94] width 6 height 6
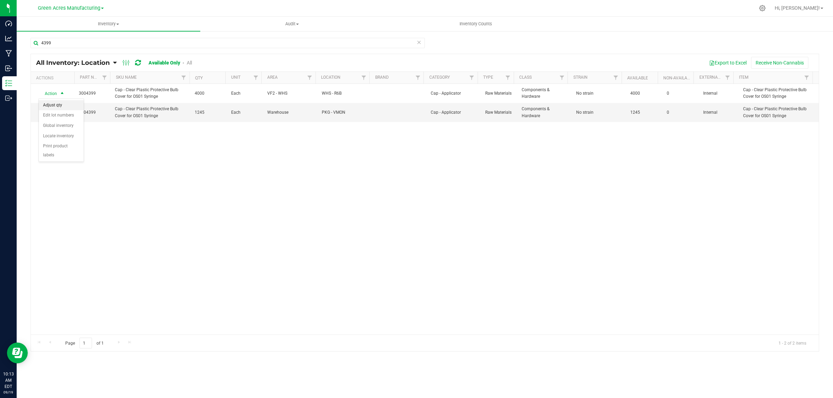
click at [73, 105] on li "Adjust qty" at bounding box center [61, 105] width 45 height 10
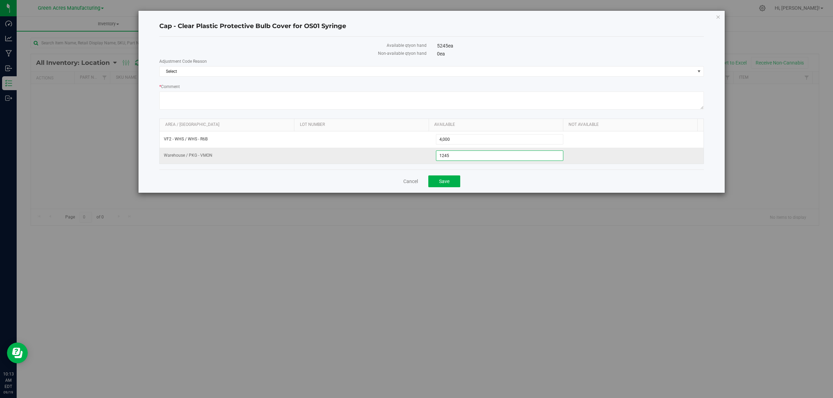
click at [470, 158] on span "1,245 1245" at bounding box center [500, 156] width 128 height 10
click at [469, 158] on input "1245" at bounding box center [499, 156] width 127 height 10
type input "1500"
type input "1,500"
click at [390, 70] on span "Select" at bounding box center [427, 72] width 535 height 10
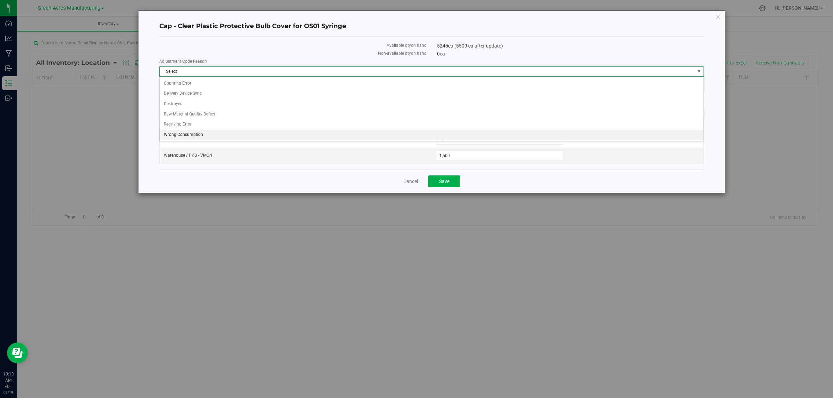
click at [199, 134] on li "Wrong Consumption" at bounding box center [431, 135] width 543 height 10
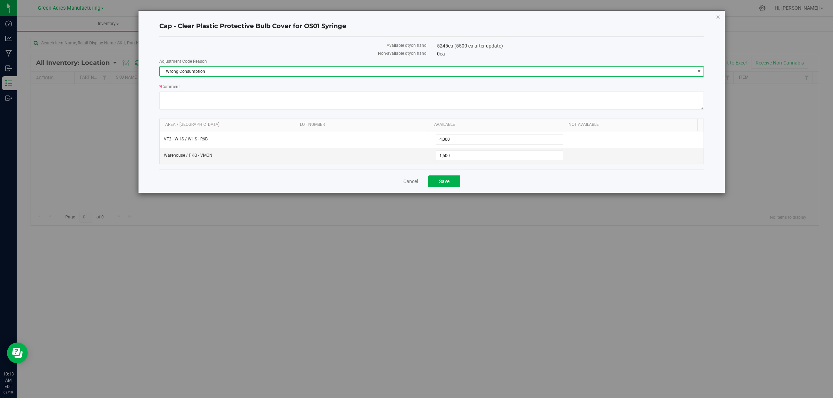
click at [509, 185] on div "Cancel Save" at bounding box center [431, 181] width 544 height 23
click at [455, 181] on button "Save" at bounding box center [444, 182] width 32 height 12
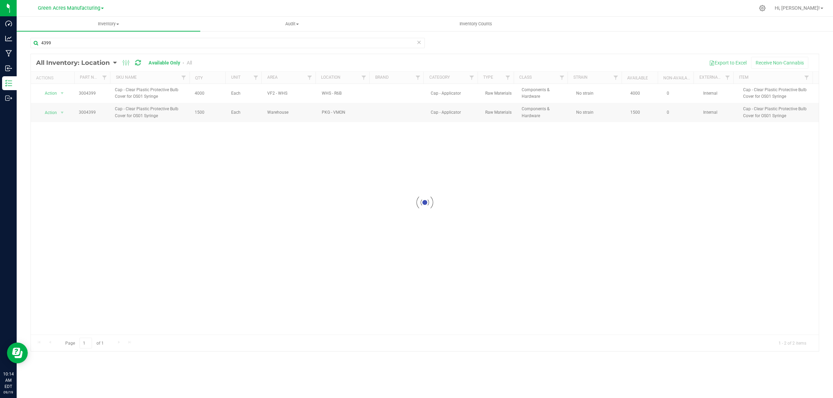
click at [340, 172] on div at bounding box center [425, 202] width 788 height 297
